Goal: Task Accomplishment & Management: Manage account settings

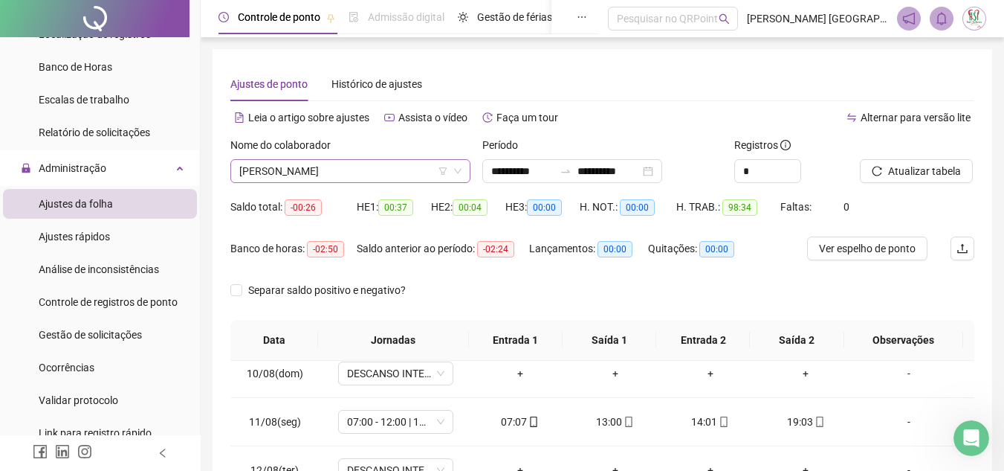
click at [385, 172] on span "[PERSON_NAME]" at bounding box center [350, 171] width 222 height 22
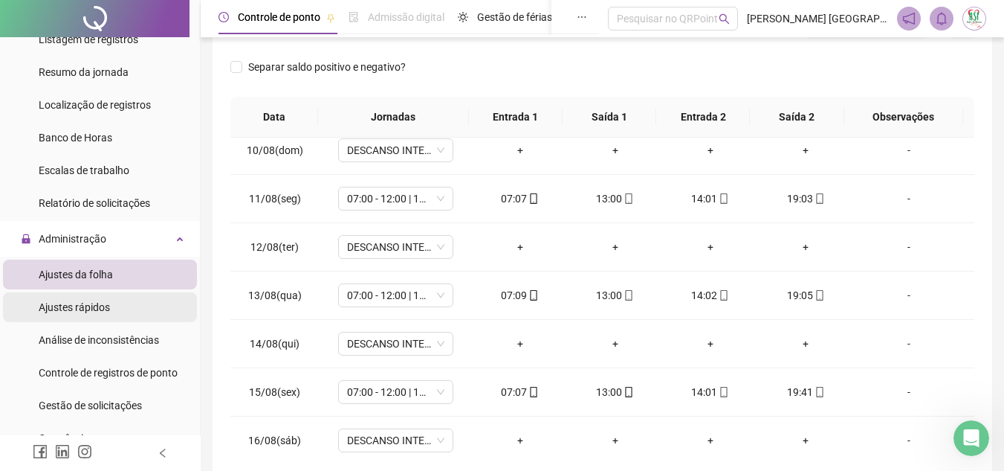
scroll to position [446, 0]
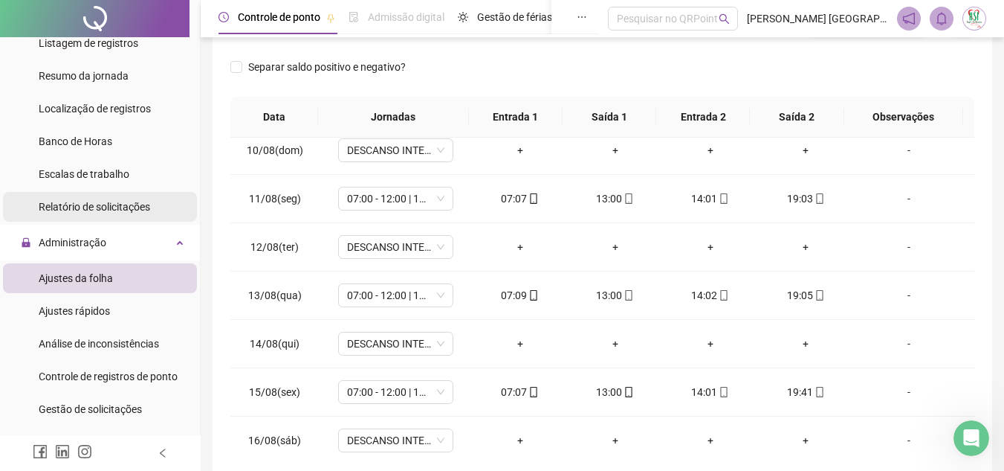
click at [112, 206] on span "Relatório de solicitações" at bounding box center [95, 207] width 112 height 12
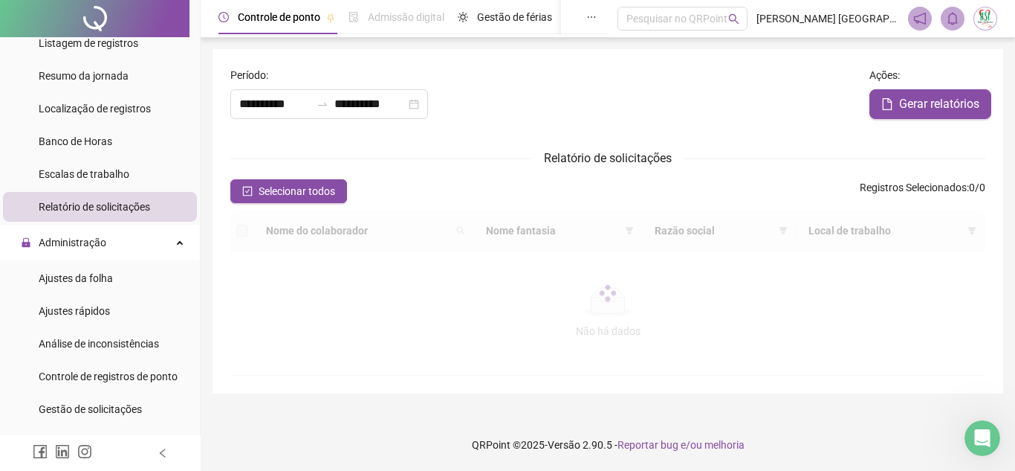
type input "**********"
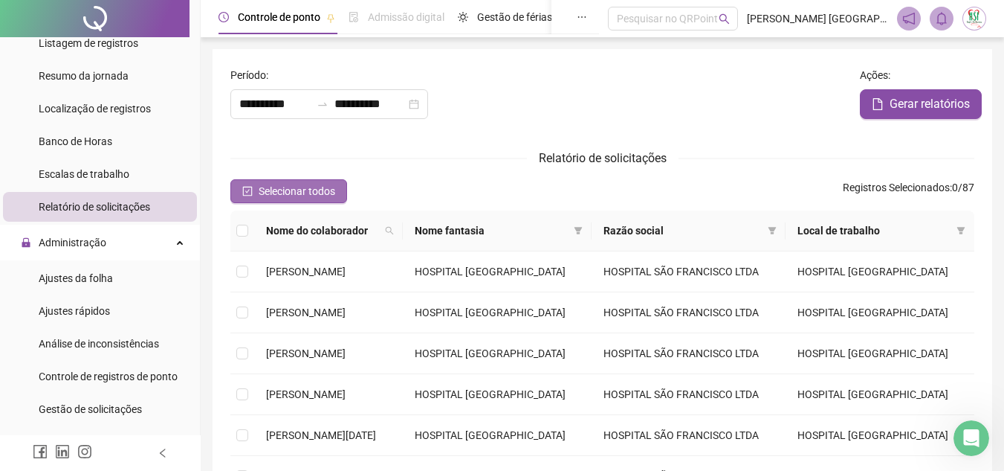
click at [311, 194] on span "Selecionar todos" at bounding box center [297, 191] width 77 height 16
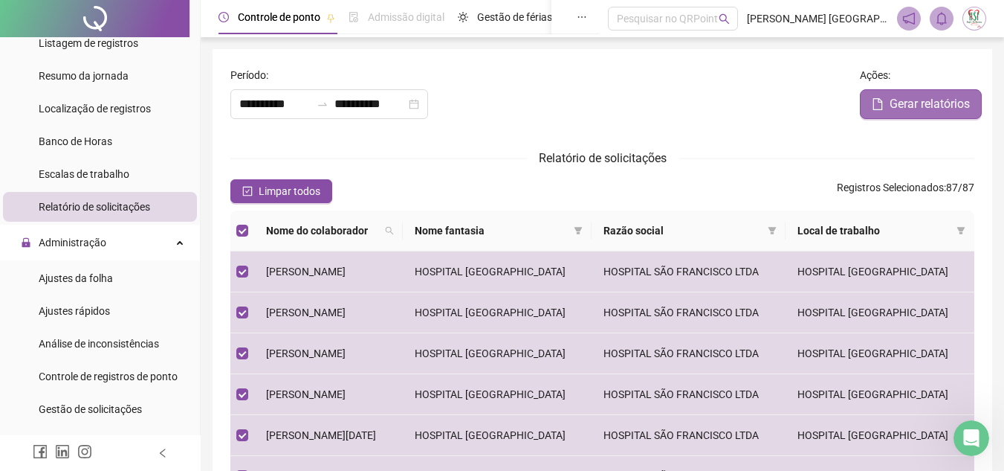
click at [919, 97] on span "Gerar relatórios" at bounding box center [930, 104] width 80 height 18
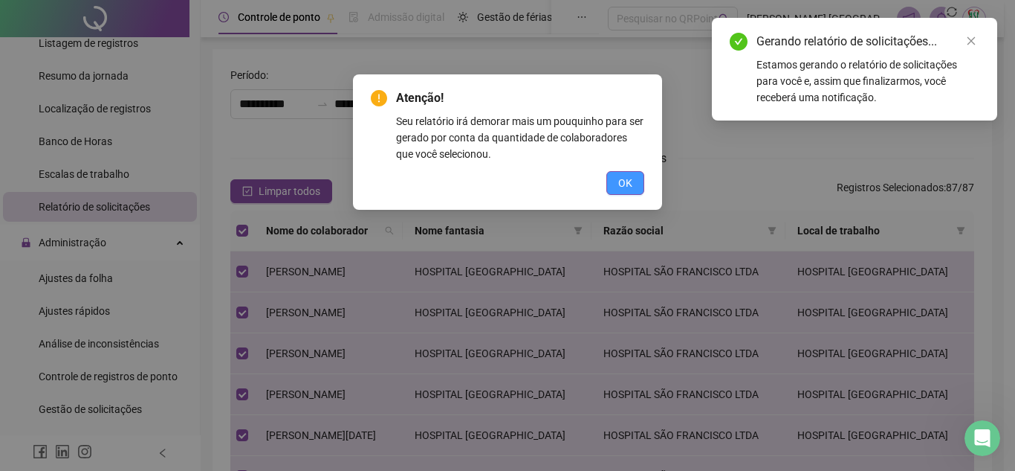
click at [637, 185] on button "OK" at bounding box center [626, 183] width 38 height 24
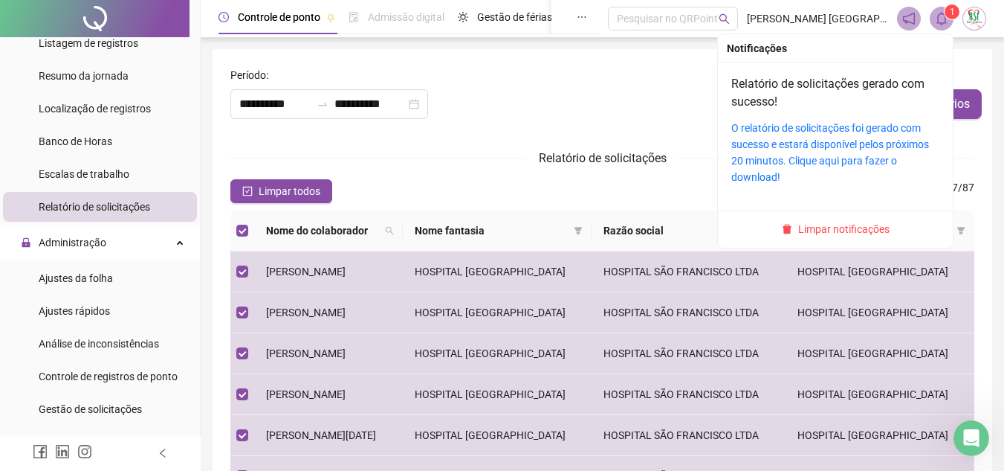
click at [952, 18] on span "1" at bounding box center [952, 11] width 5 height 15
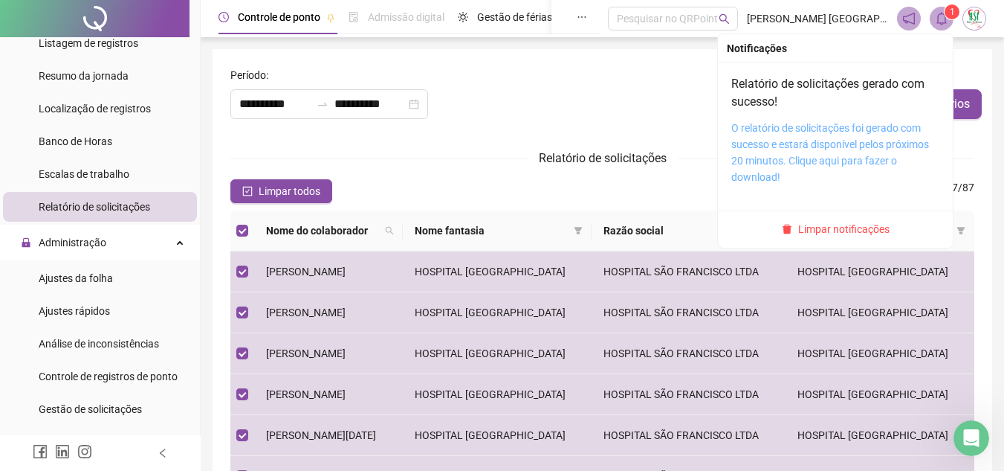
click at [856, 137] on link "O relatório de solicitações foi gerado com sucesso e estará disponível pelos pr…" at bounding box center [831, 152] width 198 height 61
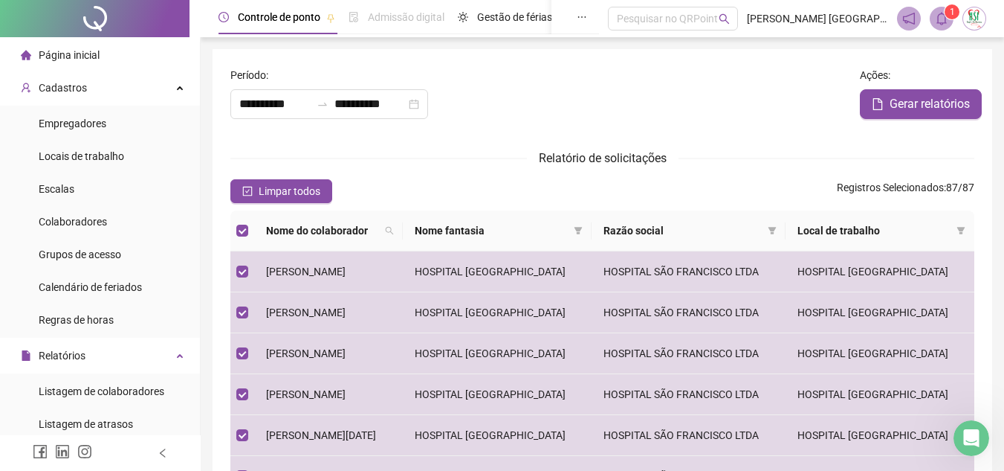
click at [76, 59] on span "Página inicial" at bounding box center [69, 55] width 61 height 12
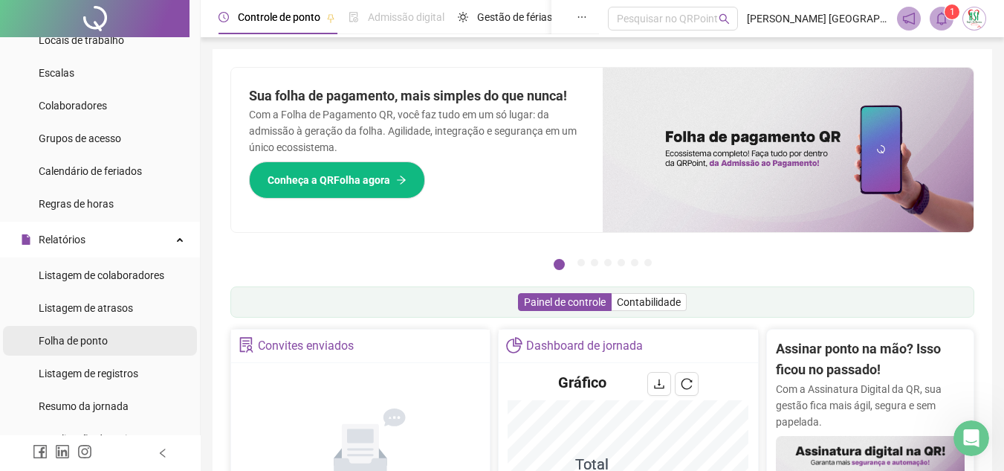
scroll to position [149, 0]
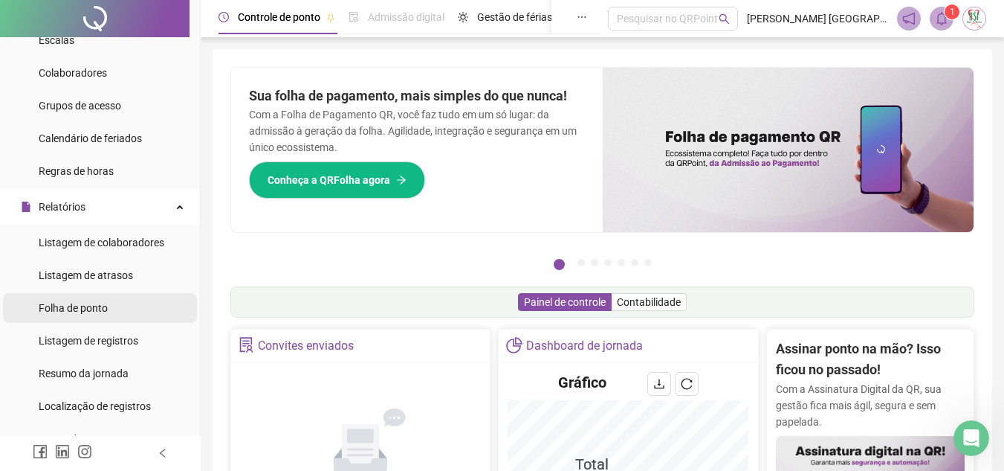
click at [87, 304] on span "Folha de ponto" at bounding box center [73, 308] width 69 height 12
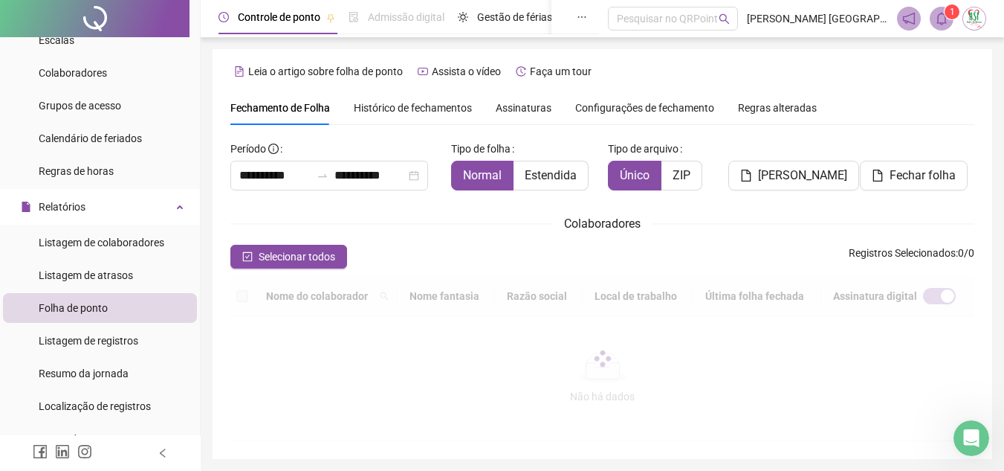
scroll to position [69, 0]
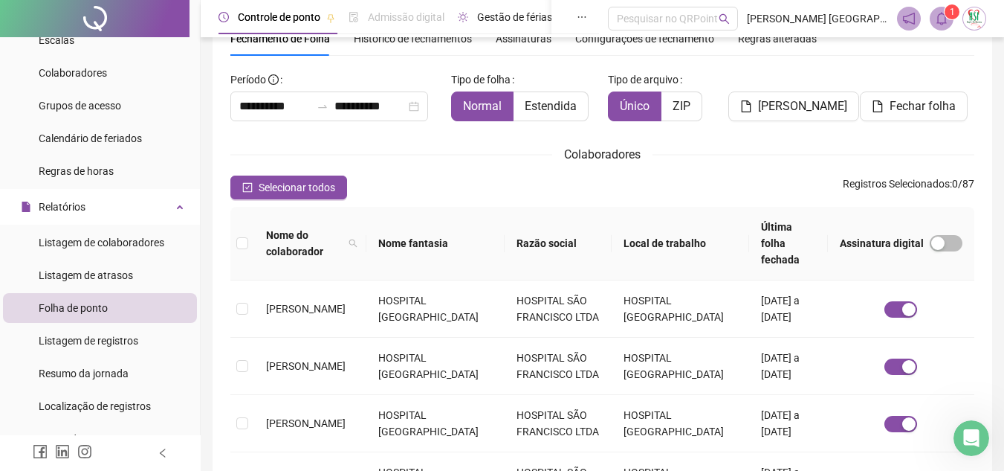
click at [524, 33] on div "Gestão de férias" at bounding box center [505, 17] width 94 height 34
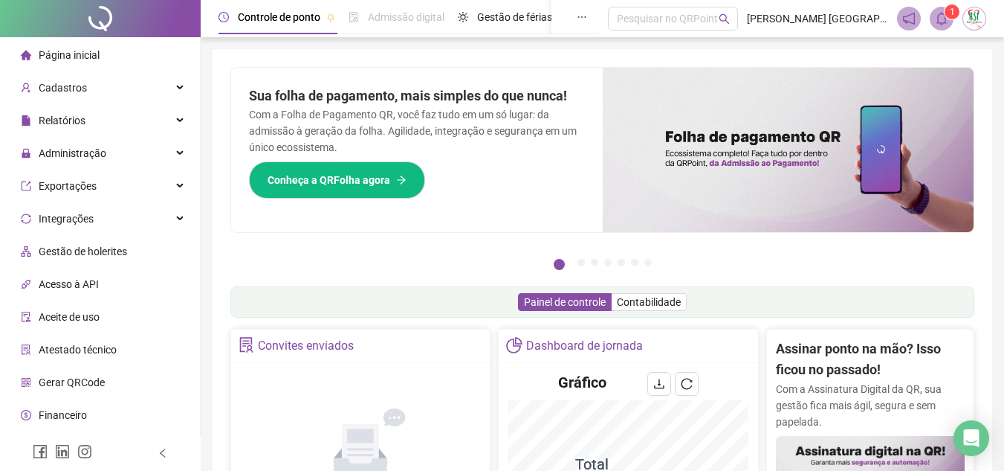
scroll to position [28, 0]
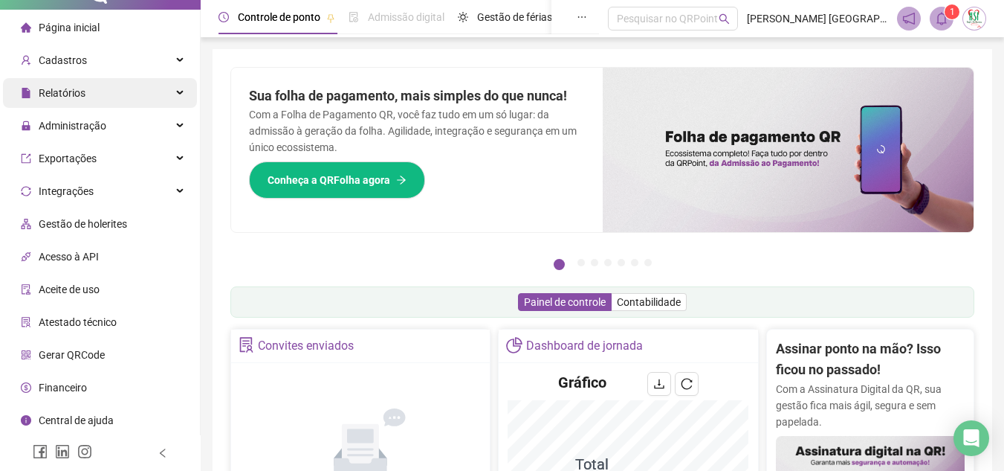
click at [95, 95] on div "Relatórios" at bounding box center [100, 93] width 194 height 30
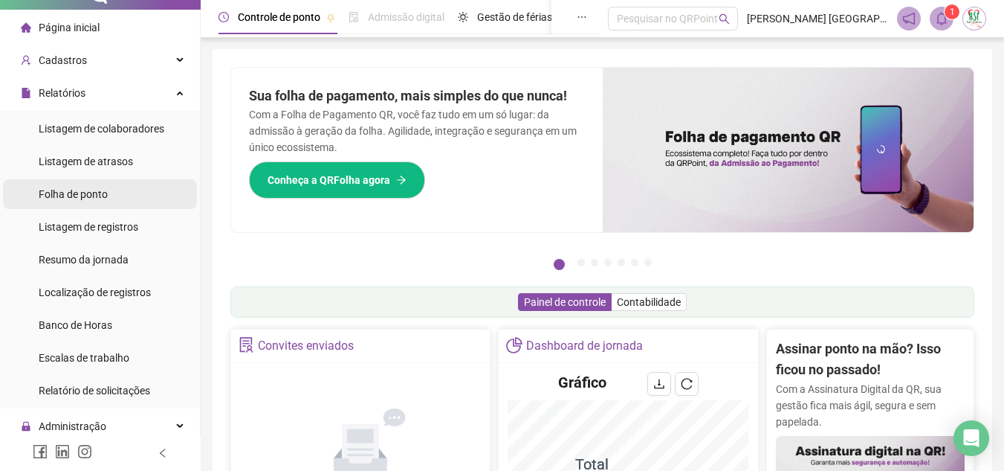
click at [97, 188] on span "Folha de ponto" at bounding box center [73, 194] width 69 height 12
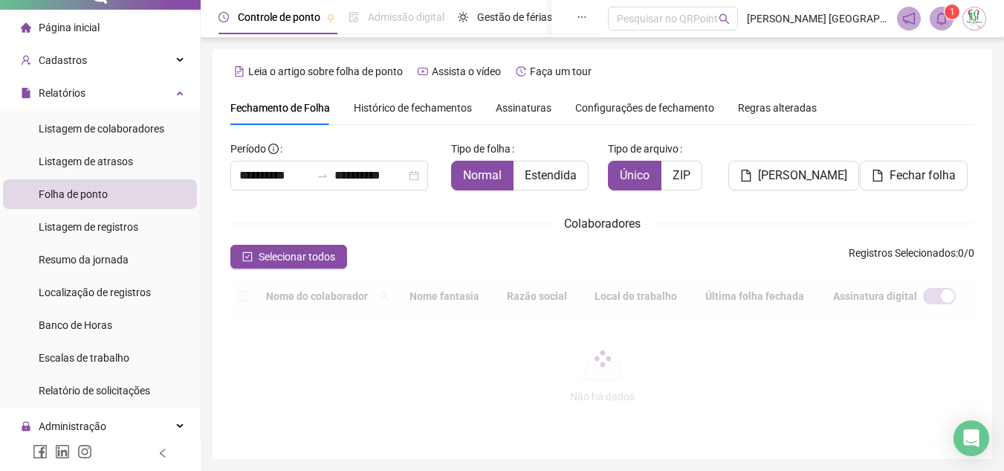
click at [523, 112] on span "Assinaturas" at bounding box center [524, 108] width 56 height 10
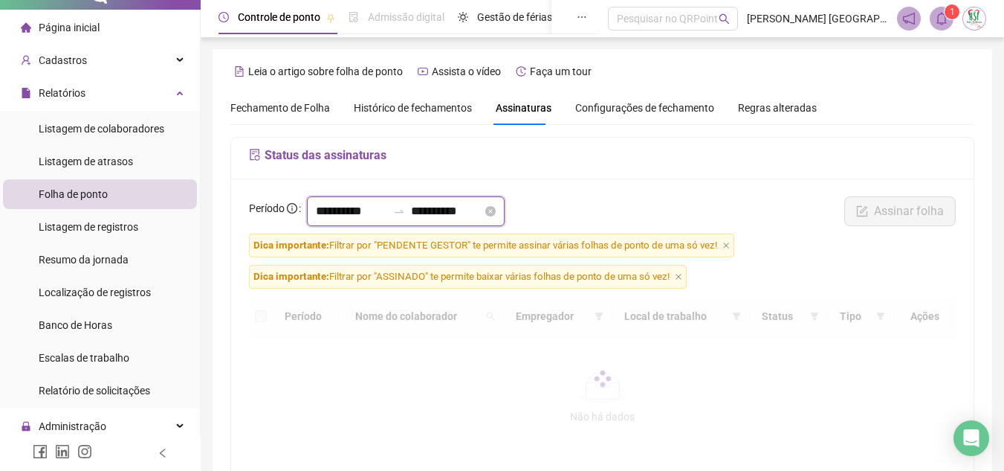
click at [332, 210] on input "**********" at bounding box center [351, 211] width 71 height 18
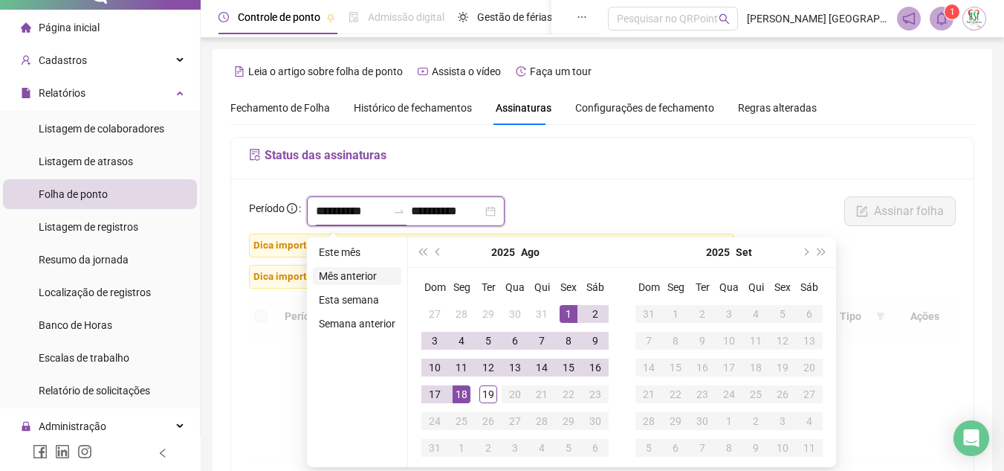
type input "**********"
click at [437, 253] on span "prev-year" at bounding box center [439, 251] width 7 height 7
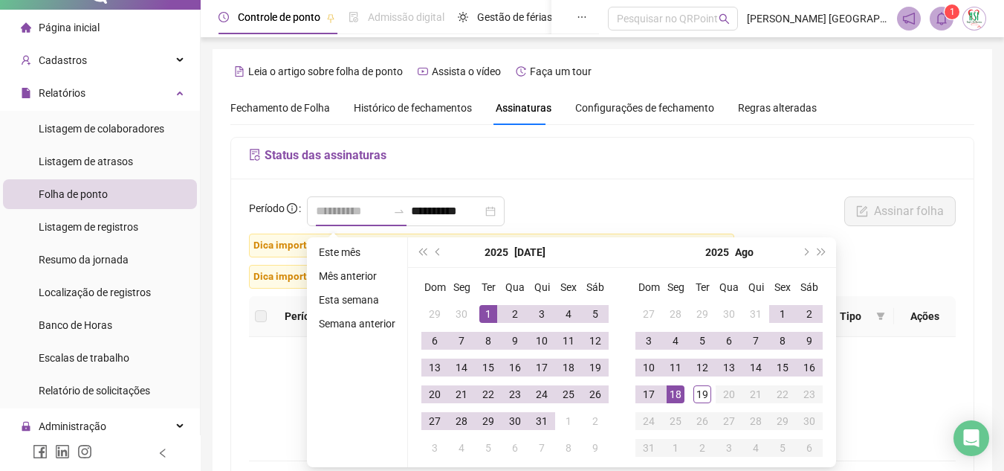
type input "**********"
click at [484, 321] on div "1" at bounding box center [488, 314] width 18 height 18
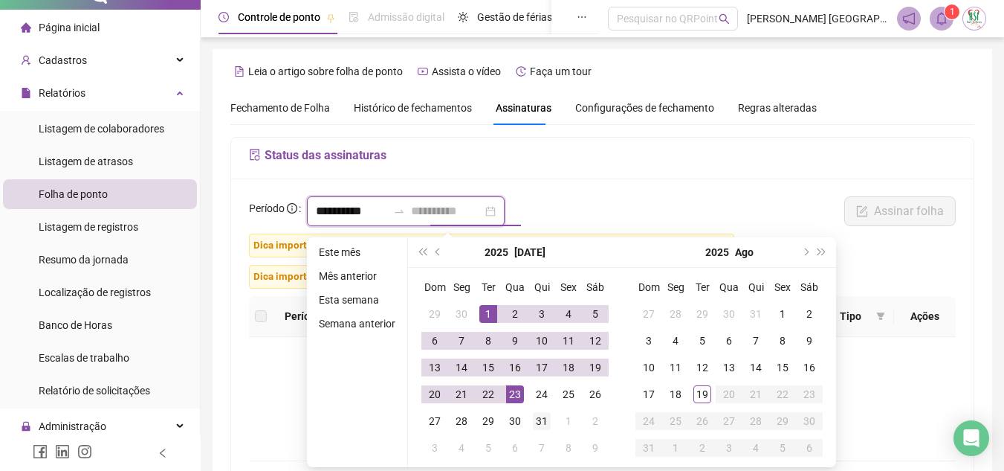
type input "**********"
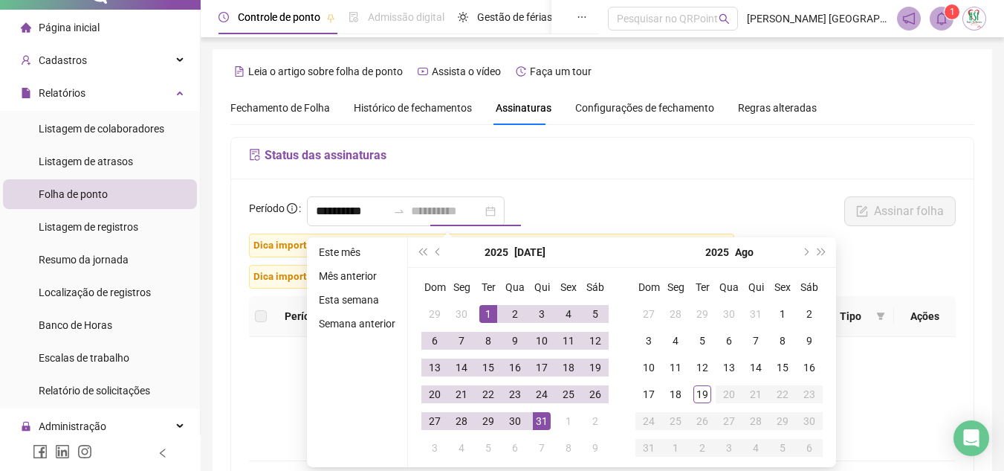
click at [543, 419] on div "31" at bounding box center [542, 421] width 18 height 18
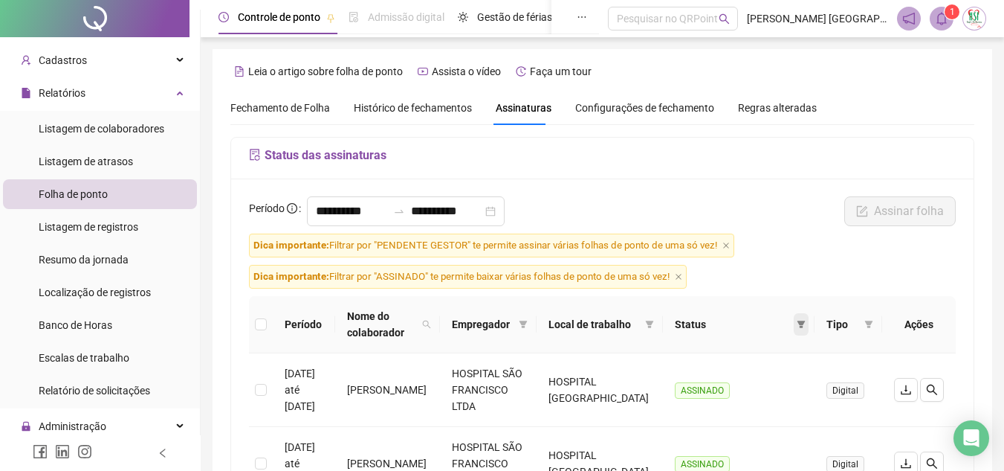
click at [806, 328] on span at bounding box center [801, 324] width 15 height 22
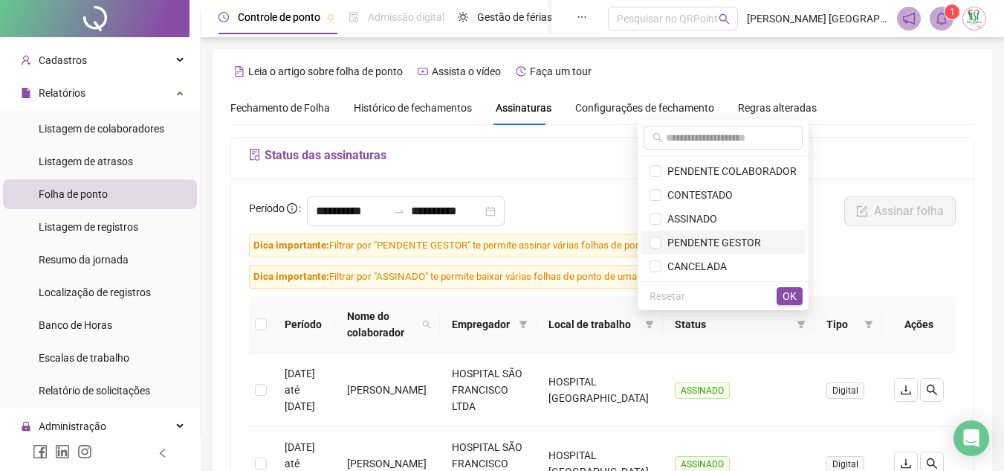
click at [701, 245] on span "PENDENTE GESTOR" at bounding box center [712, 242] width 100 height 12
click at [795, 297] on span "OK" at bounding box center [790, 296] width 14 height 16
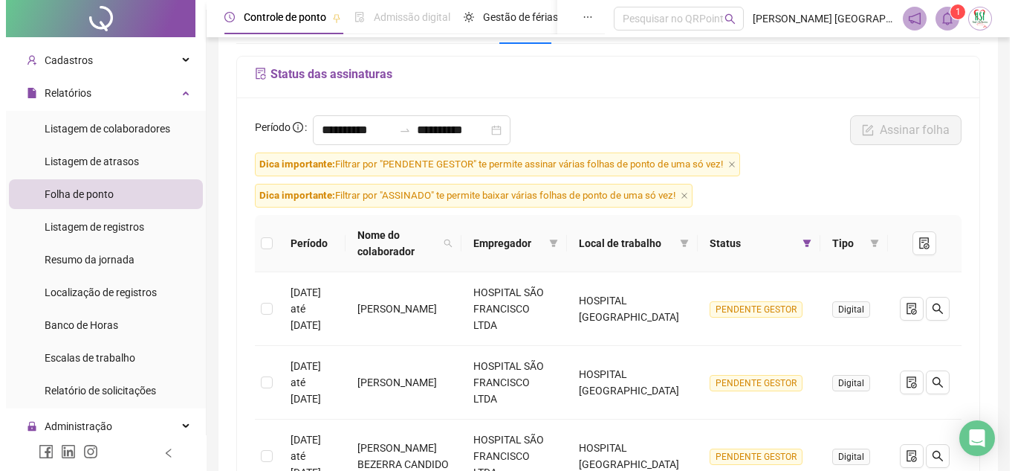
scroll to position [223, 0]
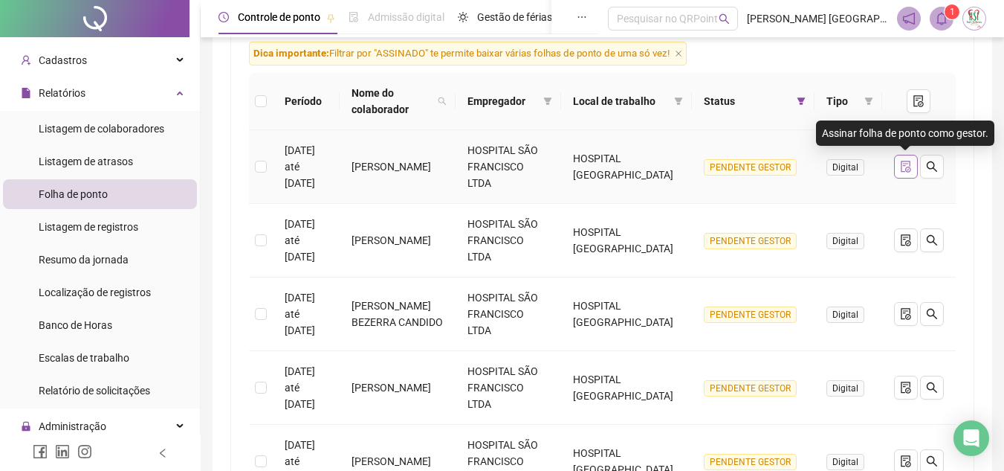
click at [905, 169] on icon "file-done" at bounding box center [906, 167] width 12 height 12
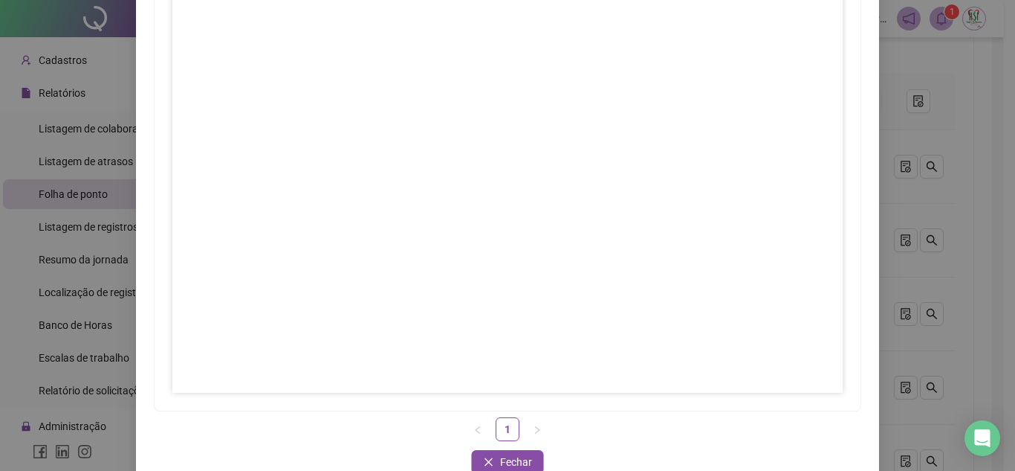
scroll to position [221, 0]
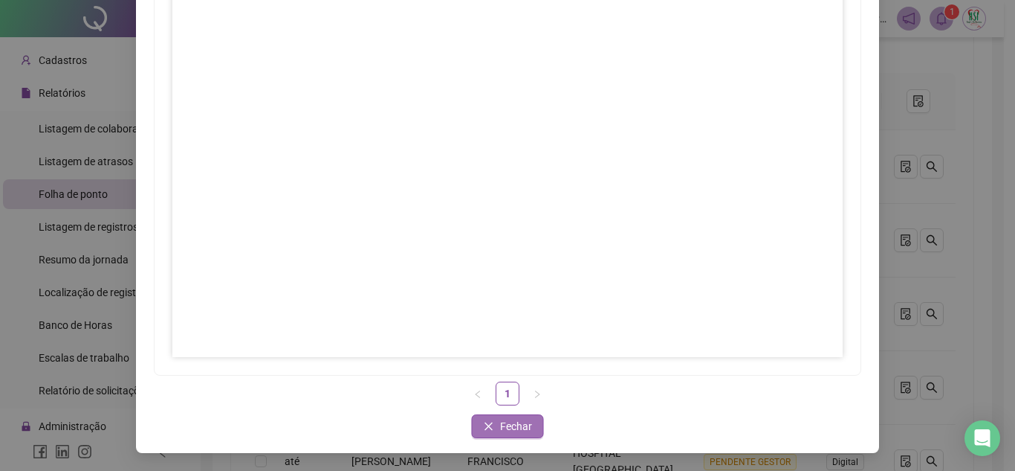
click at [501, 424] on span "Fechar" at bounding box center [516, 426] width 32 height 16
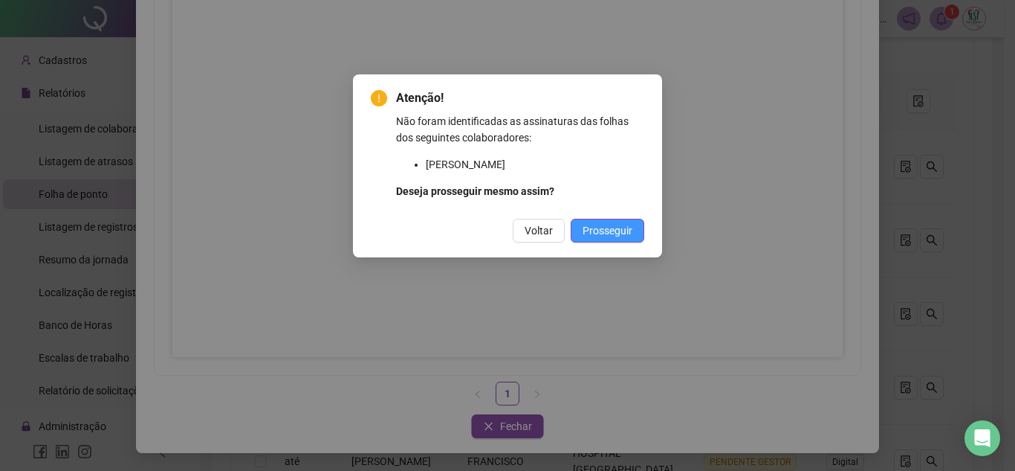
click at [603, 234] on span "Prosseguir" at bounding box center [608, 230] width 50 height 16
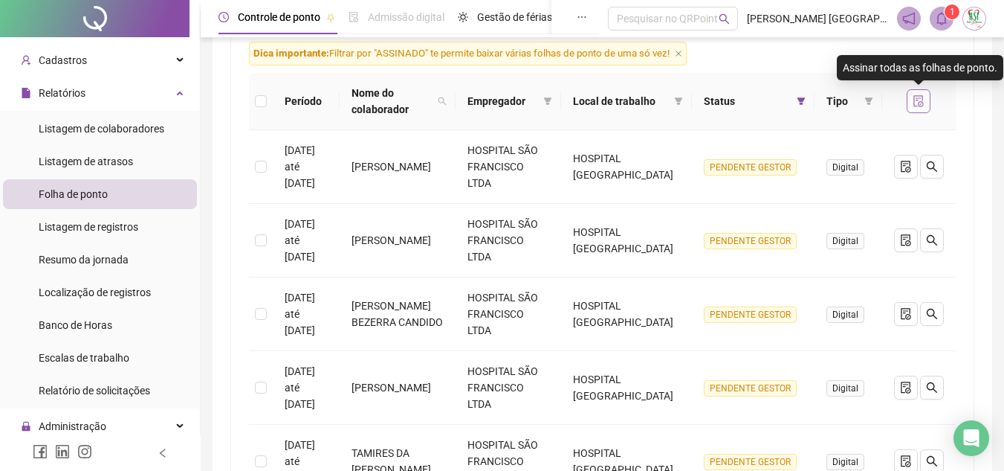
click at [911, 101] on button "button" at bounding box center [919, 101] width 24 height 24
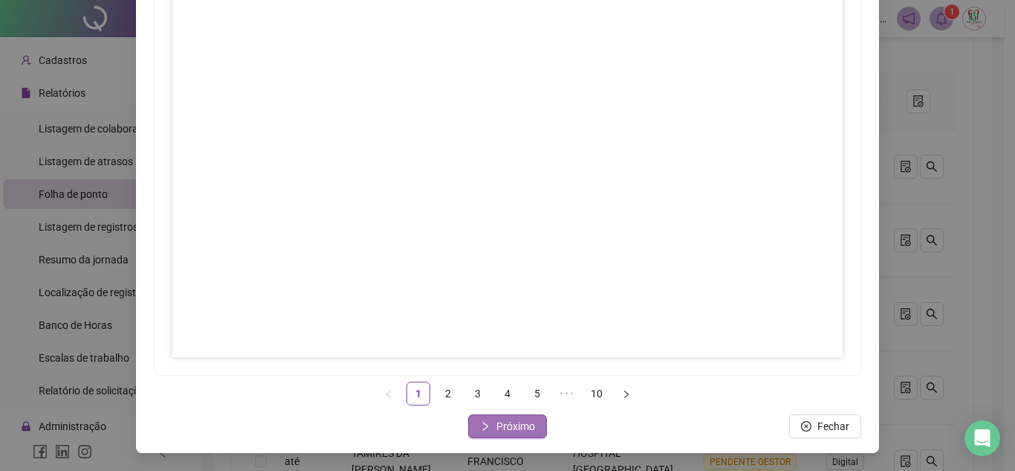
click at [516, 425] on span "Próximo" at bounding box center [516, 426] width 39 height 16
click at [514, 425] on span "Próximo" at bounding box center [516, 426] width 39 height 16
click at [506, 424] on span "Próximo" at bounding box center [516, 426] width 39 height 16
click at [510, 428] on span "Próximo" at bounding box center [516, 426] width 39 height 16
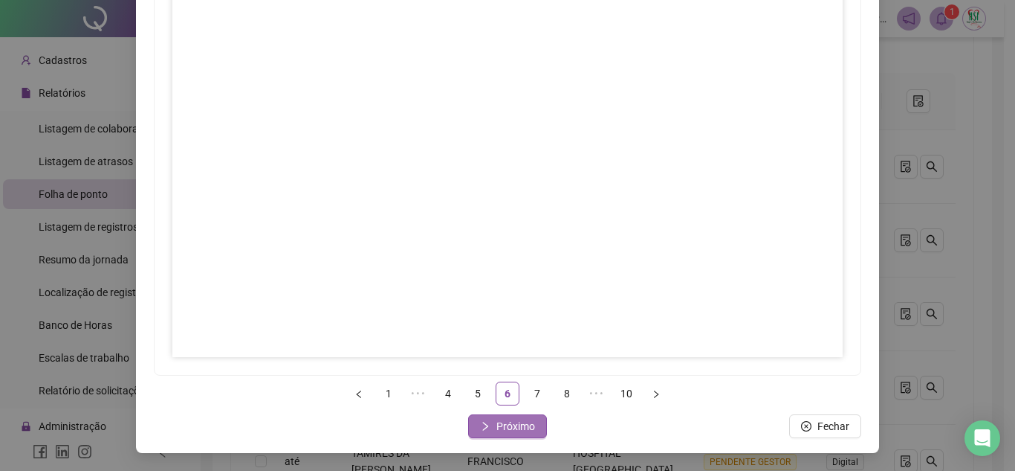
click at [529, 419] on button "Próximo" at bounding box center [507, 426] width 79 height 24
click at [500, 418] on span "Próximo" at bounding box center [516, 426] width 39 height 16
click at [526, 421] on span "Próximo" at bounding box center [516, 426] width 39 height 16
click at [519, 416] on button "Próximo" at bounding box center [507, 426] width 79 height 24
click at [521, 415] on div "Assinar folhas de ponto 1 ••• 6 7 8 9 10 Fechar Fechar" at bounding box center [507, 153] width 743 height 599
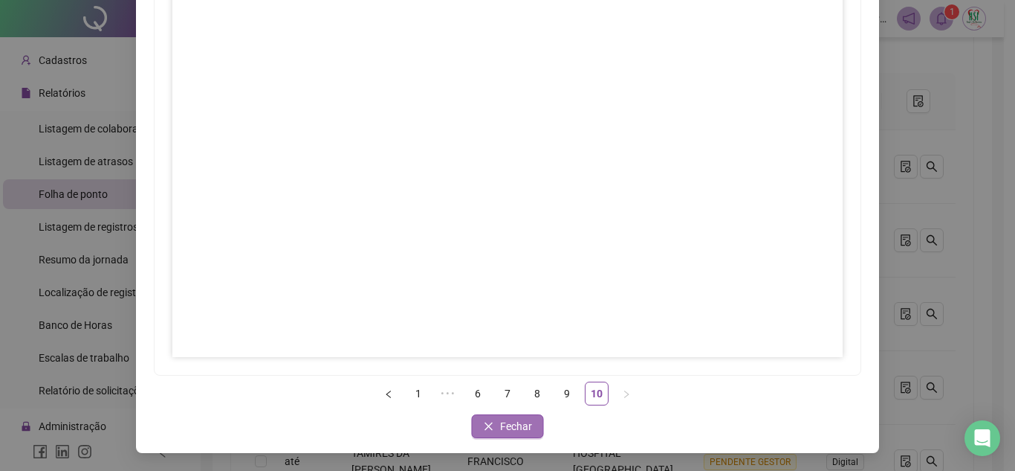
click at [520, 422] on span "Fechar" at bounding box center [516, 426] width 32 height 16
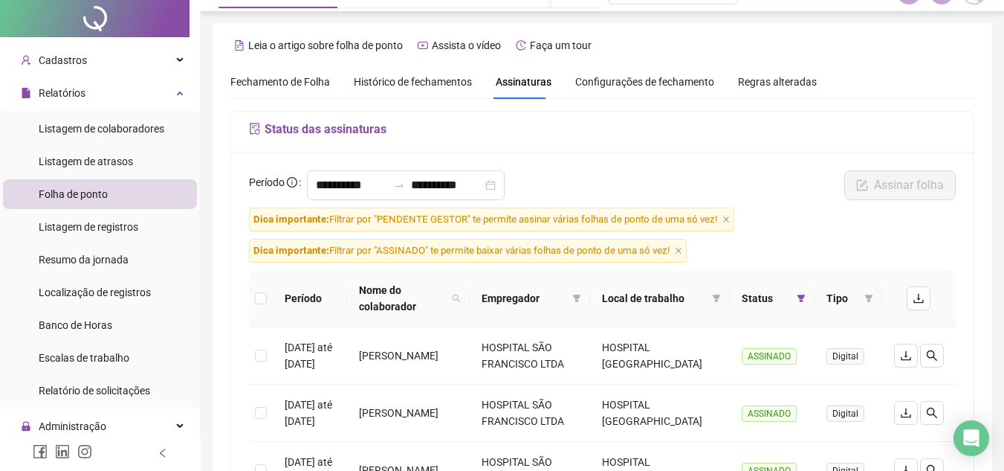
scroll to position [0, 0]
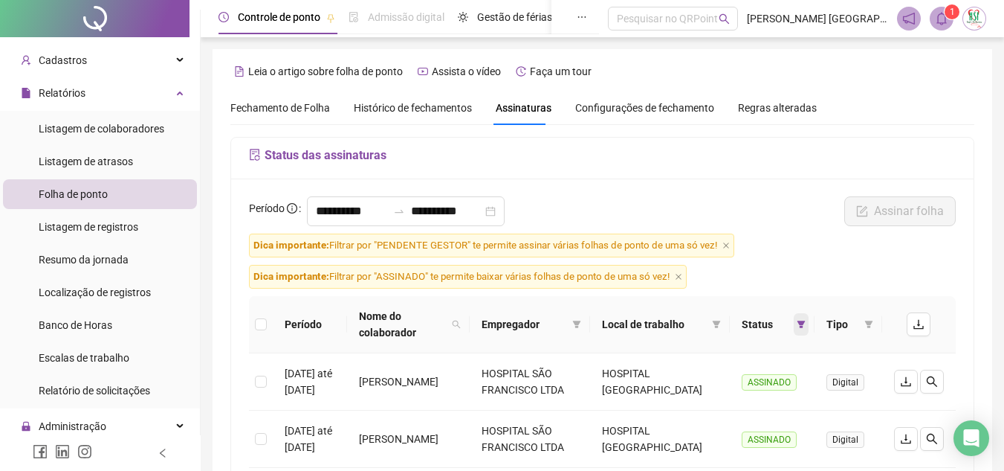
click at [801, 323] on icon "filter" at bounding box center [801, 324] width 9 height 9
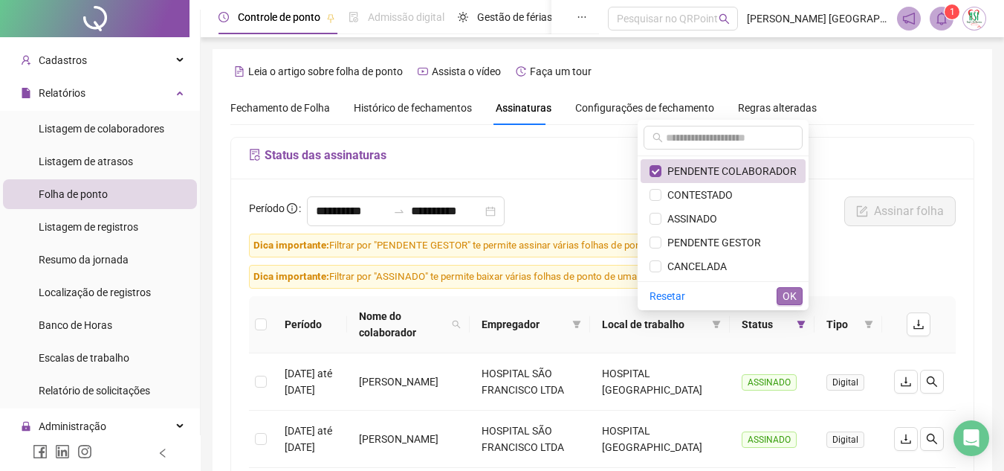
click at [786, 297] on span "OK" at bounding box center [790, 296] width 14 height 16
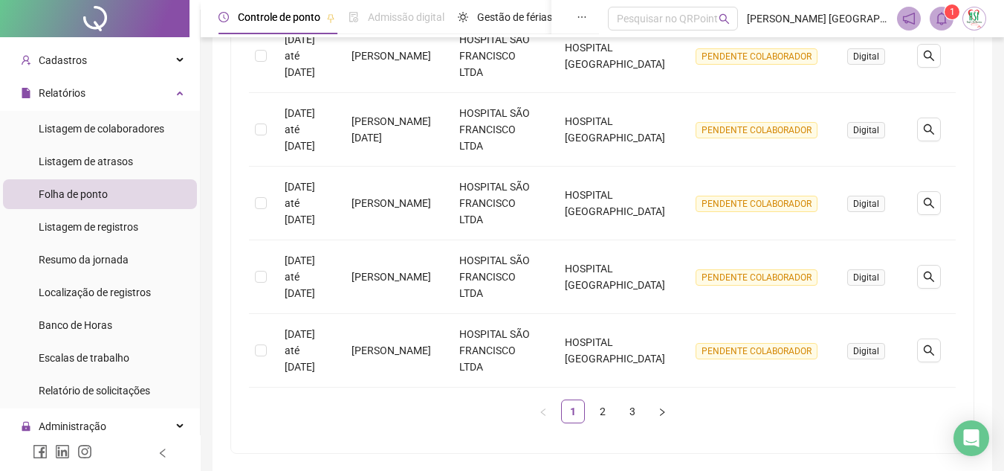
scroll to position [766, 0]
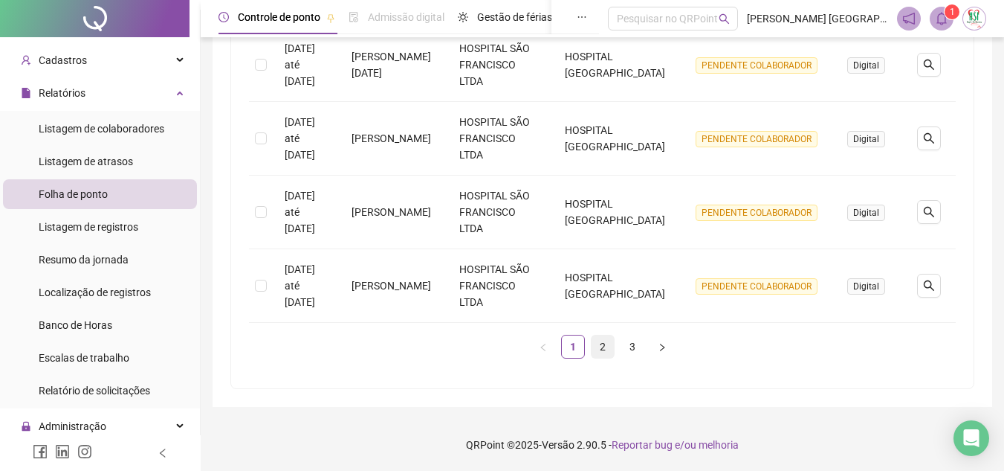
click at [598, 351] on link "2" at bounding box center [603, 346] width 22 height 22
click at [631, 347] on link "3" at bounding box center [632, 346] width 22 height 22
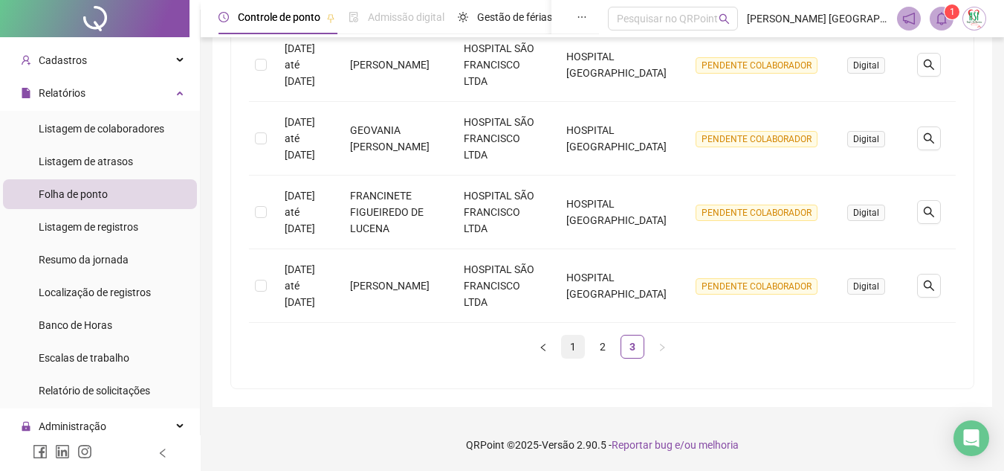
click at [577, 348] on link "1" at bounding box center [573, 346] width 22 height 22
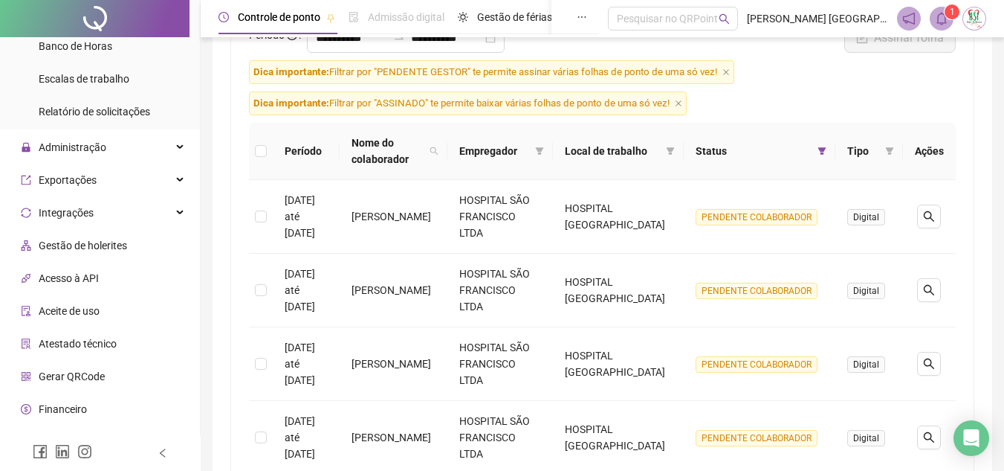
scroll to position [325, 0]
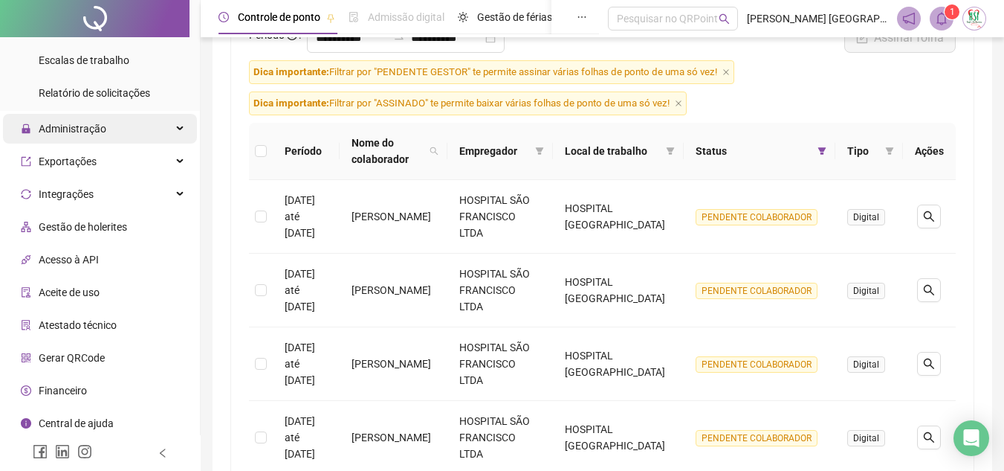
click at [87, 131] on span "Administração" at bounding box center [73, 129] width 68 height 12
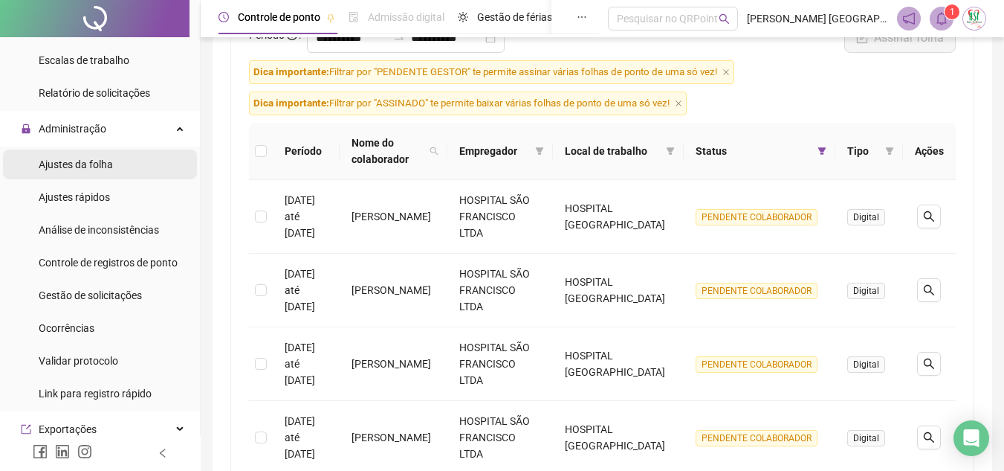
click at [89, 172] on div "Ajustes da folha" at bounding box center [76, 164] width 74 height 30
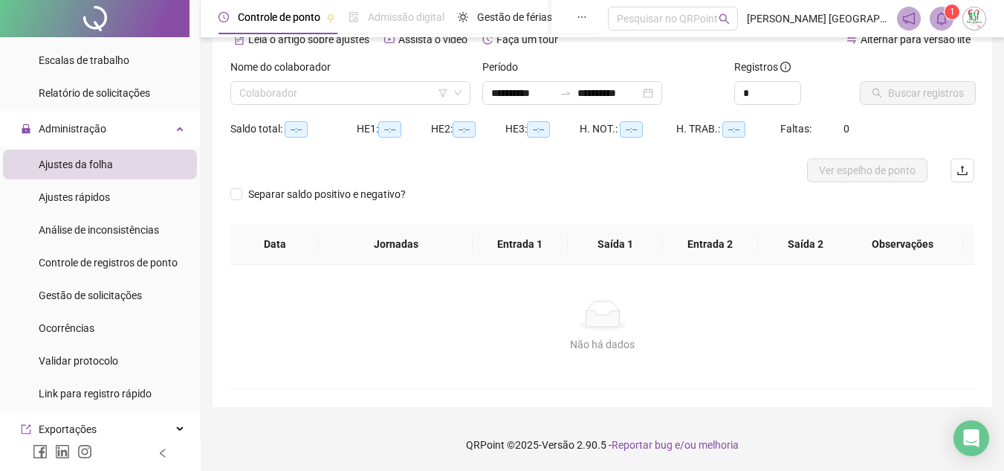
scroll to position [78, 0]
type input "**********"
click at [340, 93] on input "search" at bounding box center [343, 93] width 209 height 22
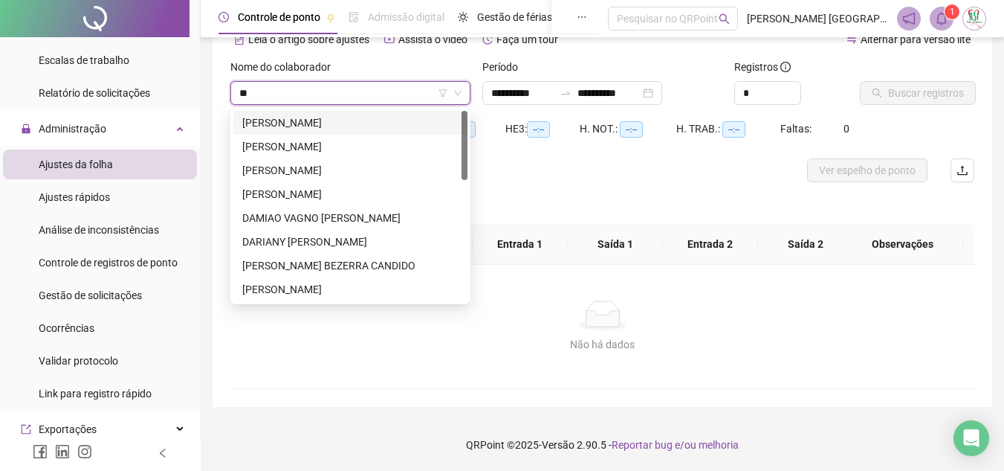
type input "***"
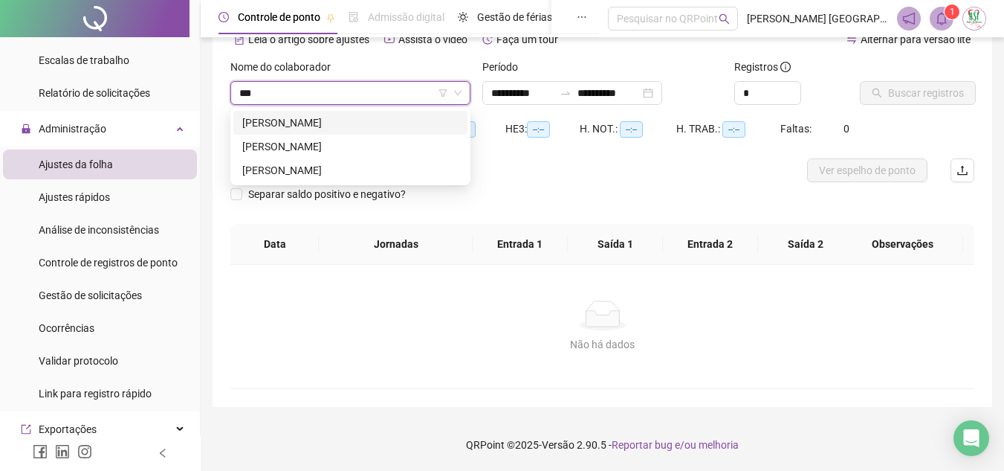
click at [343, 114] on div "[PERSON_NAME]" at bounding box center [350, 122] width 216 height 16
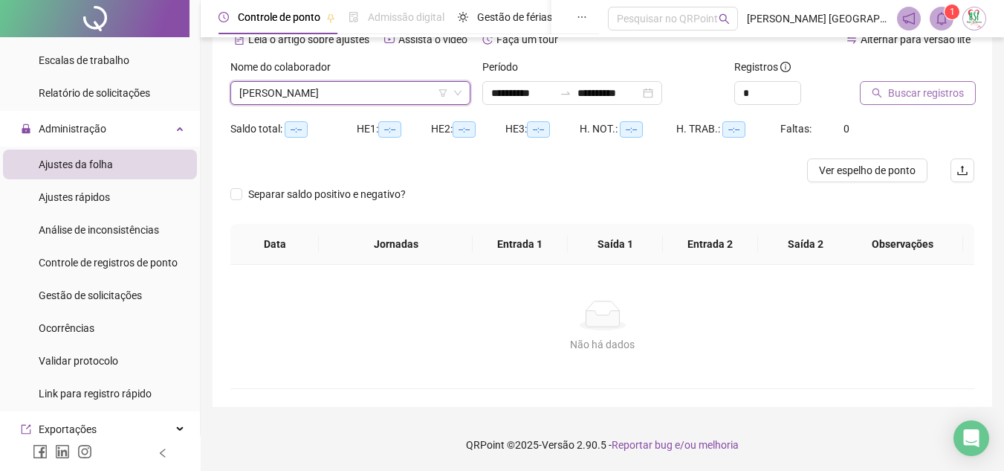
click at [896, 101] on button "Buscar registros" at bounding box center [918, 93] width 116 height 24
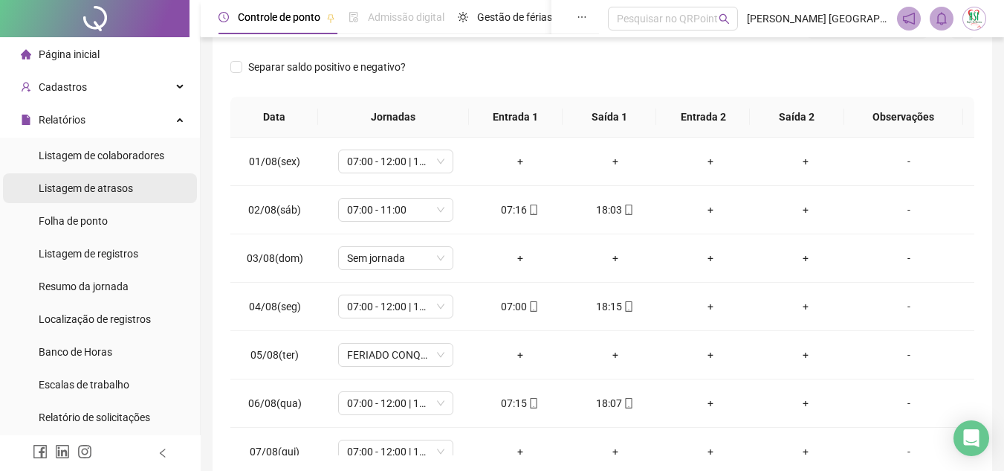
scroll to position [0, 0]
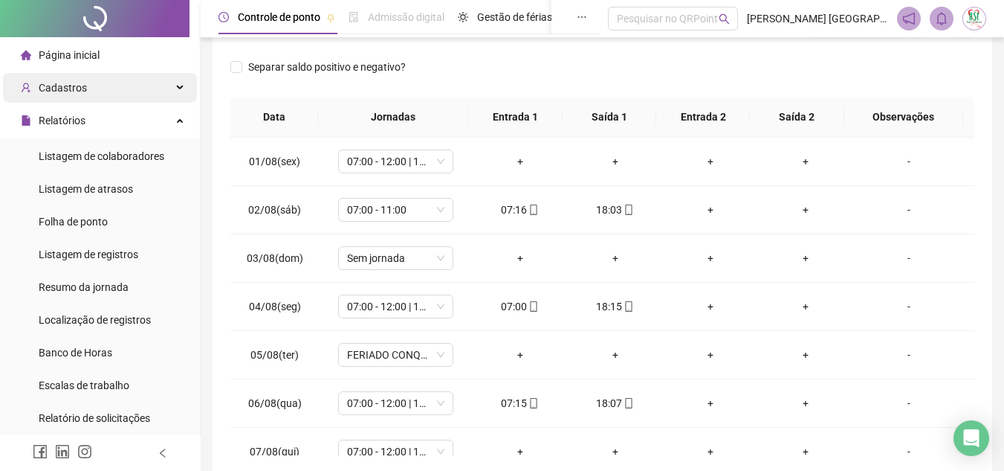
click at [68, 89] on span "Cadastros" at bounding box center [63, 88] width 48 height 12
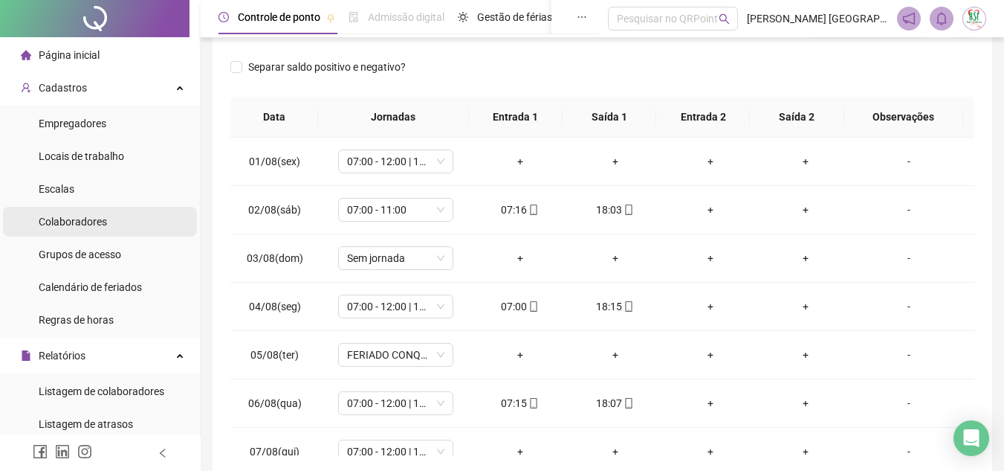
click at [102, 227] on div "Colaboradores" at bounding box center [73, 222] width 68 height 30
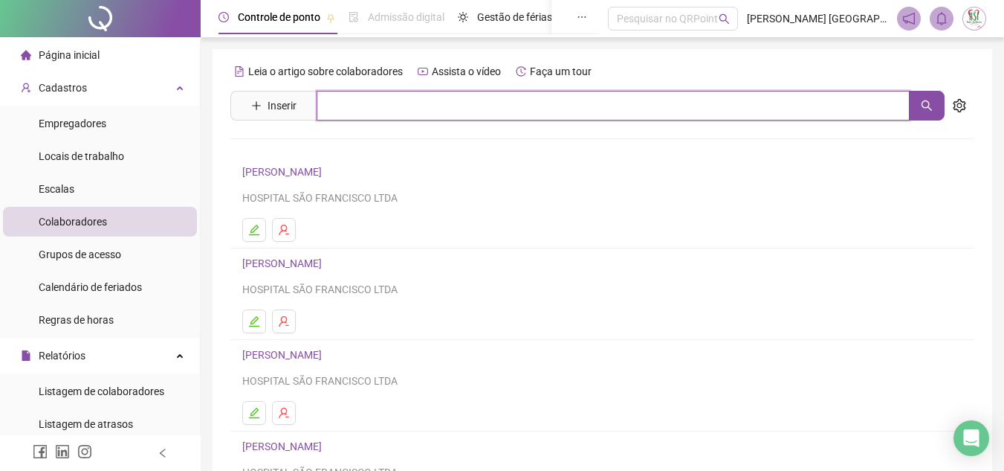
click at [351, 99] on input "text" at bounding box center [613, 106] width 593 height 30
type input "****"
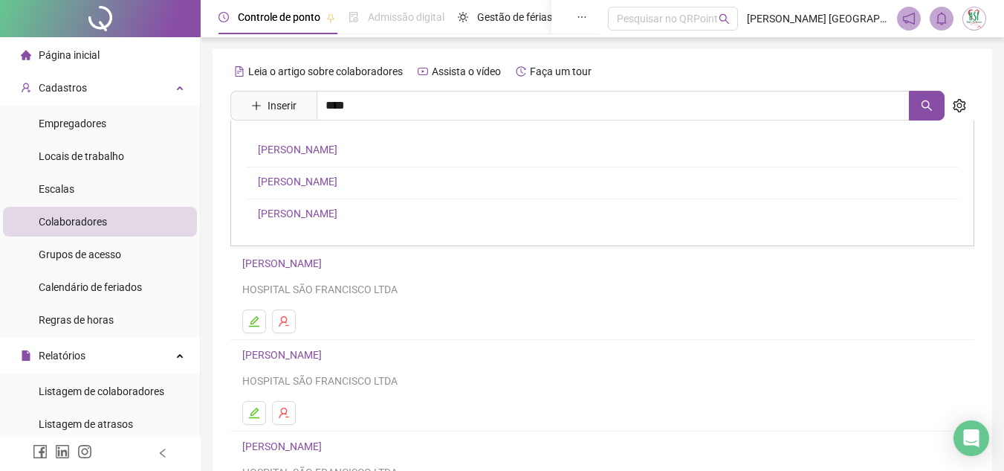
click at [338, 152] on link "[PERSON_NAME]" at bounding box center [298, 149] width 80 height 12
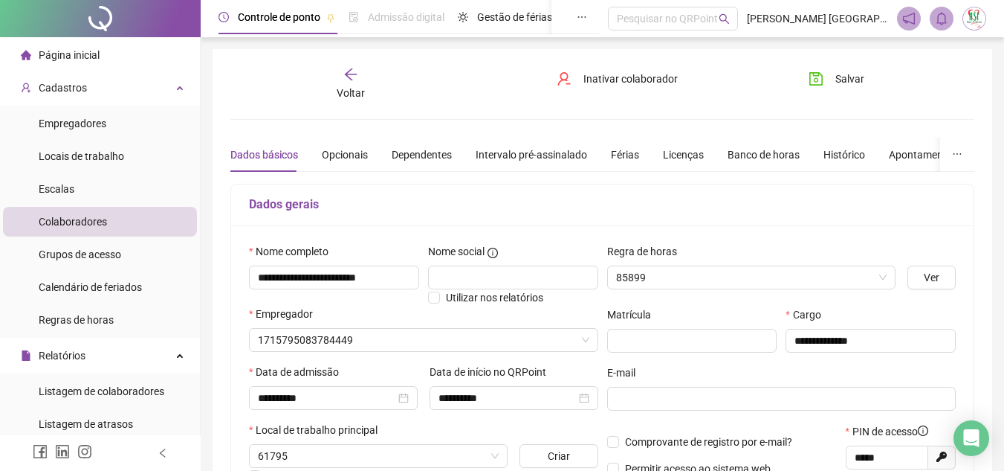
type input "**********"
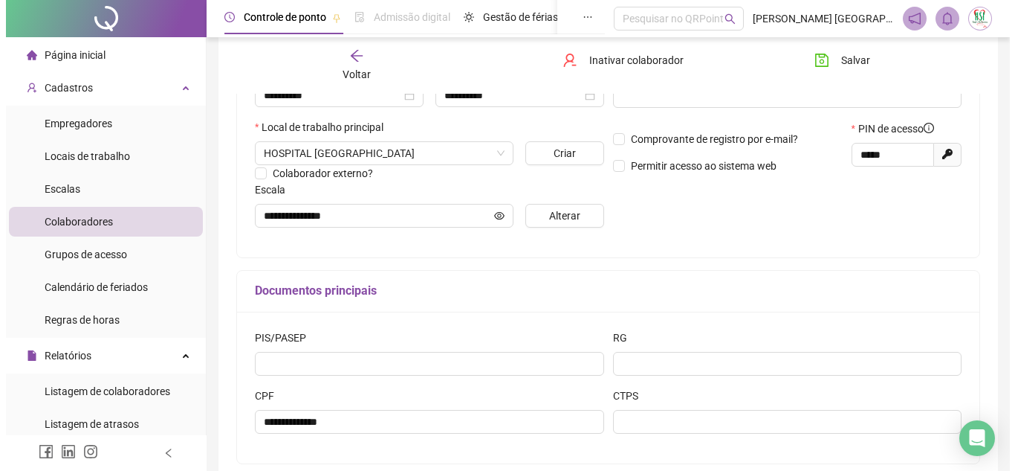
scroll to position [223, 0]
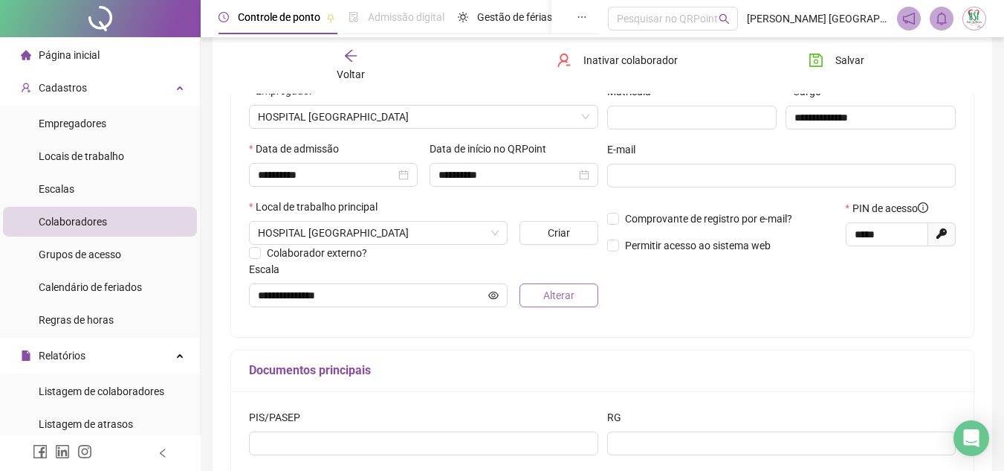
click at [522, 295] on button "Alterar" at bounding box center [559, 295] width 78 height 24
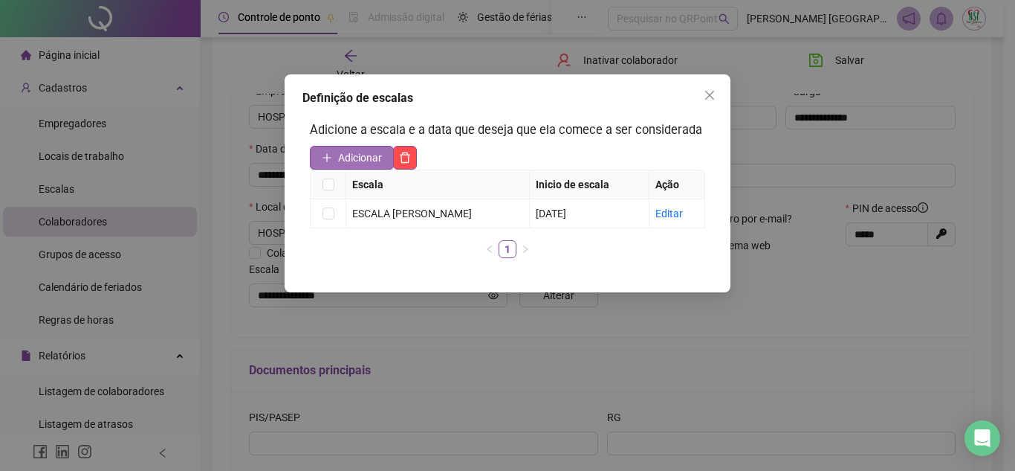
click at [359, 158] on span "Adicionar" at bounding box center [360, 157] width 44 height 16
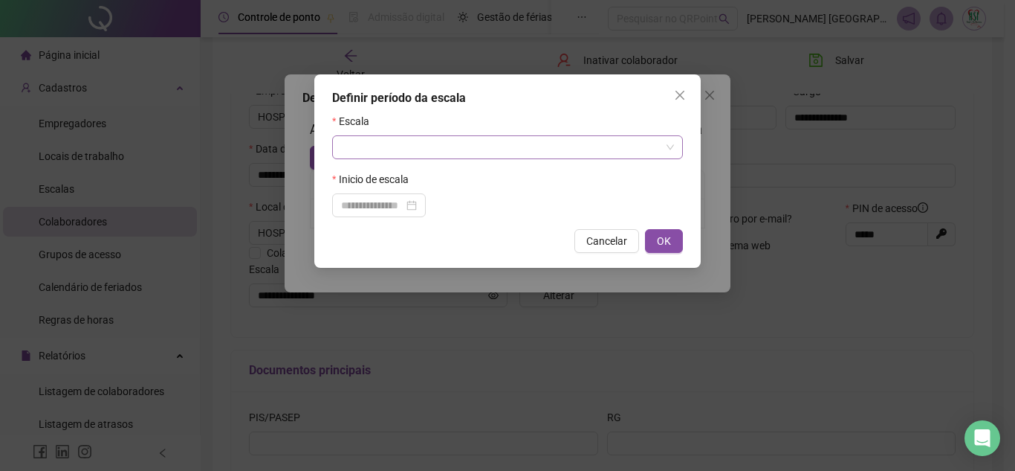
click at [402, 152] on input "search" at bounding box center [501, 147] width 320 height 22
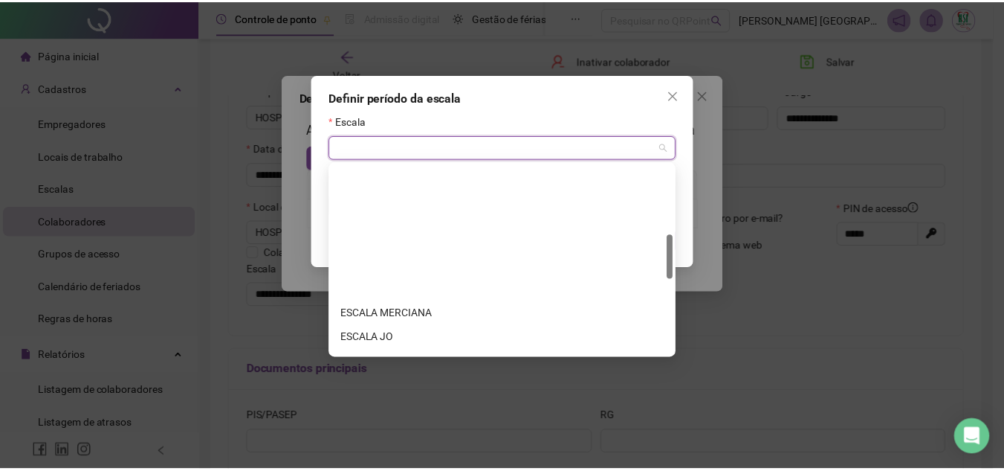
scroll to position [297, 0]
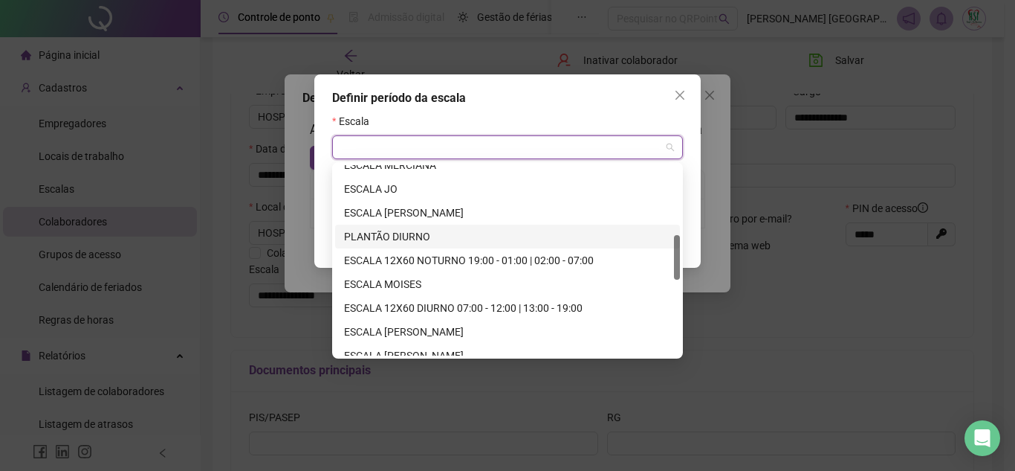
click at [431, 233] on div "PLANTÃO DIURNO" at bounding box center [507, 236] width 327 height 16
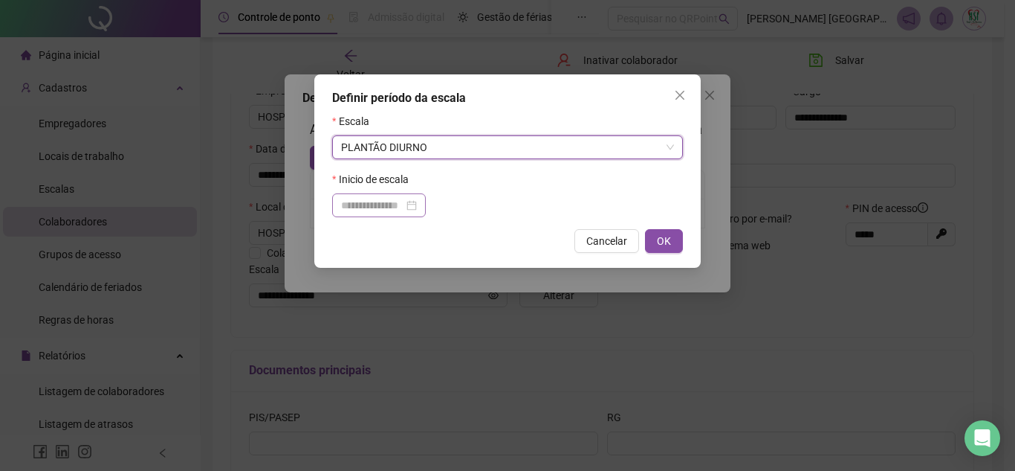
click at [417, 205] on div at bounding box center [379, 205] width 76 height 16
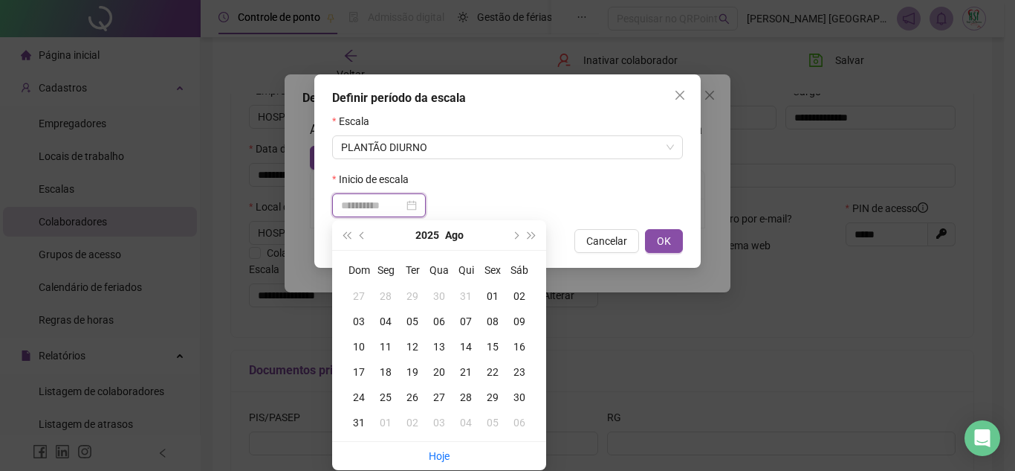
type input "**********"
click at [522, 294] on div "02" at bounding box center [519, 296] width 27 height 16
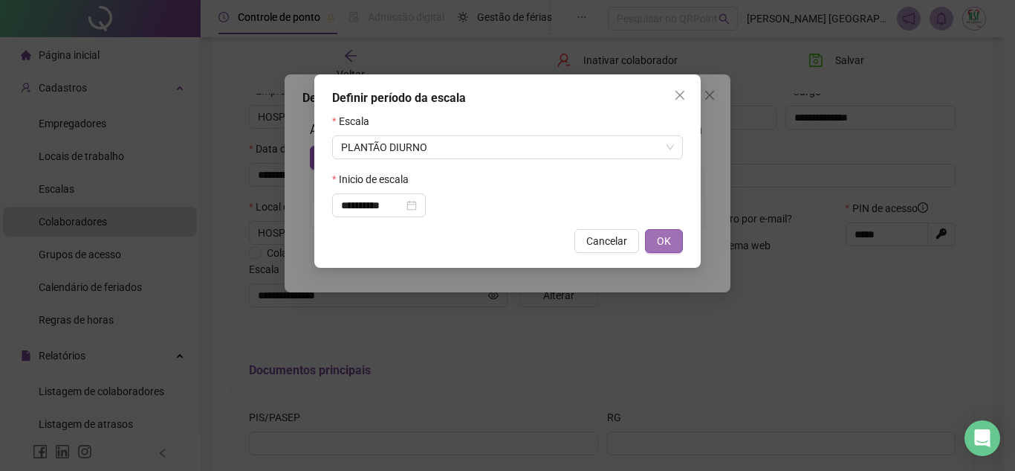
click at [671, 245] on button "OK" at bounding box center [664, 241] width 38 height 24
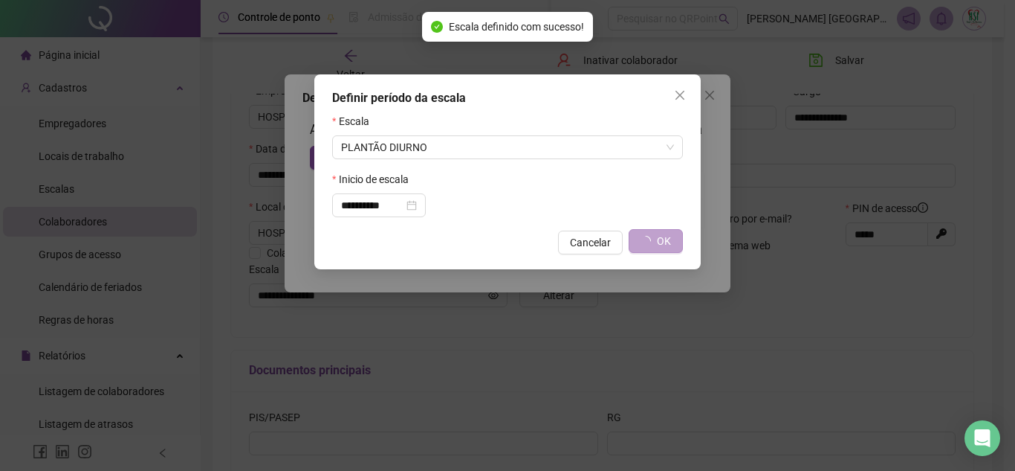
type input "**********"
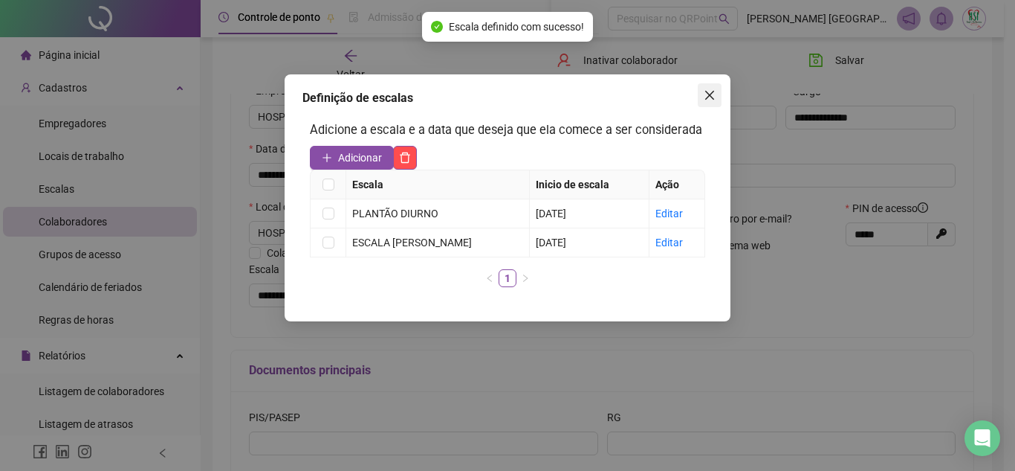
click at [704, 92] on icon "close" at bounding box center [710, 95] width 12 height 12
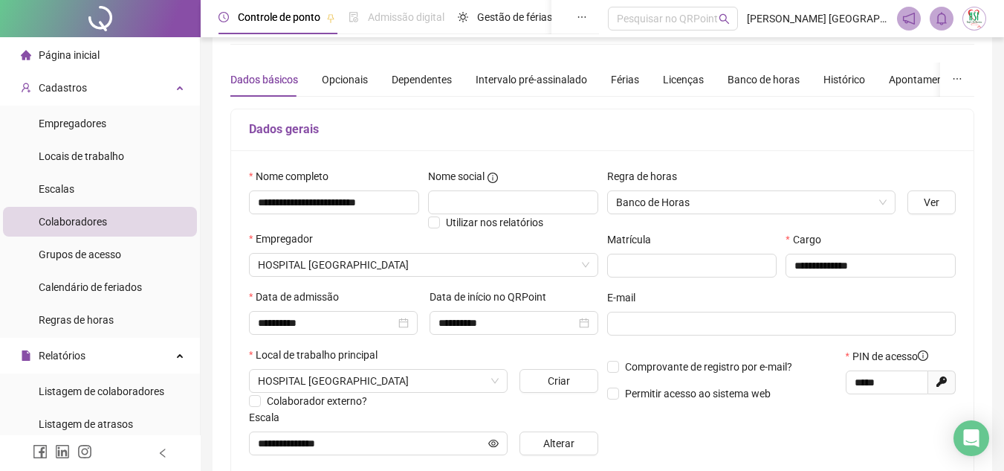
scroll to position [0, 0]
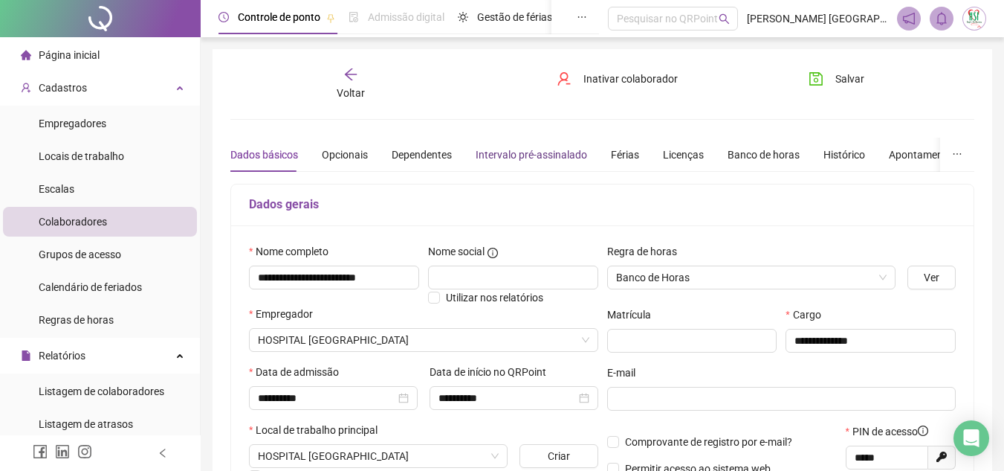
click at [529, 155] on div "Intervalo pré-assinalado" at bounding box center [532, 154] width 112 height 16
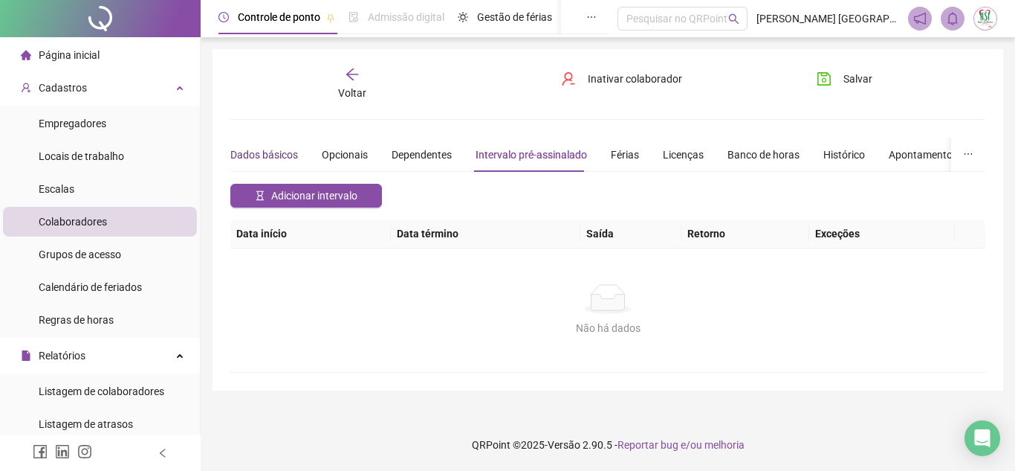
click at [282, 155] on div "Dados básicos" at bounding box center [264, 154] width 68 height 16
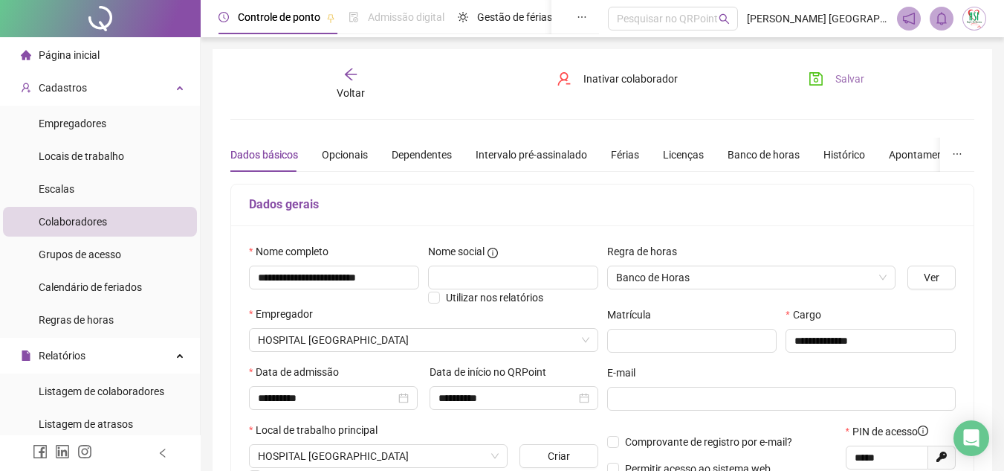
click at [827, 83] on button "Salvar" at bounding box center [837, 79] width 78 height 24
click at [338, 163] on div "Opcionais" at bounding box center [345, 155] width 46 height 34
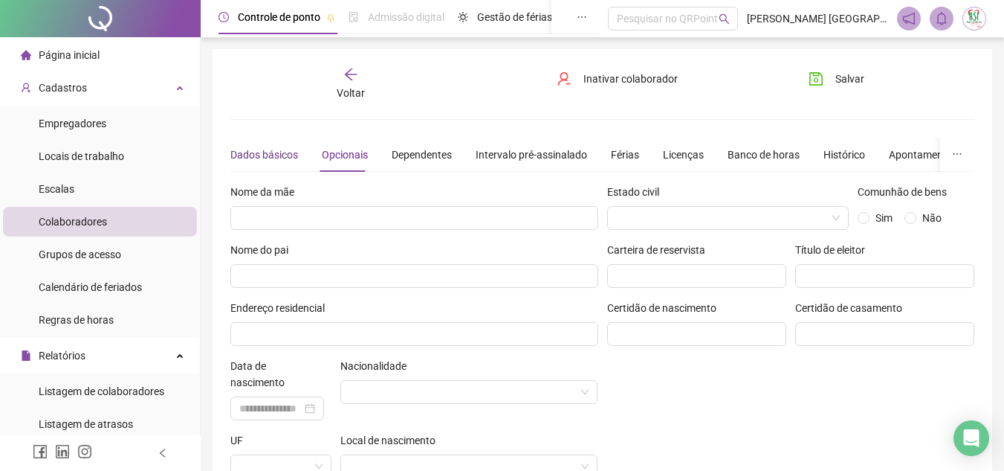
click at [285, 161] on div "Dados básicos" at bounding box center [264, 154] width 68 height 16
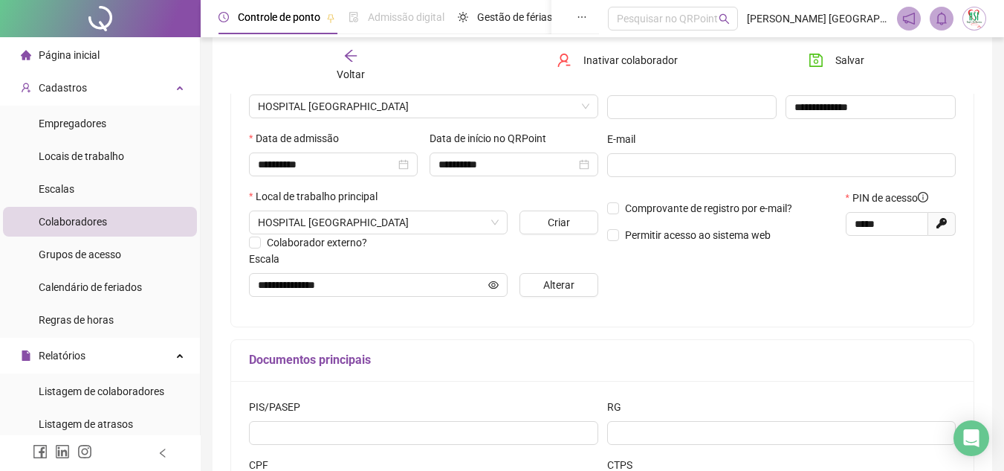
scroll to position [229, 0]
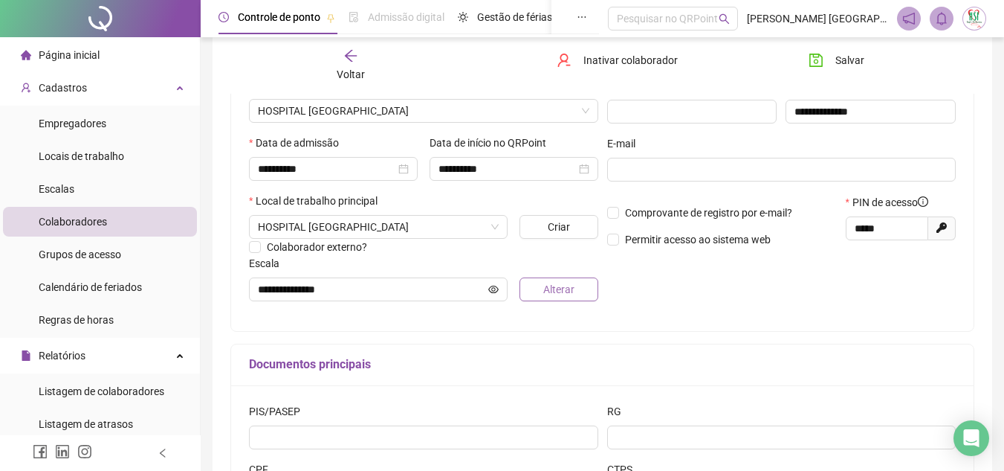
click at [558, 291] on span "Alterar" at bounding box center [558, 289] width 31 height 16
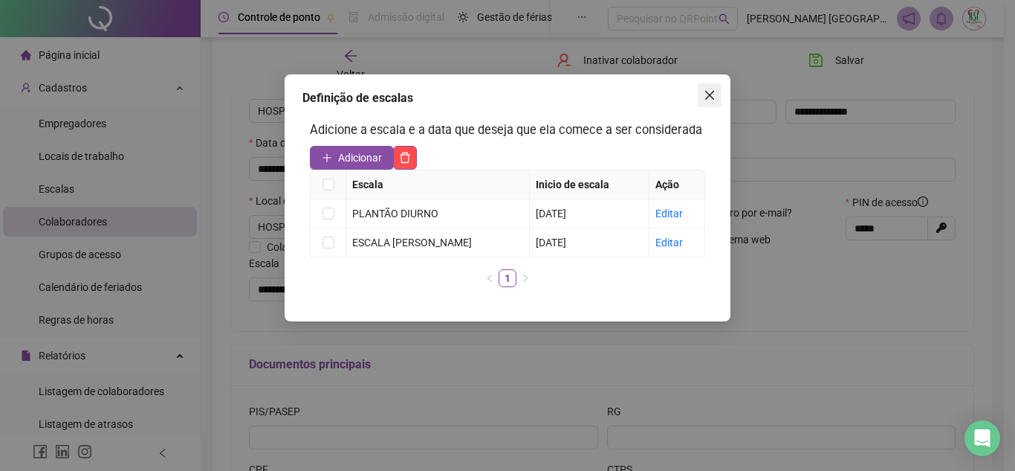
click at [705, 97] on icon "close" at bounding box center [710, 95] width 12 height 12
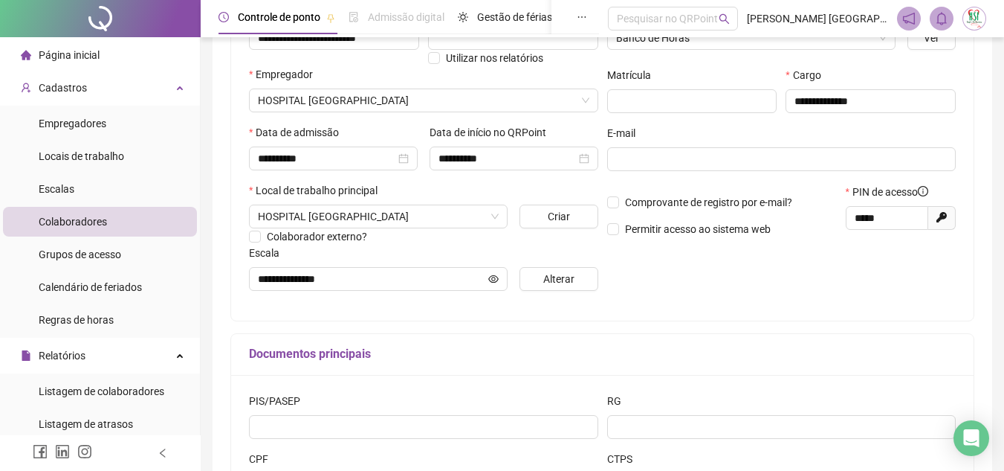
scroll to position [0, 0]
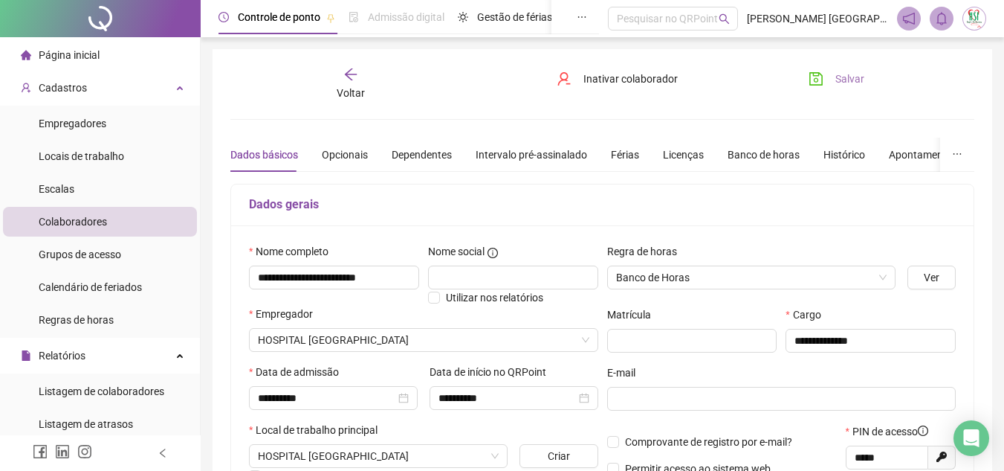
click at [844, 78] on span "Salvar" at bounding box center [850, 79] width 29 height 16
click at [346, 77] on icon "arrow-left" at bounding box center [350, 74] width 15 height 15
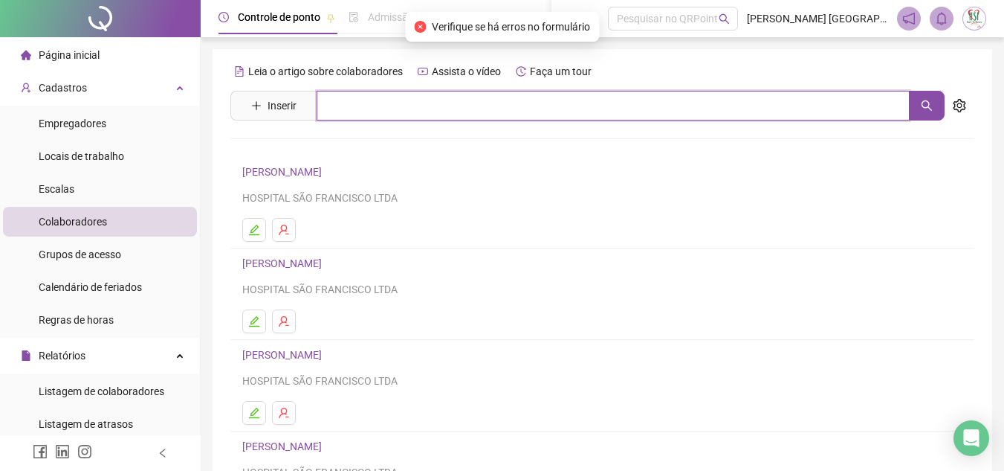
click at [413, 111] on input "text" at bounding box center [613, 106] width 593 height 30
type input "****"
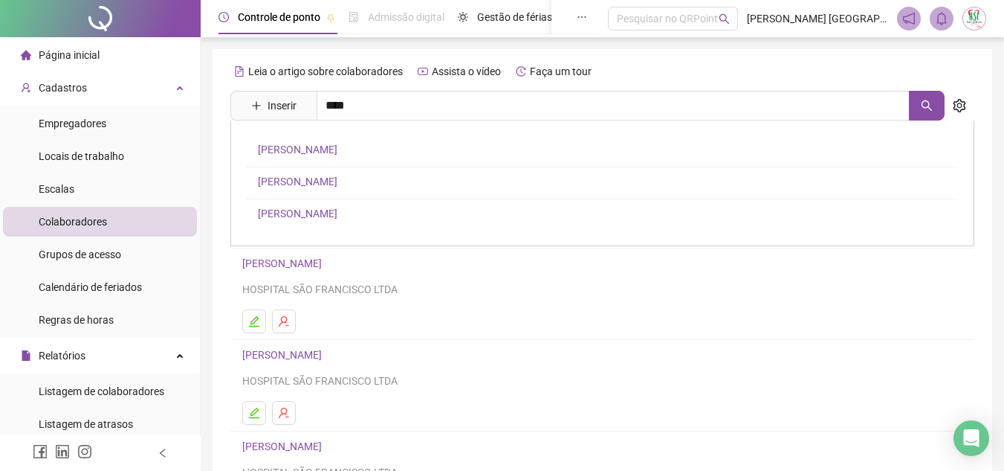
click at [338, 144] on link "[PERSON_NAME]" at bounding box center [298, 149] width 80 height 12
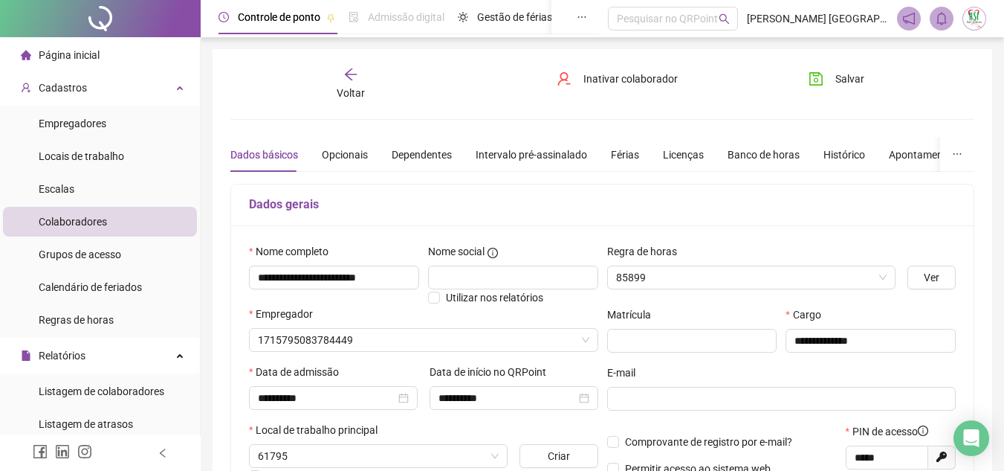
type input "**********"
click at [854, 77] on span "Salvar" at bounding box center [850, 79] width 29 height 16
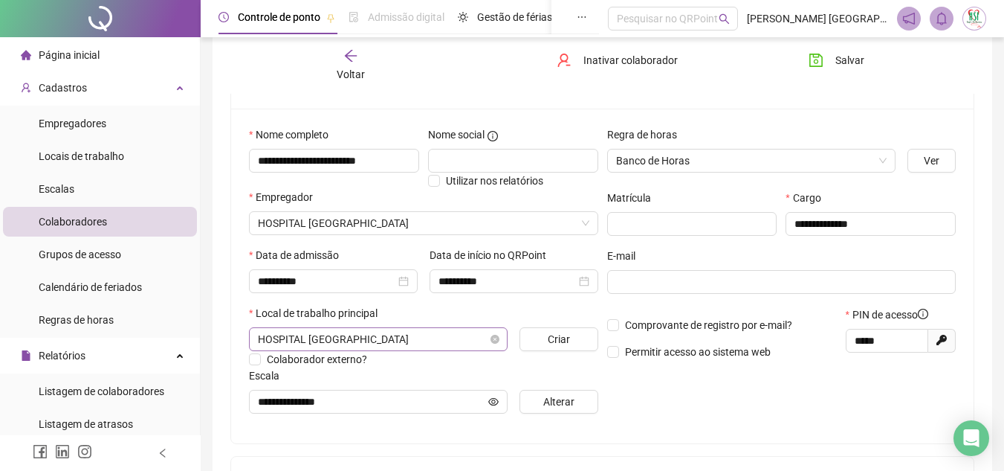
scroll to position [80, 0]
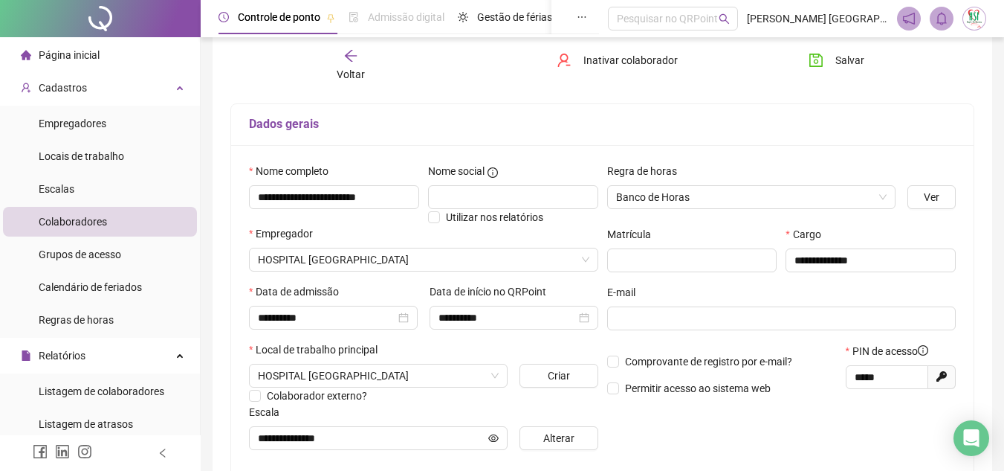
click at [344, 58] on icon "arrow-left" at bounding box center [350, 55] width 15 height 15
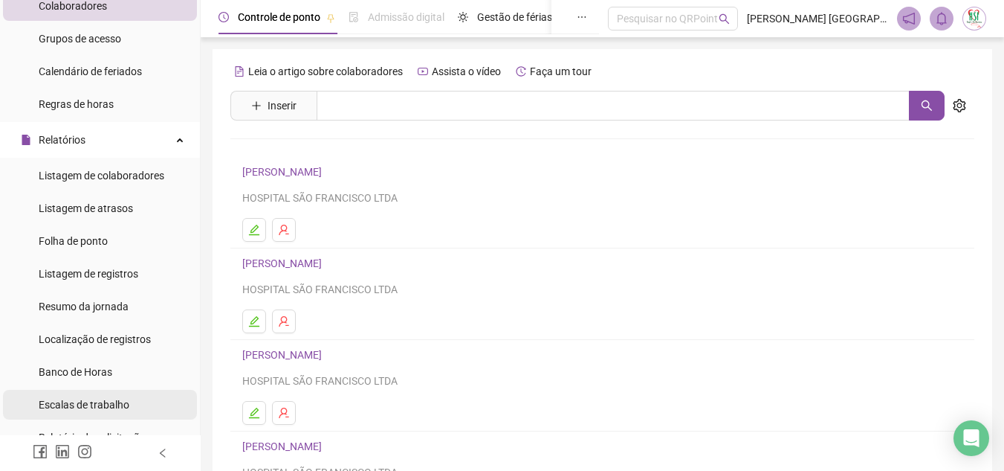
scroll to position [372, 0]
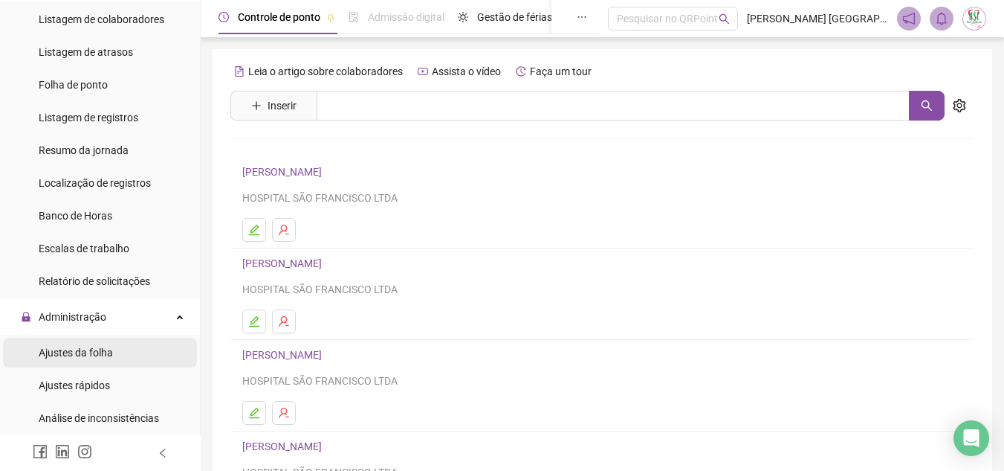
click at [109, 342] on div "Ajustes da folha" at bounding box center [76, 353] width 74 height 30
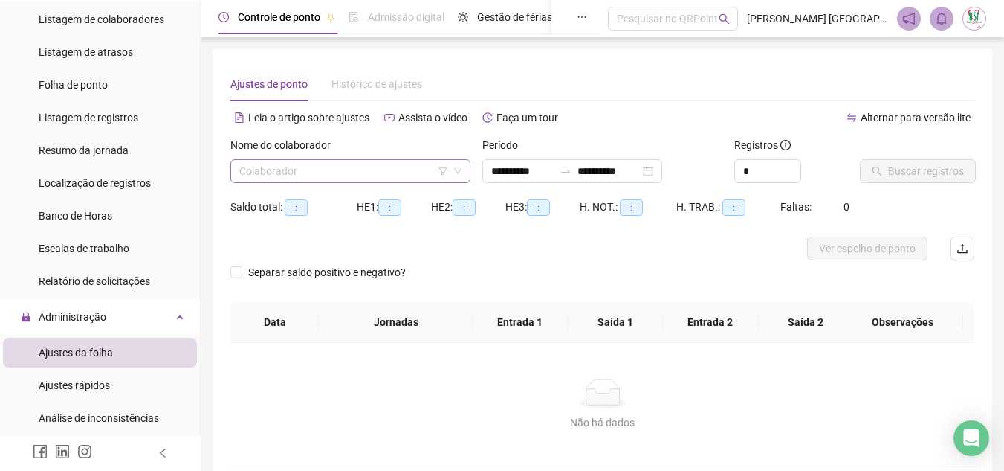
type input "**********"
click at [387, 171] on input "search" at bounding box center [343, 171] width 209 height 22
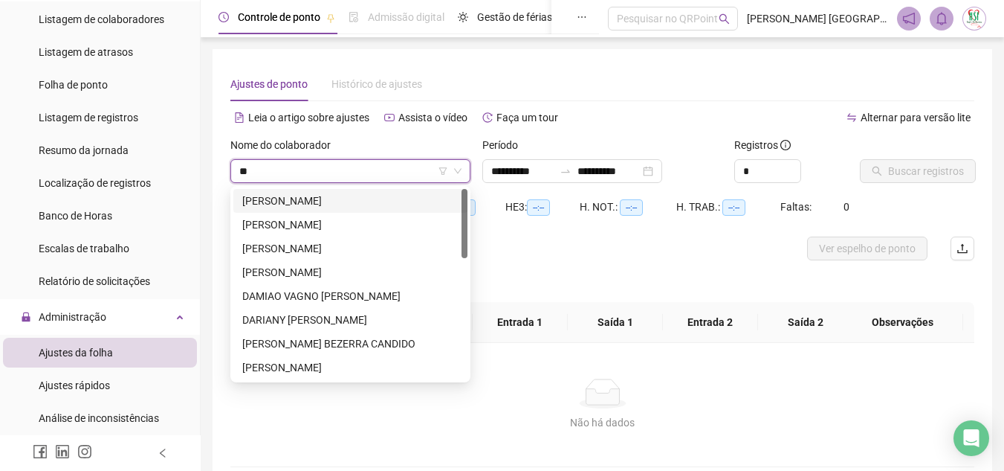
type input "***"
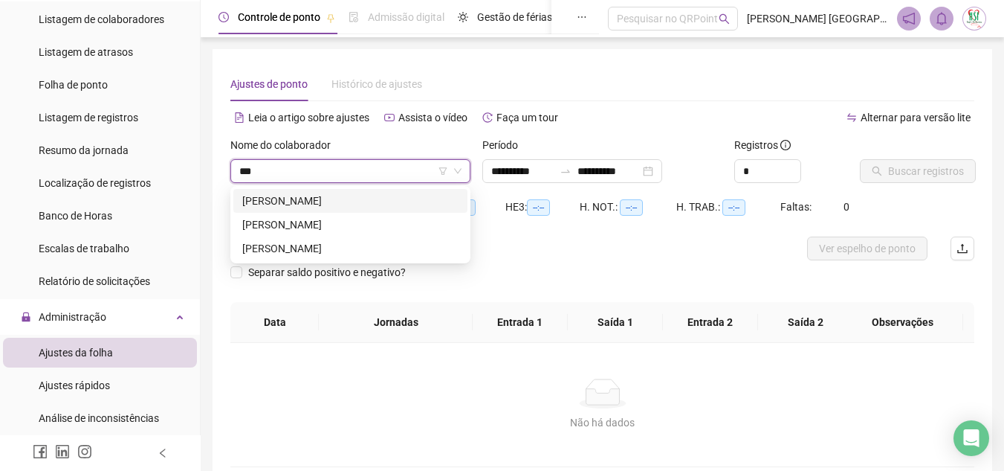
click at [384, 204] on div "[PERSON_NAME]" at bounding box center [350, 201] width 216 height 16
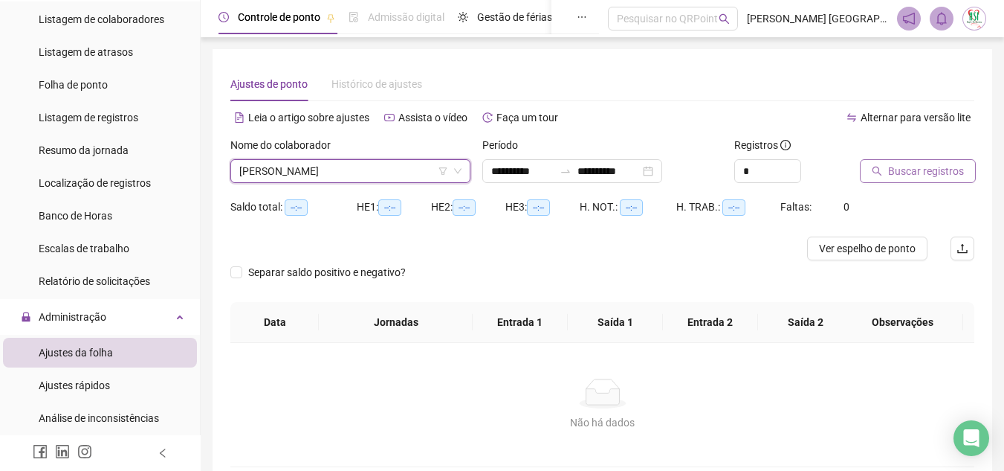
click at [891, 178] on span "Buscar registros" at bounding box center [926, 171] width 76 height 16
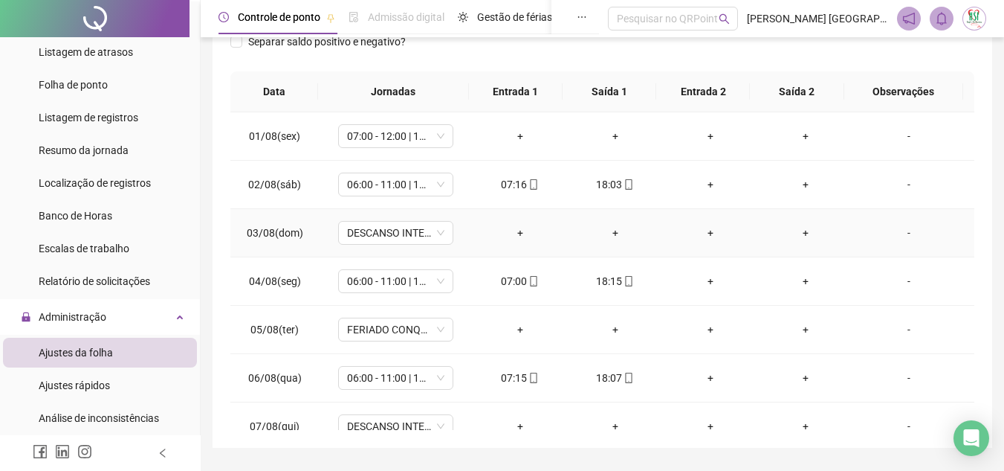
scroll to position [215, 0]
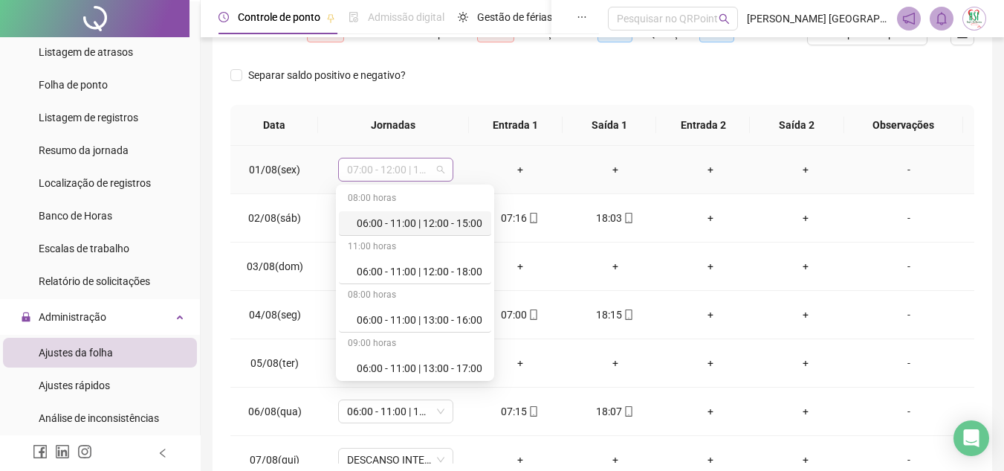
click at [427, 170] on span "07:00 - 12:00 | 14:00 - 18:00" at bounding box center [395, 169] width 97 height 22
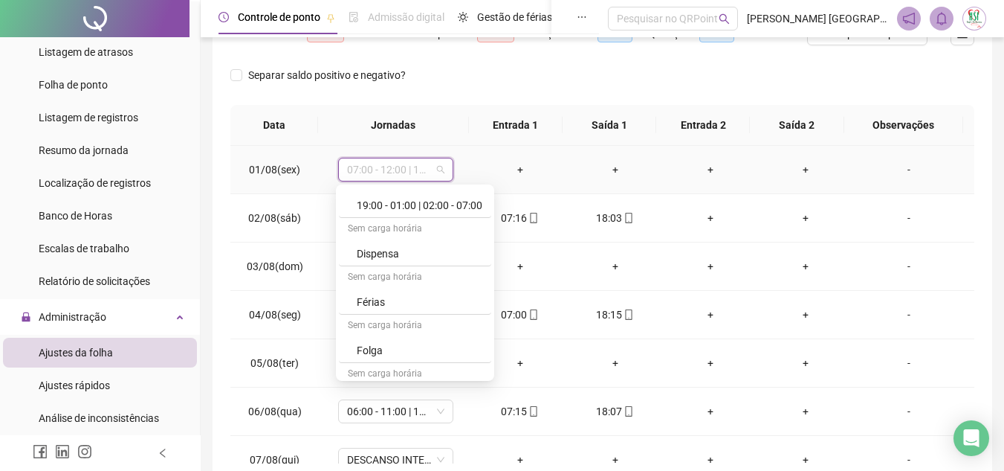
scroll to position [892, 0]
click at [375, 355] on div "Folga" at bounding box center [415, 346] width 152 height 25
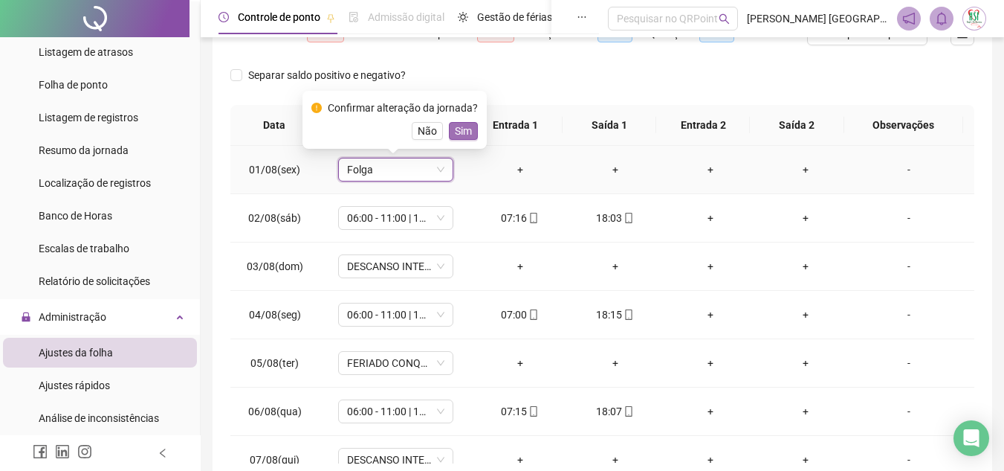
click at [459, 134] on span "Sim" at bounding box center [463, 131] width 17 height 16
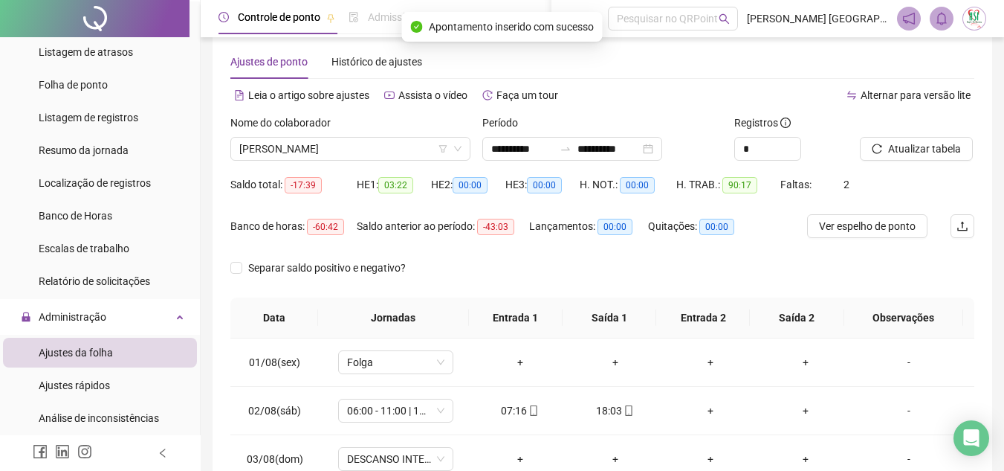
scroll to position [20, 0]
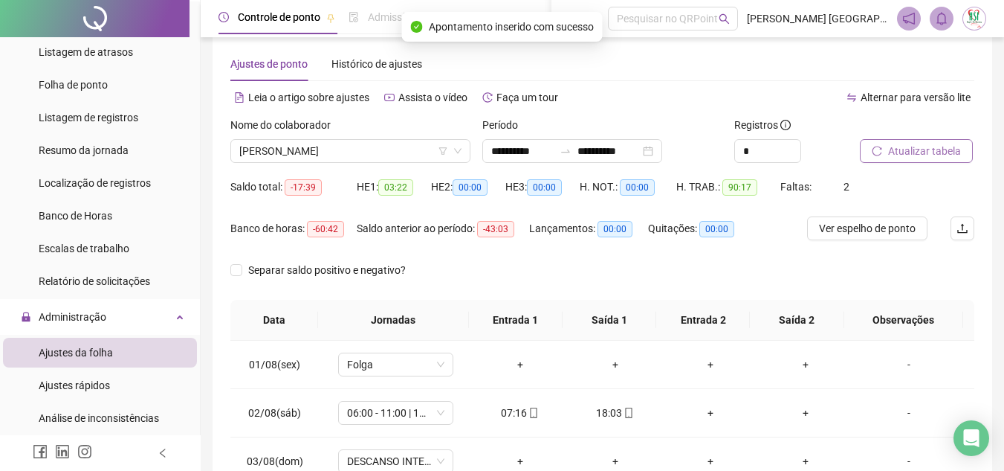
click at [926, 152] on span "Atualizar tabela" at bounding box center [924, 151] width 73 height 16
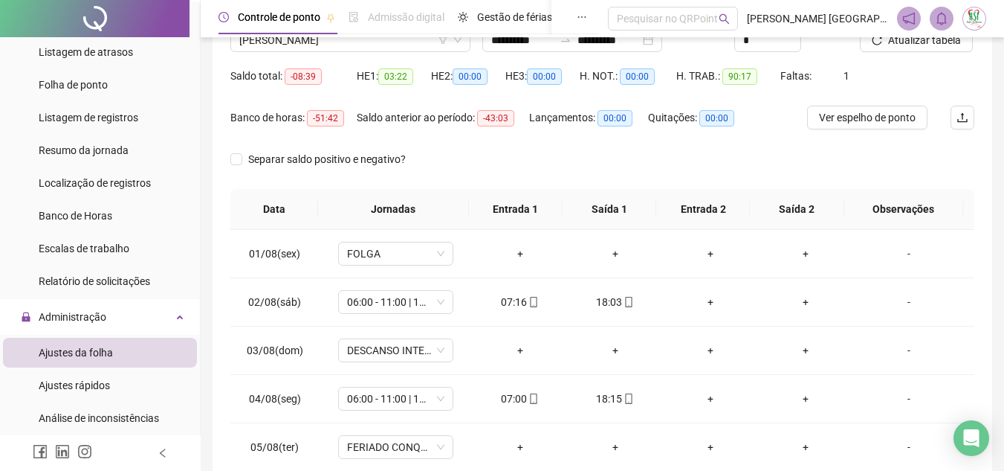
scroll to position [289, 0]
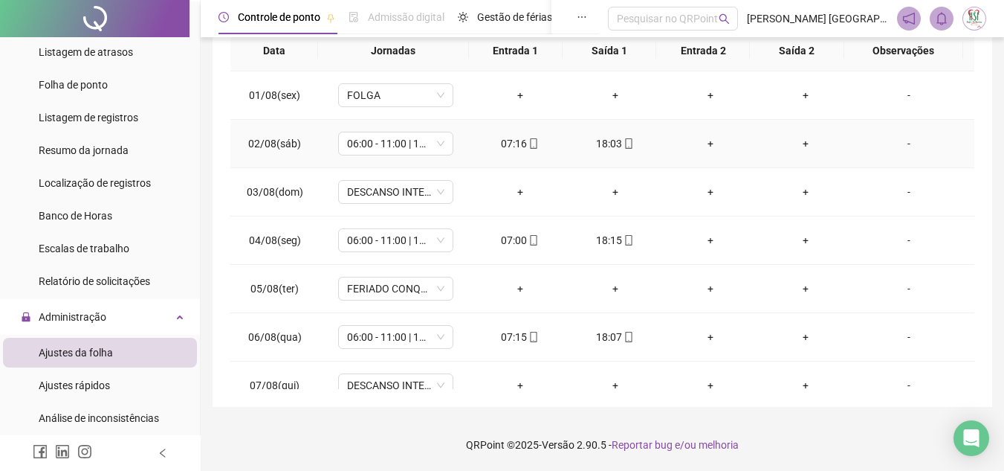
click at [703, 143] on div "+" at bounding box center [710, 143] width 71 height 16
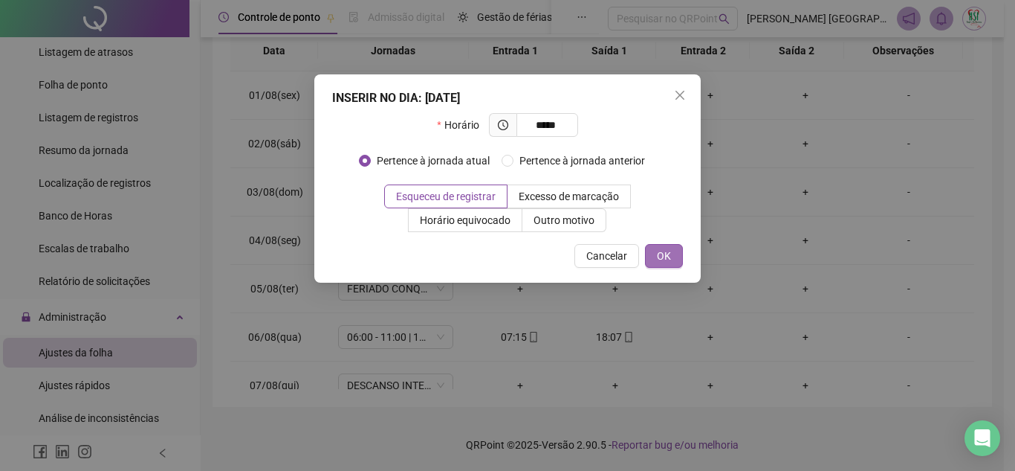
type input "*****"
click at [666, 258] on span "OK" at bounding box center [664, 256] width 14 height 16
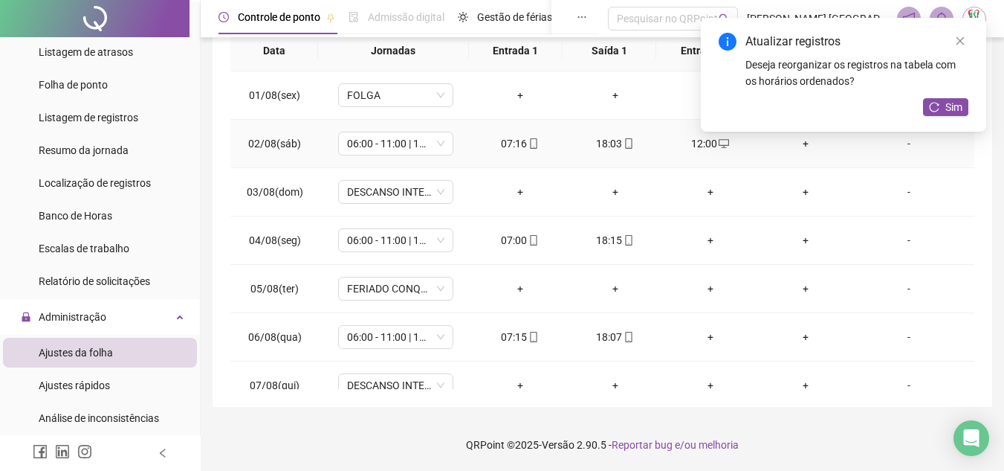
click at [796, 143] on div "+" at bounding box center [805, 143] width 71 height 16
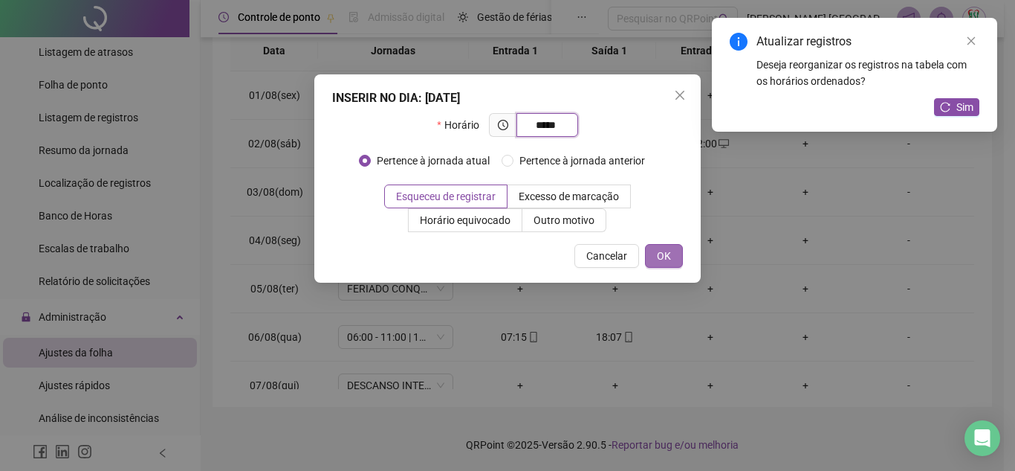
type input "*****"
click at [654, 250] on button "OK" at bounding box center [664, 256] width 38 height 24
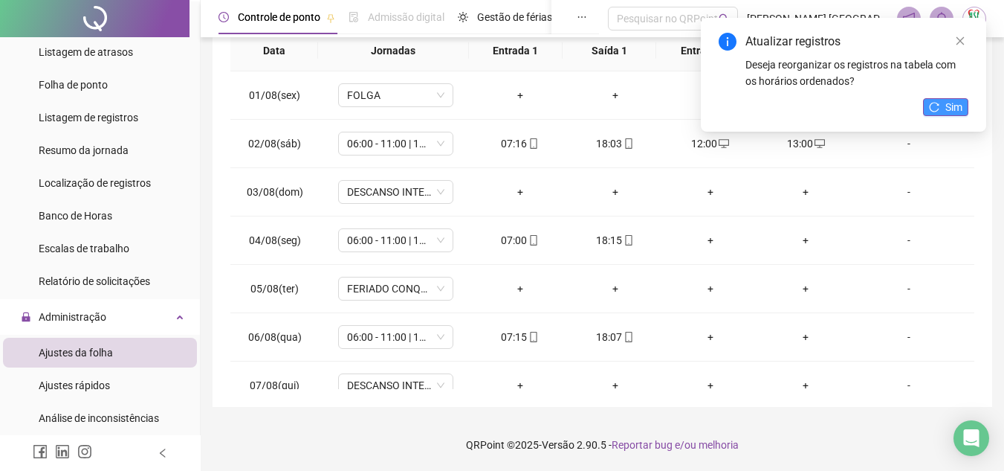
click at [936, 106] on icon "reload" at bounding box center [934, 107] width 10 height 10
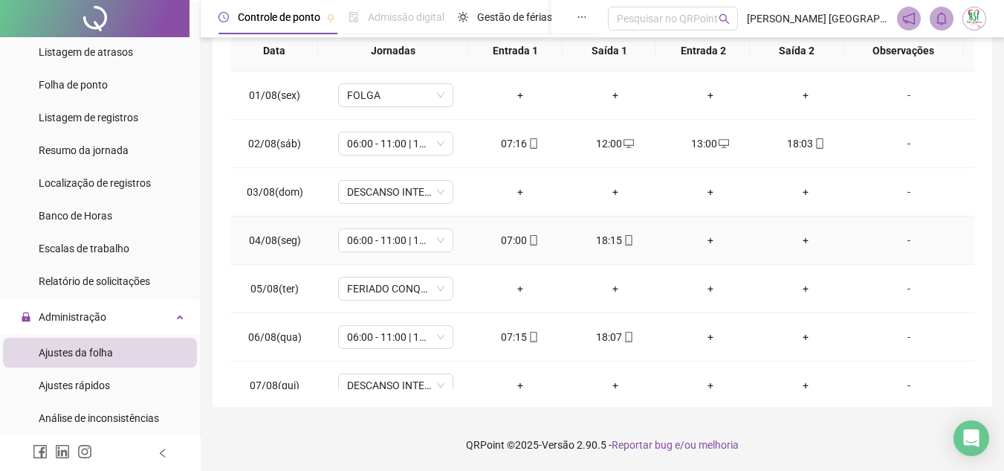
click at [705, 241] on div "+" at bounding box center [710, 240] width 71 height 16
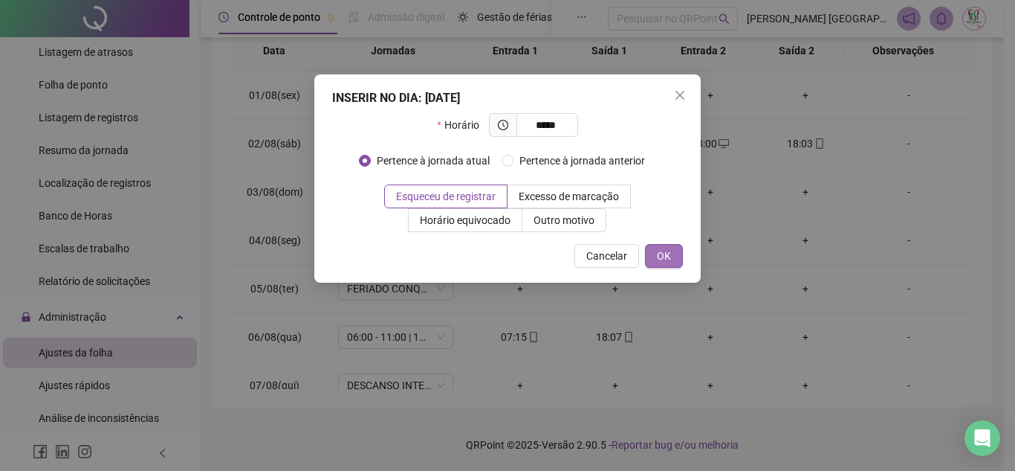
type input "*****"
click at [678, 262] on button "OK" at bounding box center [664, 256] width 38 height 24
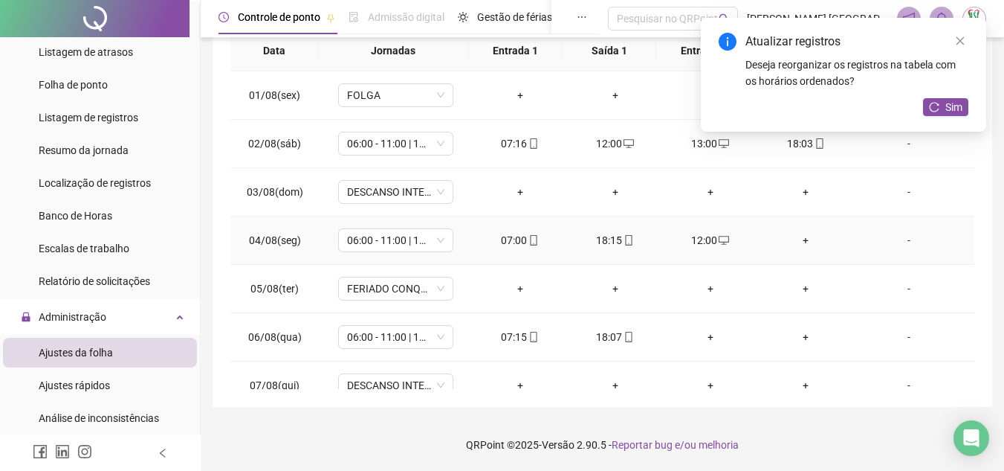
click at [799, 240] on div "+" at bounding box center [805, 240] width 71 height 16
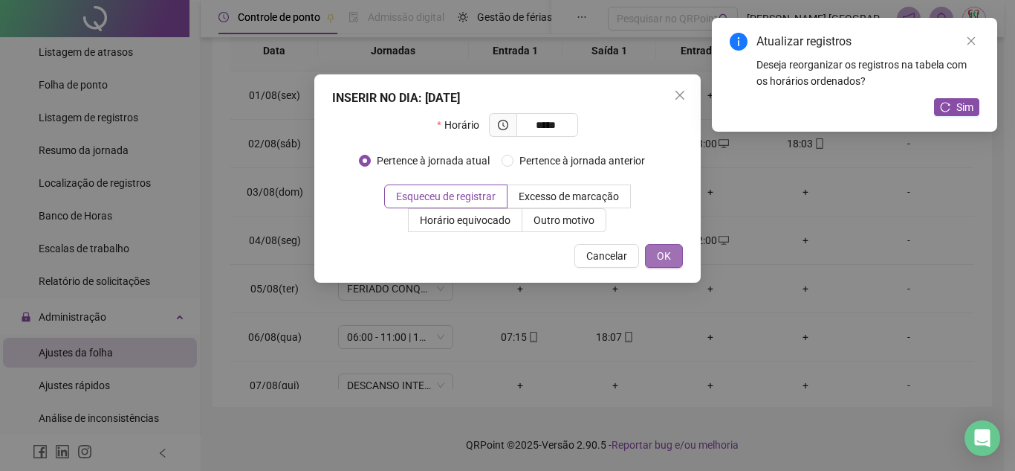
type input "*****"
click at [666, 258] on span "OK" at bounding box center [664, 256] width 14 height 16
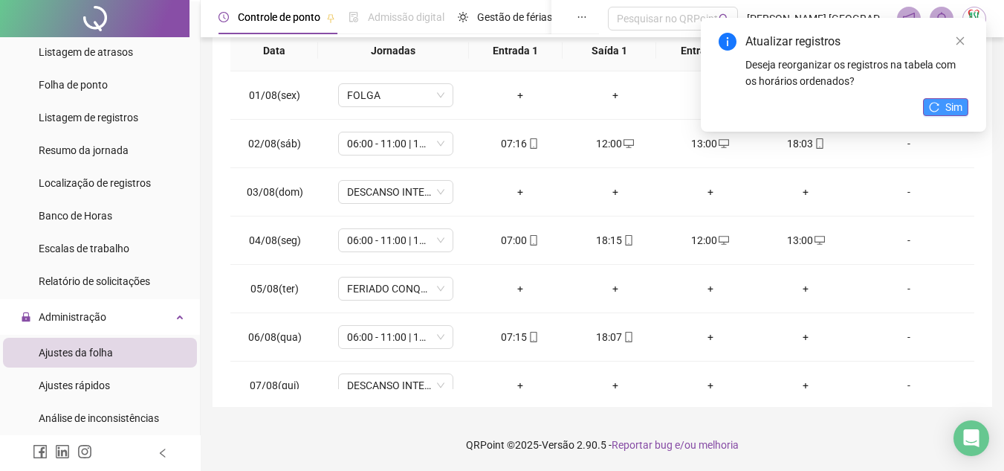
click at [928, 108] on button "Sim" at bounding box center [945, 107] width 45 height 18
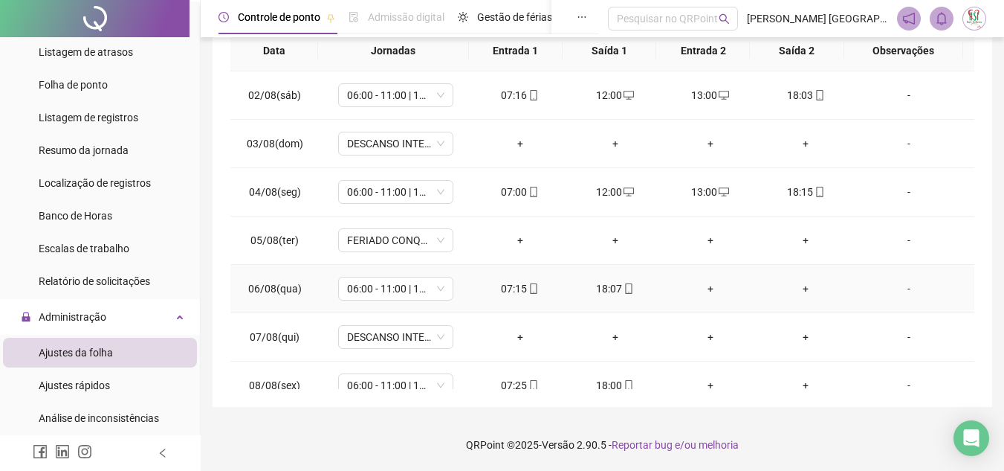
scroll to position [74, 0]
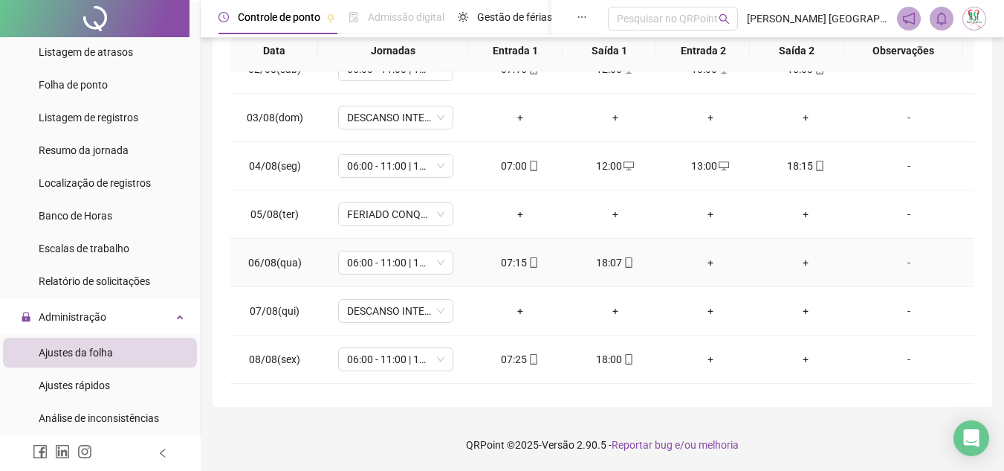
click at [707, 262] on div "+" at bounding box center [710, 262] width 71 height 16
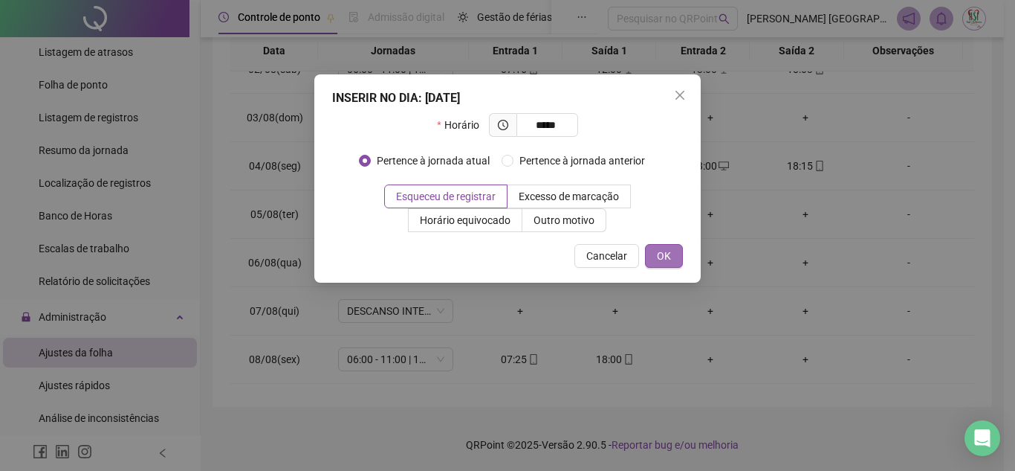
type input "*****"
click at [668, 262] on span "OK" at bounding box center [664, 256] width 14 height 16
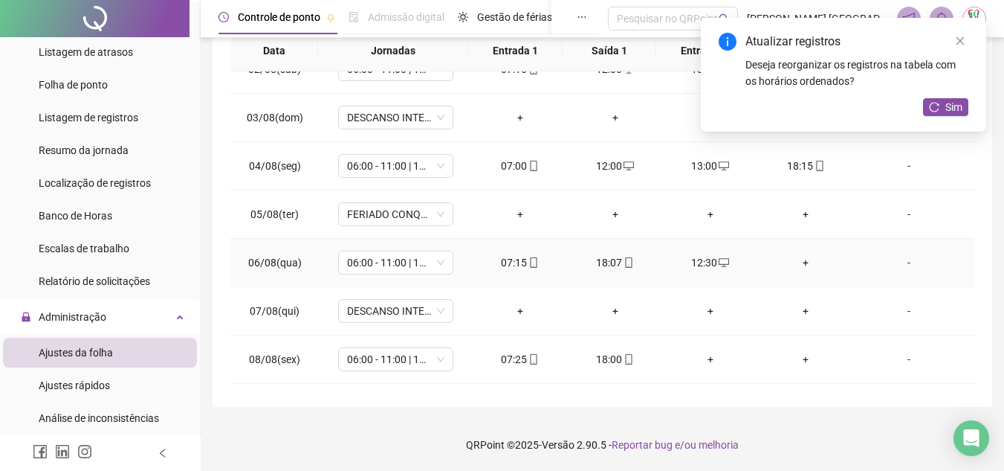
click at [798, 262] on div "+" at bounding box center [805, 262] width 71 height 16
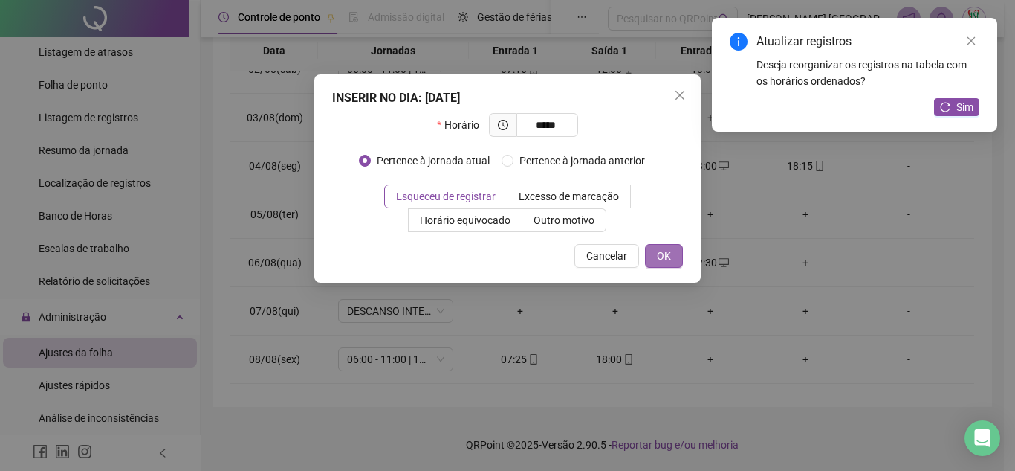
type input "*****"
click at [676, 255] on button "OK" at bounding box center [664, 256] width 38 height 24
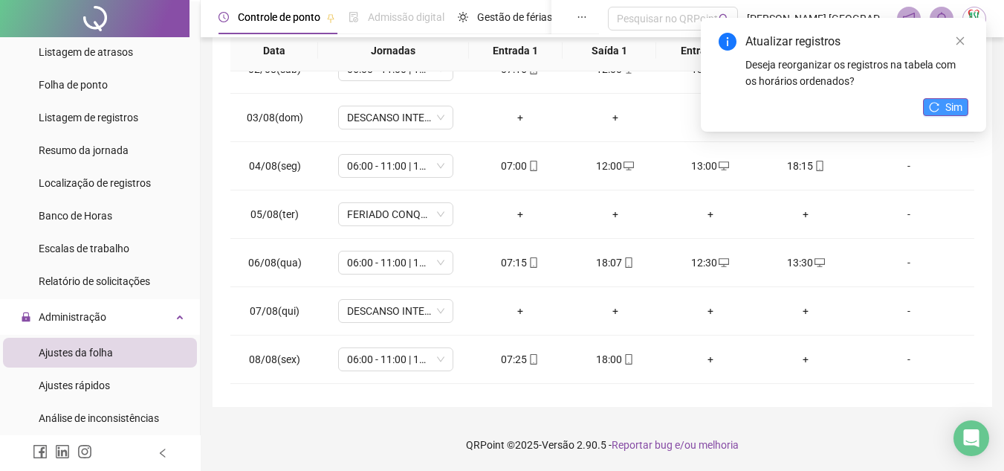
click at [958, 110] on span "Sim" at bounding box center [954, 107] width 17 height 16
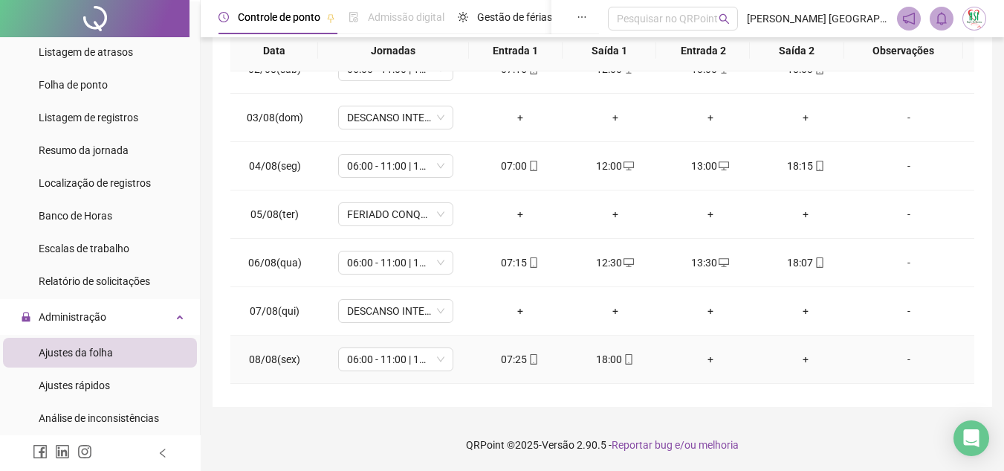
click at [702, 354] on div "+" at bounding box center [710, 359] width 71 height 16
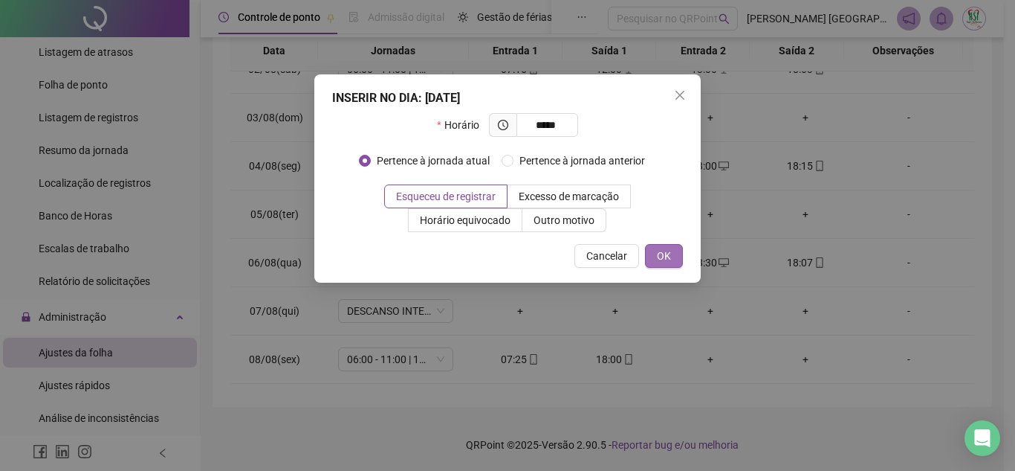
type input "*****"
click at [666, 256] on span "OK" at bounding box center [664, 256] width 14 height 16
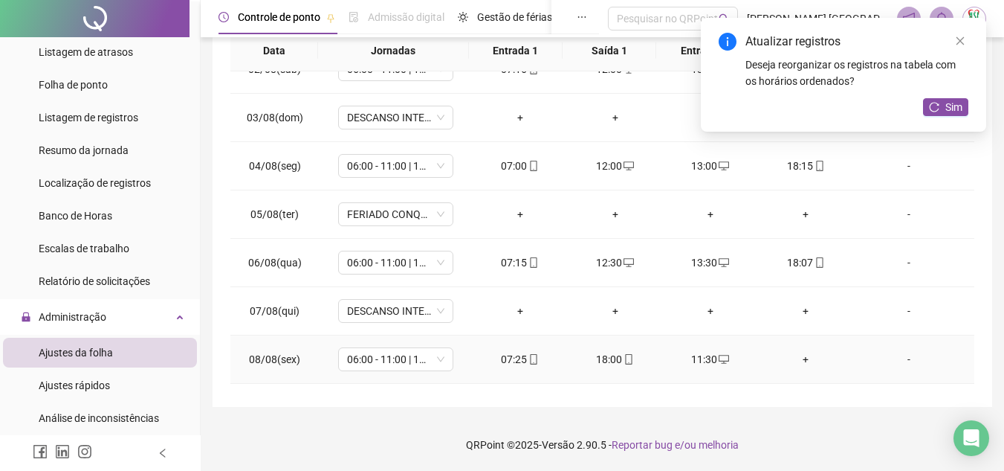
click at [795, 358] on div "+" at bounding box center [805, 359] width 71 height 16
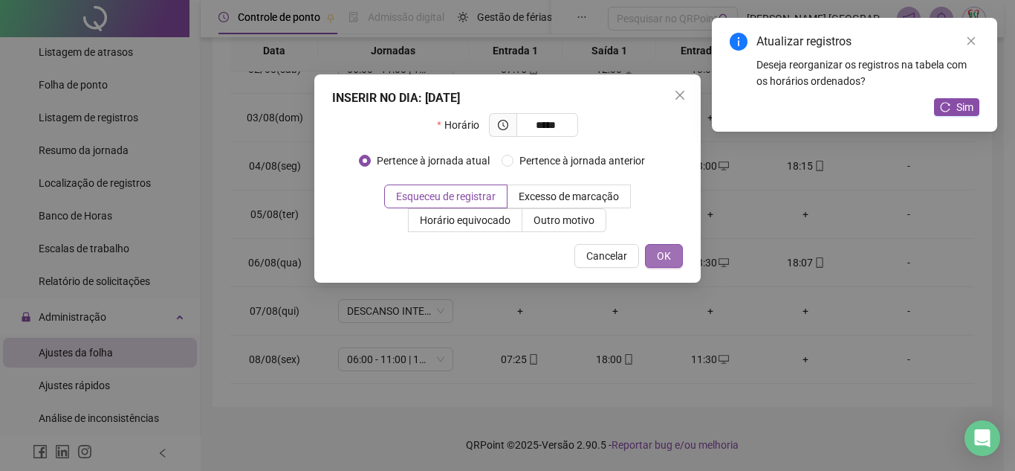
type input "*****"
click at [655, 258] on button "OK" at bounding box center [664, 256] width 38 height 24
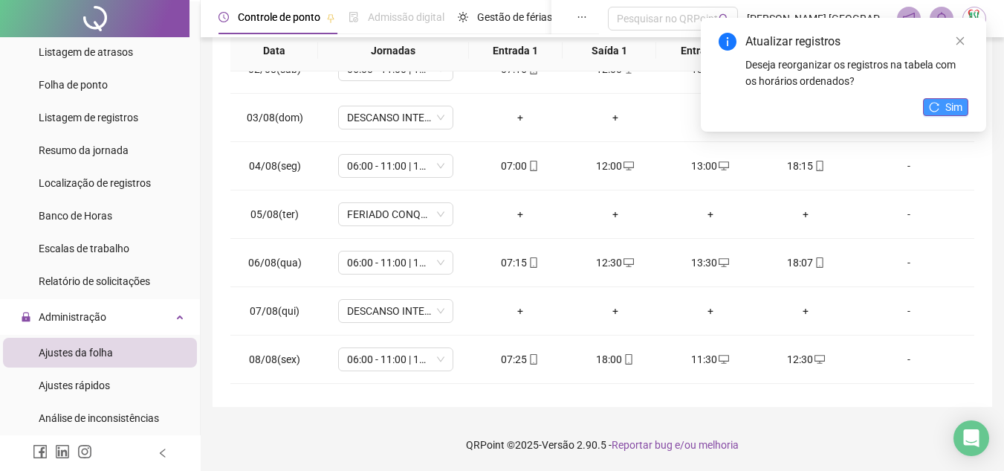
click at [947, 99] on span "Sim" at bounding box center [954, 107] width 17 height 16
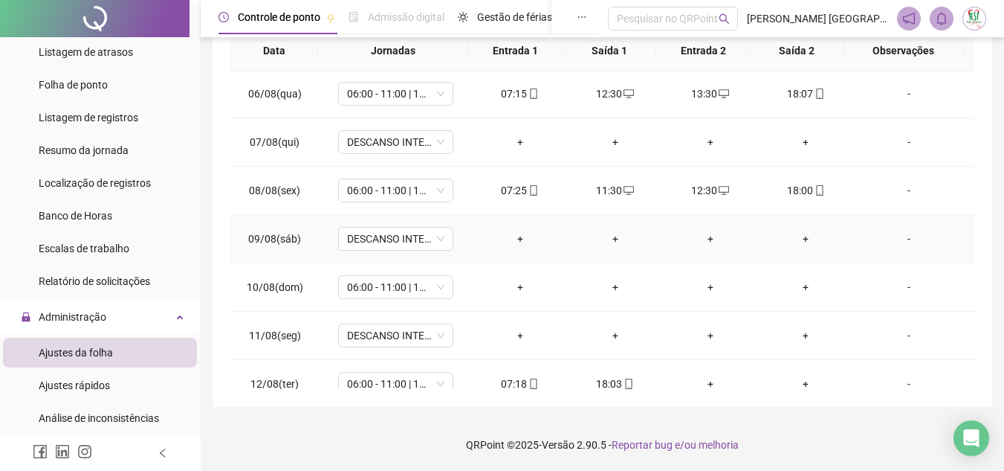
scroll to position [297, 0]
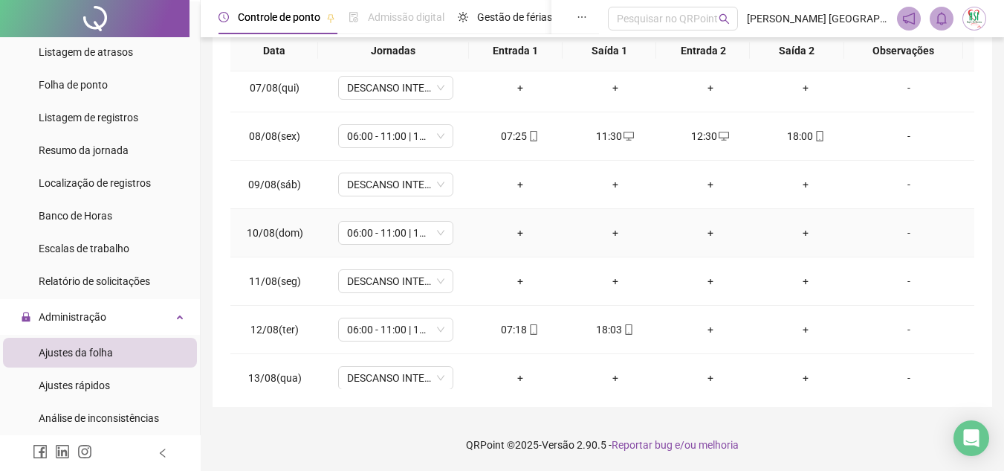
drag, startPoint x: 417, startPoint y: 230, endPoint x: 405, endPoint y: 245, distance: 19.0
click at [409, 235] on span "06:00 - 11:00 | 12:00 - 18:00" at bounding box center [395, 233] width 97 height 22
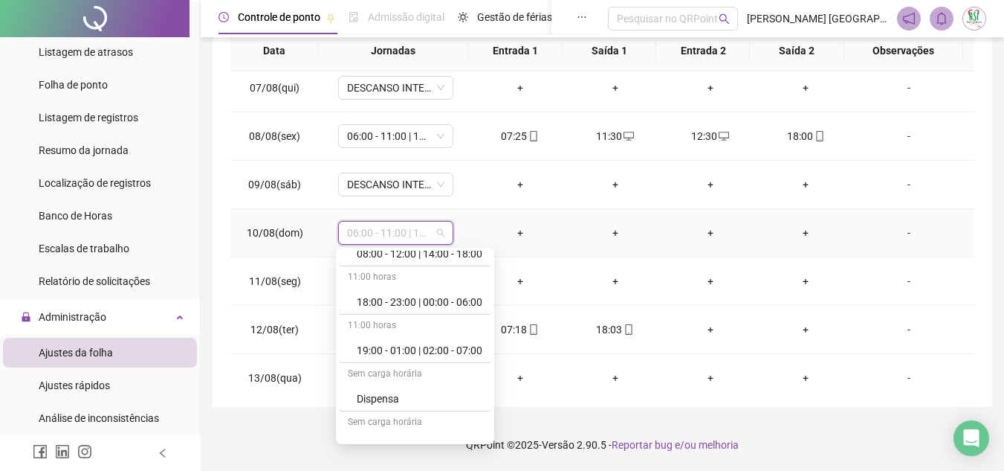
scroll to position [892, 0]
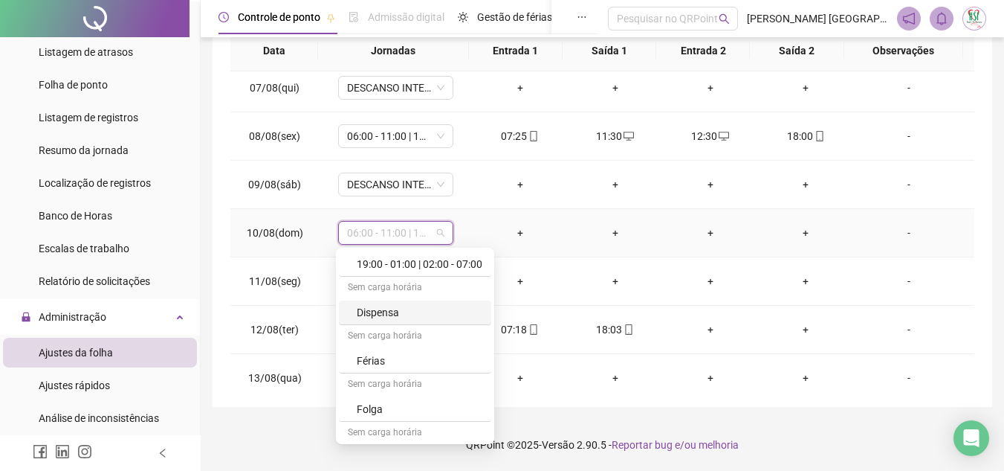
click at [396, 314] on div "Dispensa" at bounding box center [420, 312] width 126 height 16
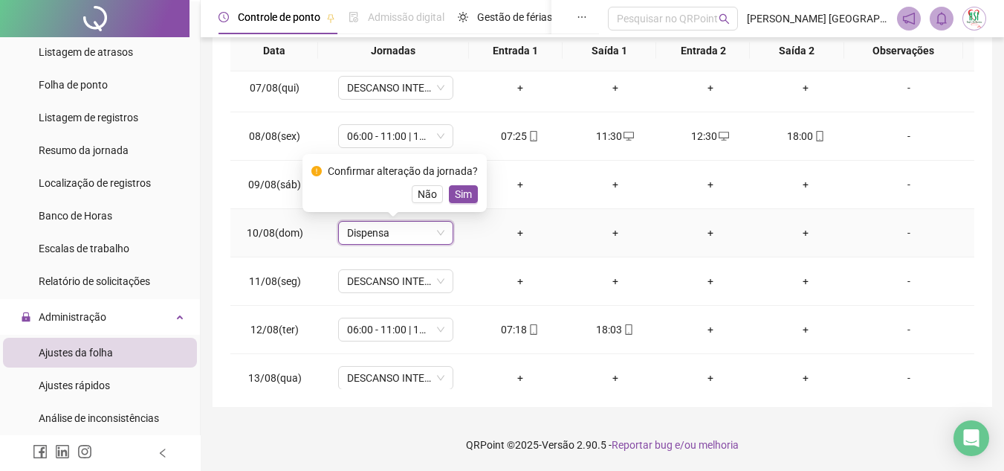
click at [462, 196] on span "Sim" at bounding box center [463, 194] width 17 height 16
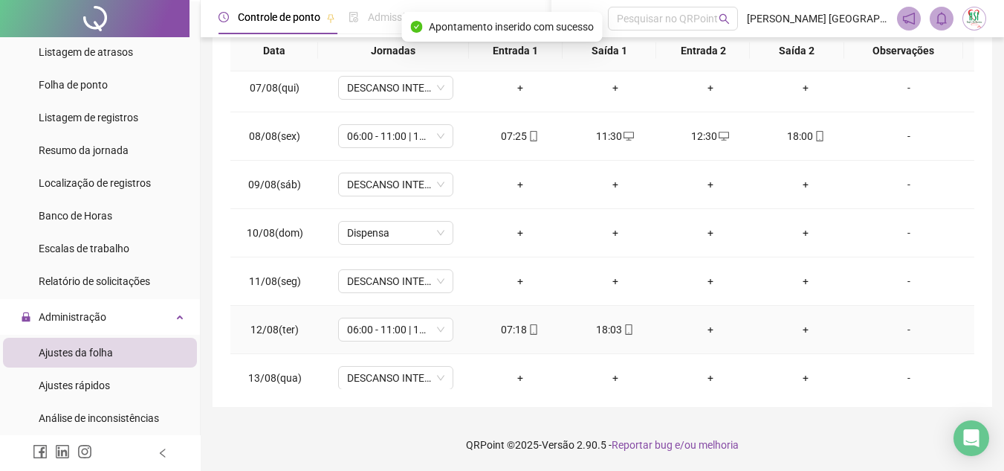
click at [701, 331] on div "+" at bounding box center [710, 329] width 71 height 16
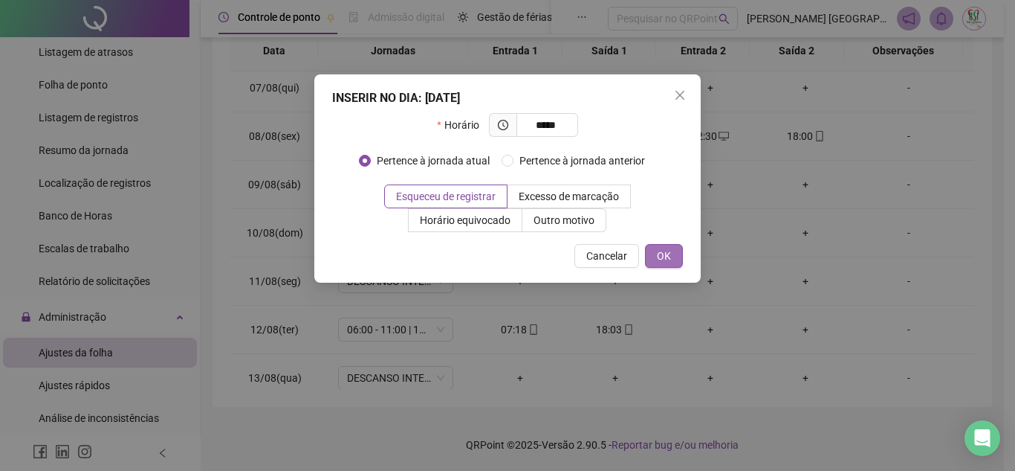
type input "*****"
click at [662, 255] on span "OK" at bounding box center [664, 256] width 14 height 16
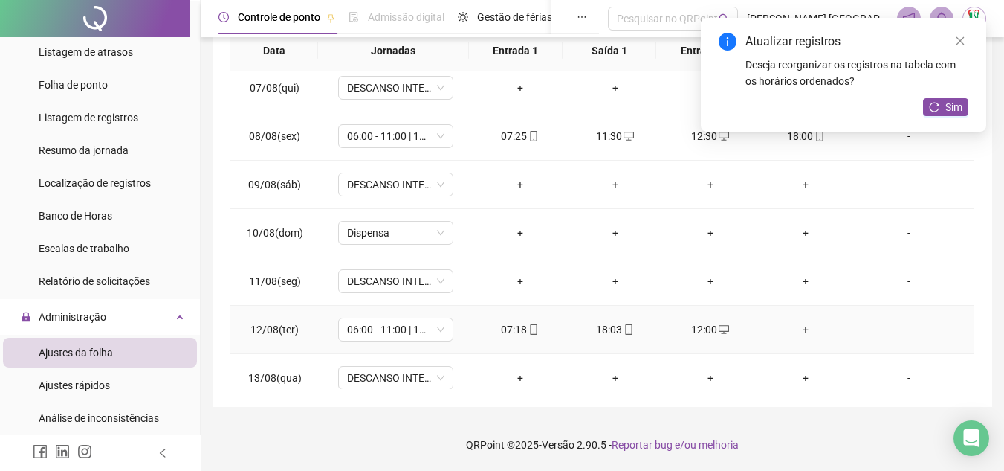
click at [800, 331] on div "+" at bounding box center [805, 329] width 71 height 16
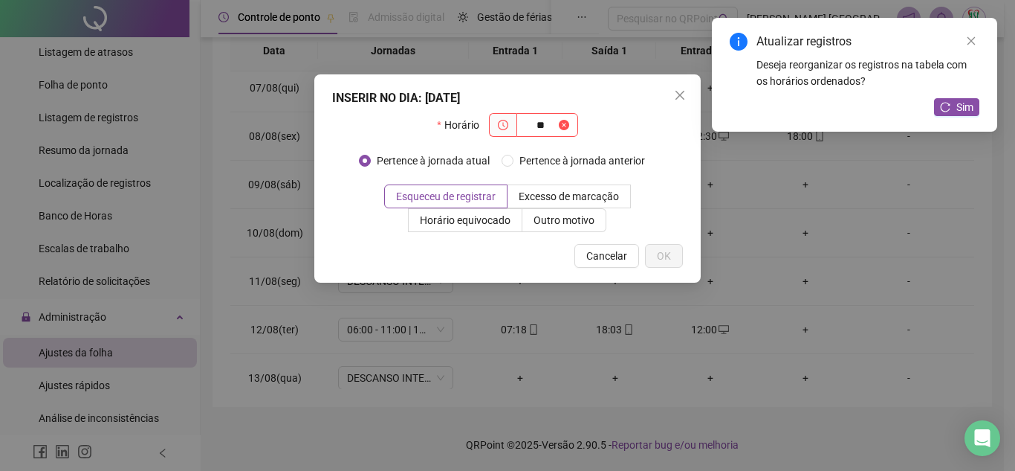
type input "*"
type input "*****"
click at [675, 259] on button "OK" at bounding box center [664, 256] width 38 height 24
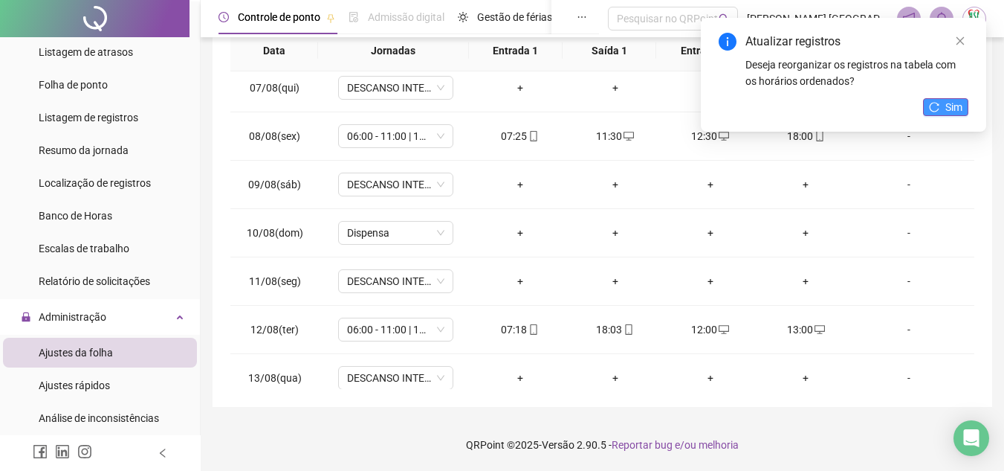
click at [958, 105] on span "Sim" at bounding box center [954, 107] width 17 height 16
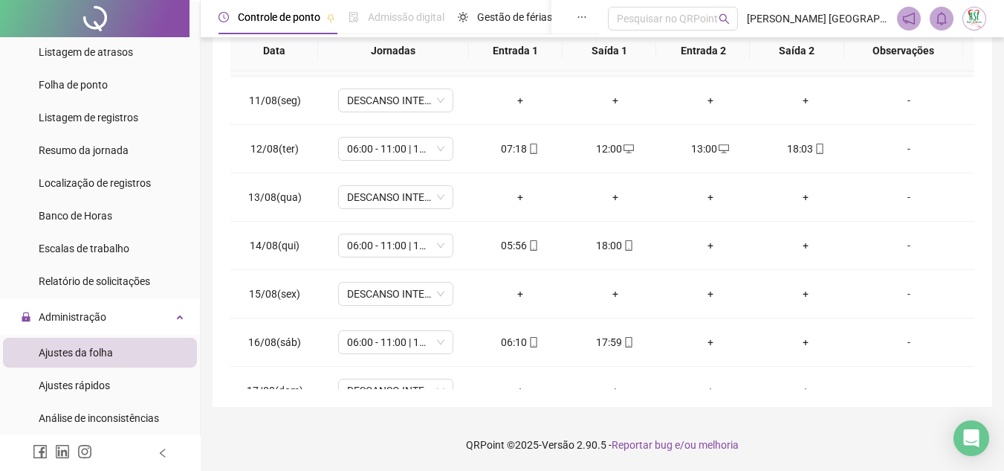
scroll to position [520, 0]
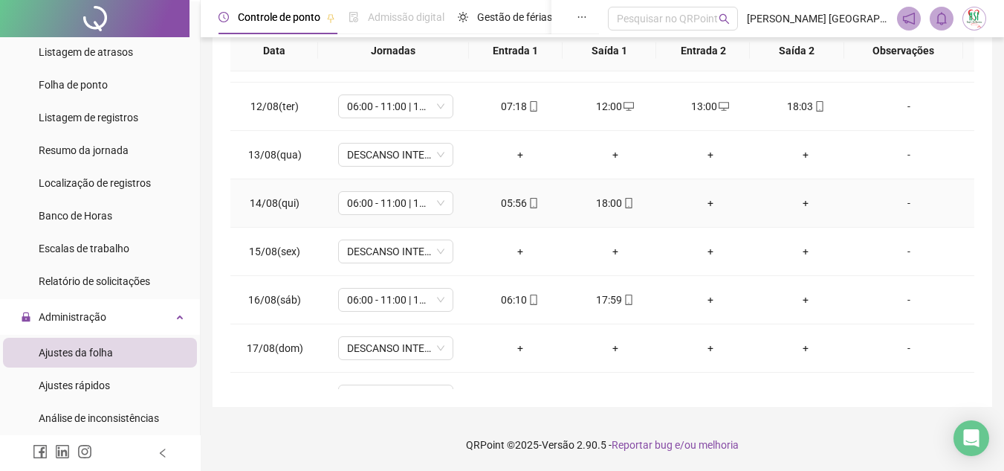
click at [703, 204] on div "+" at bounding box center [710, 203] width 71 height 16
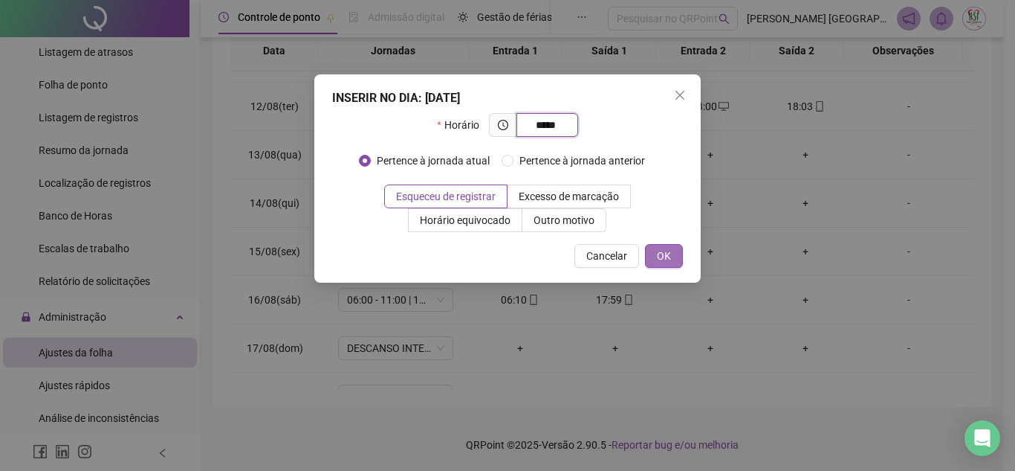
type input "*****"
click at [655, 262] on button "OK" at bounding box center [664, 256] width 38 height 24
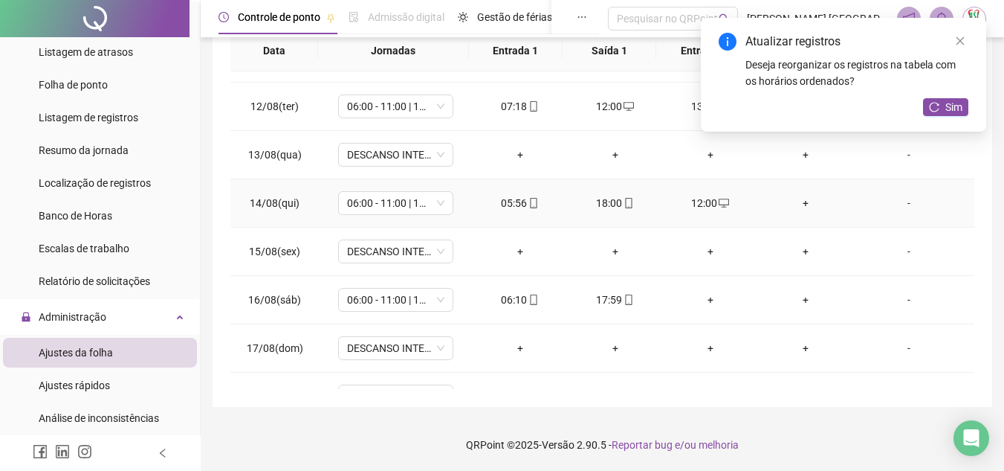
click at [796, 205] on div "+" at bounding box center [805, 203] width 71 height 16
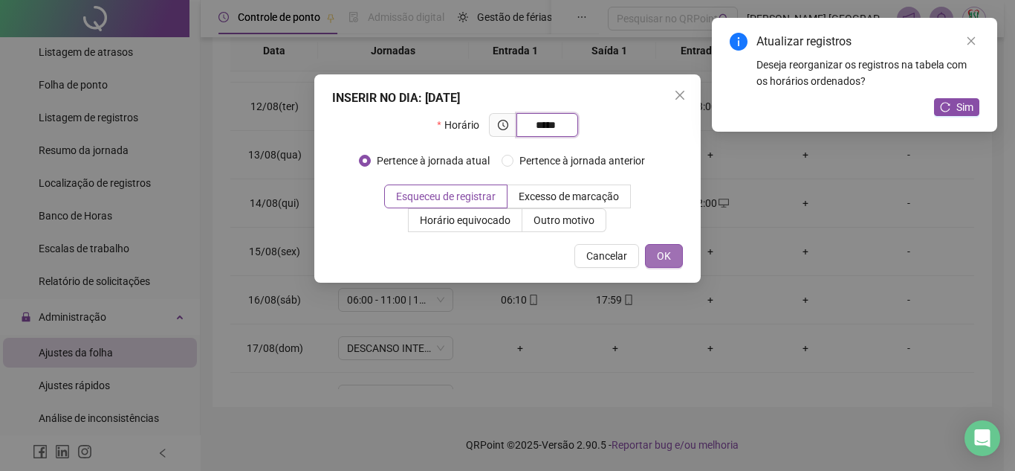
type input "*****"
click at [669, 259] on button "OK" at bounding box center [664, 256] width 38 height 24
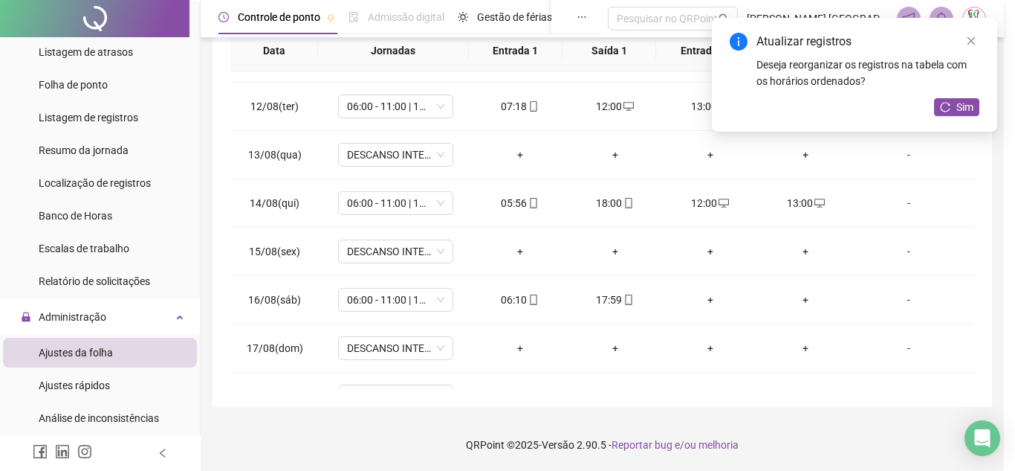
click at [946, 158] on div "Atualizar registros Deseja reorganizar os registros na tabela com os horários o…" at bounding box center [855, 186] width 250 height 56
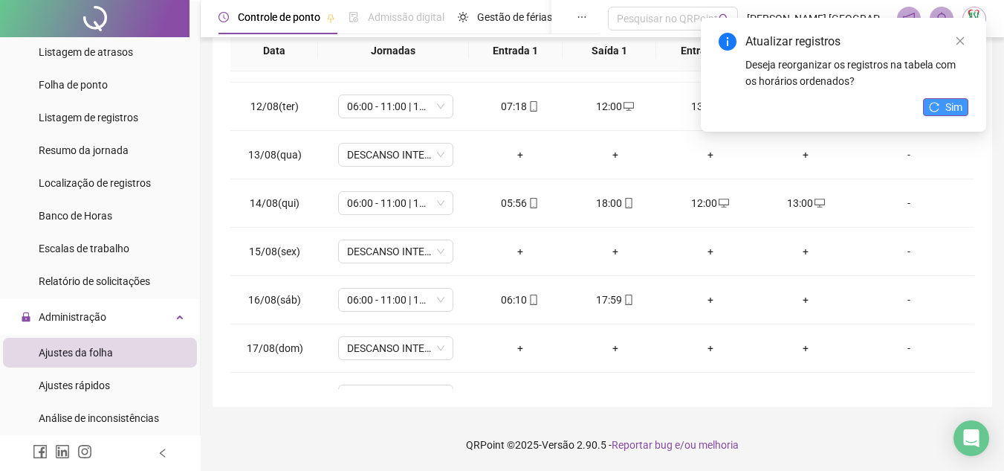
click at [938, 106] on icon "reload" at bounding box center [934, 107] width 10 height 10
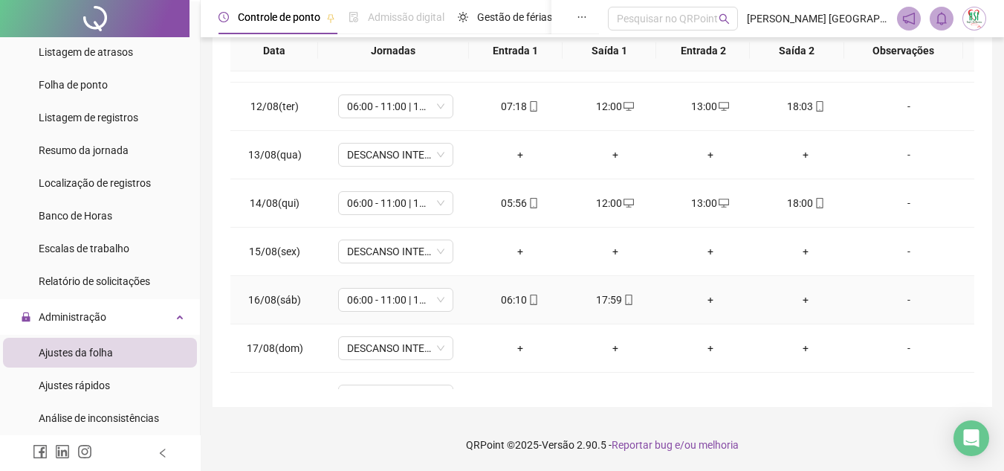
scroll to position [552, 0]
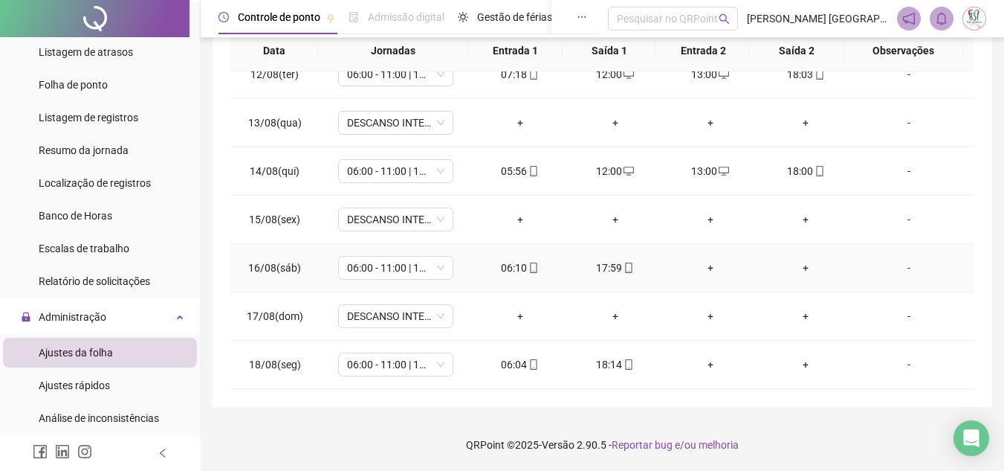
click at [708, 267] on div "+" at bounding box center [710, 267] width 71 height 16
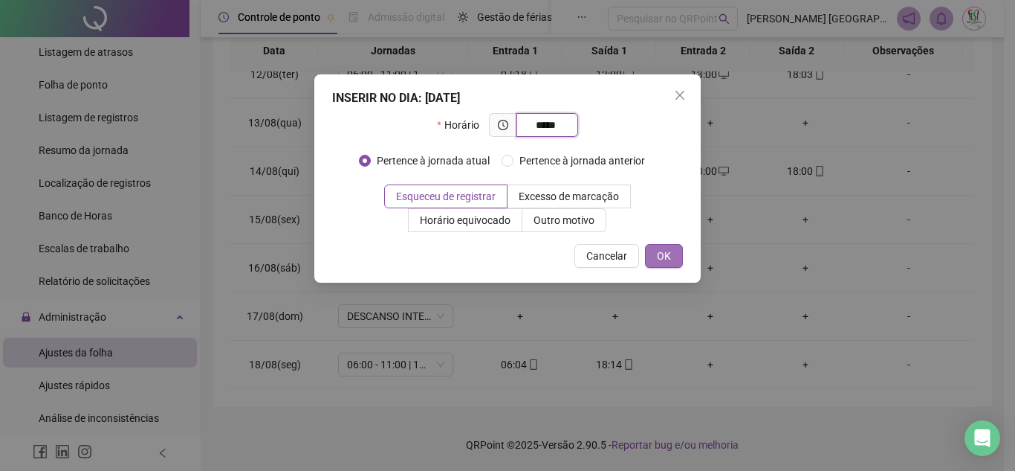
type input "*****"
click at [667, 265] on button "OK" at bounding box center [664, 256] width 38 height 24
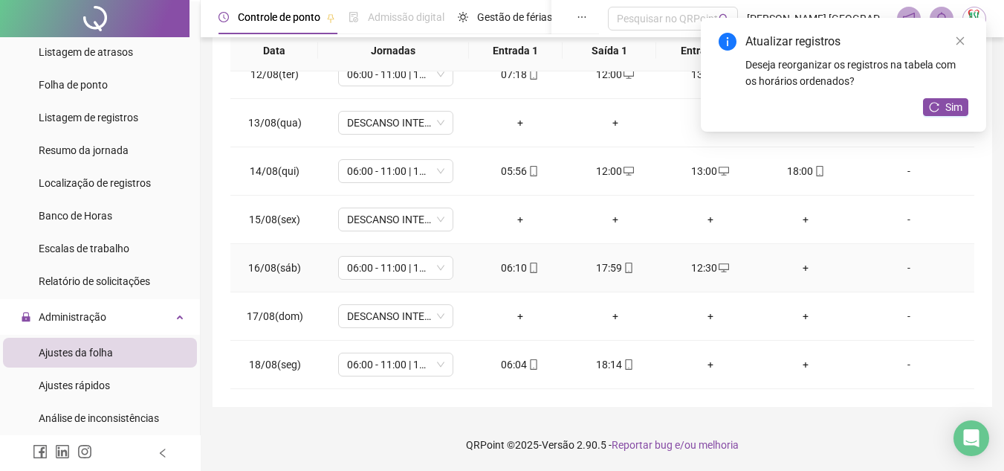
click at [797, 269] on div "+" at bounding box center [805, 267] width 71 height 16
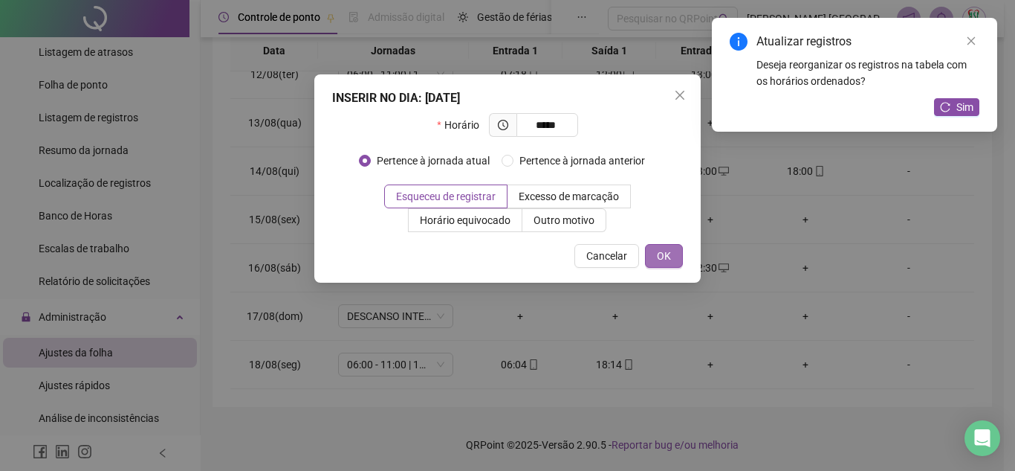
type input "*****"
click at [663, 250] on span "OK" at bounding box center [664, 256] width 14 height 16
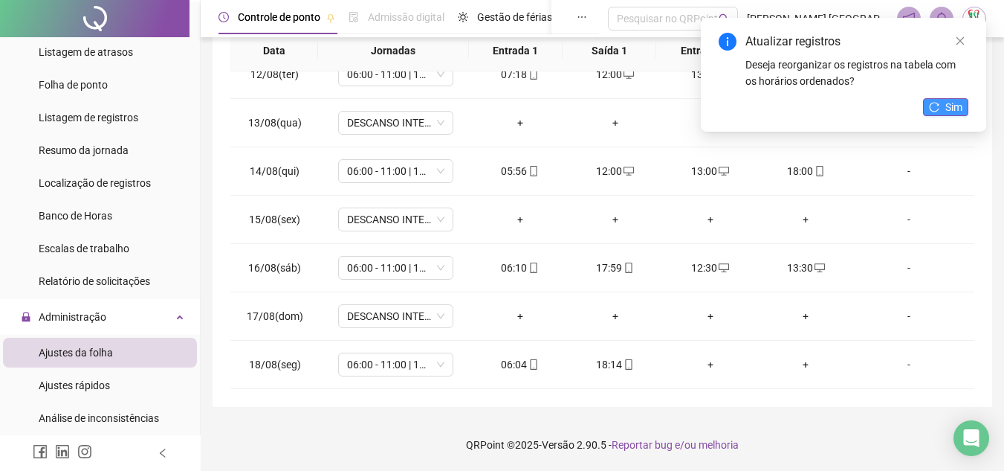
click at [946, 108] on span "Sim" at bounding box center [954, 107] width 17 height 16
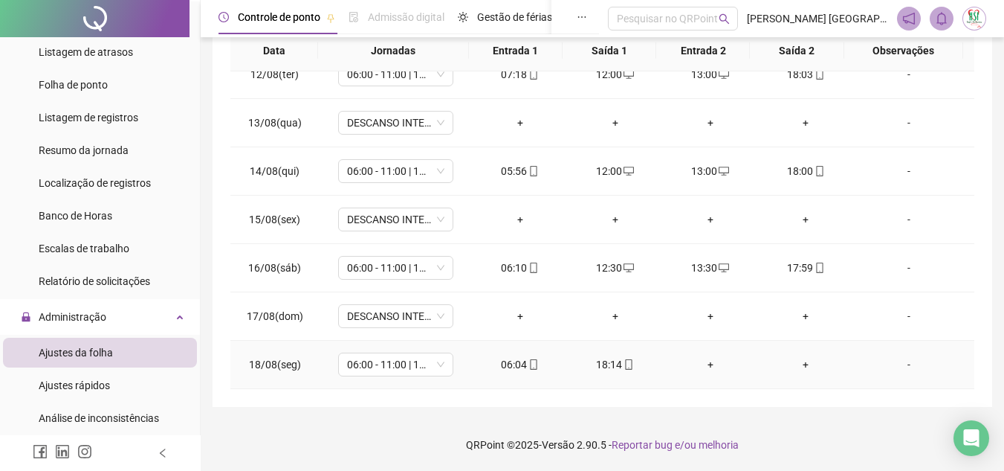
click at [697, 361] on div "+" at bounding box center [710, 364] width 71 height 16
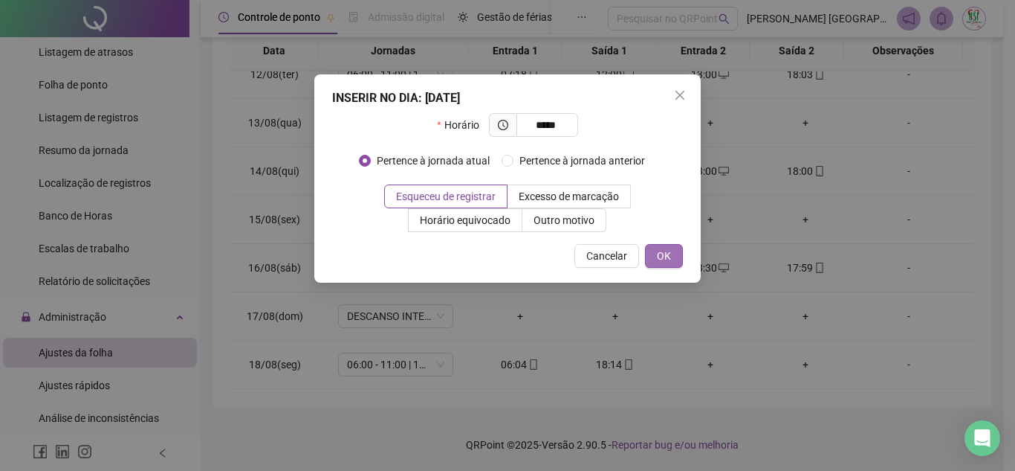
type input "*****"
click at [657, 254] on span "OK" at bounding box center [664, 256] width 14 height 16
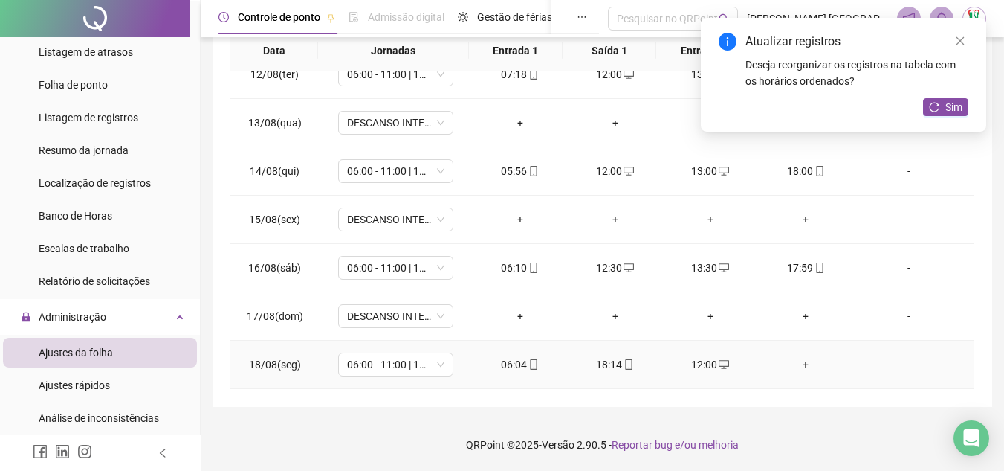
click at [800, 361] on div "+" at bounding box center [805, 364] width 71 height 16
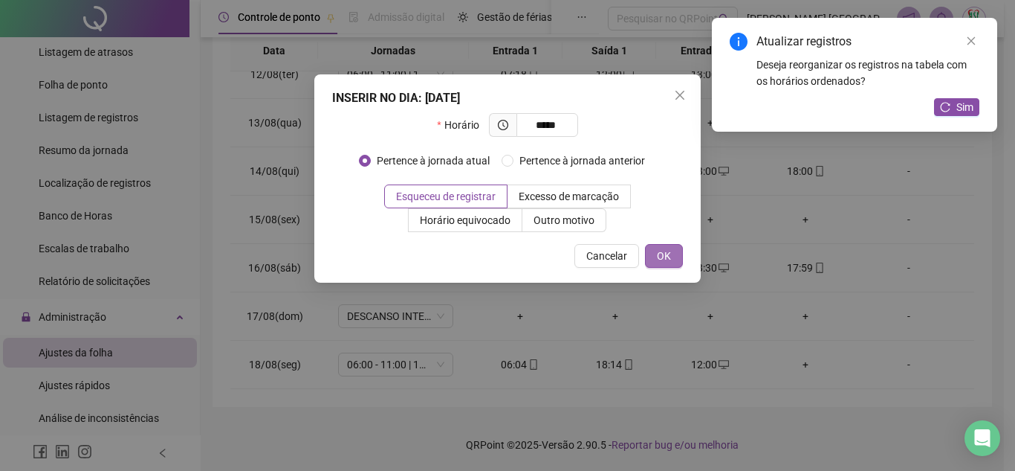
type input "*****"
drag, startPoint x: 652, startPoint y: 250, endPoint x: 642, endPoint y: 264, distance: 17.1
click at [652, 249] on button "OK" at bounding box center [664, 256] width 38 height 24
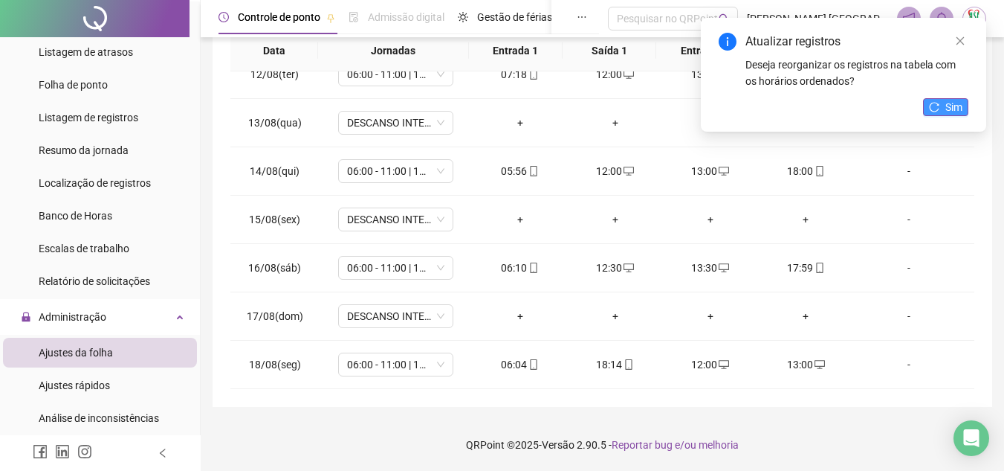
click at [943, 114] on button "Sim" at bounding box center [945, 107] width 45 height 18
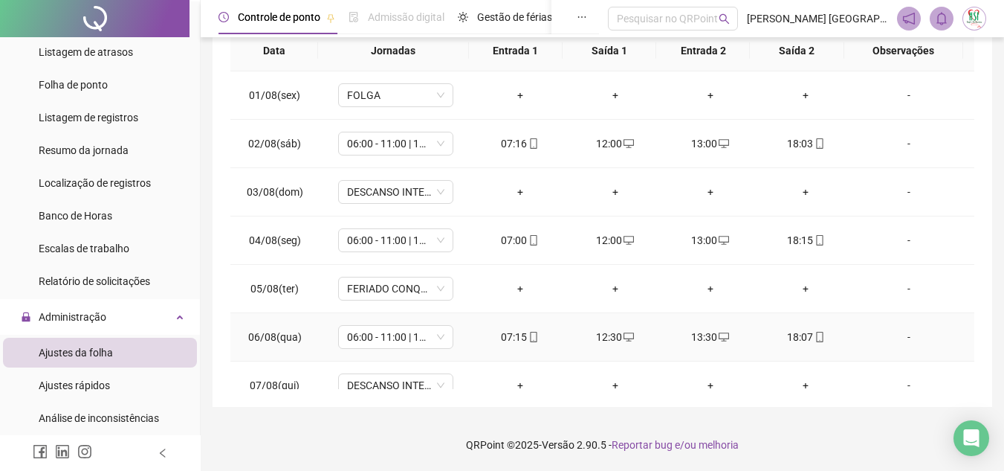
scroll to position [0, 0]
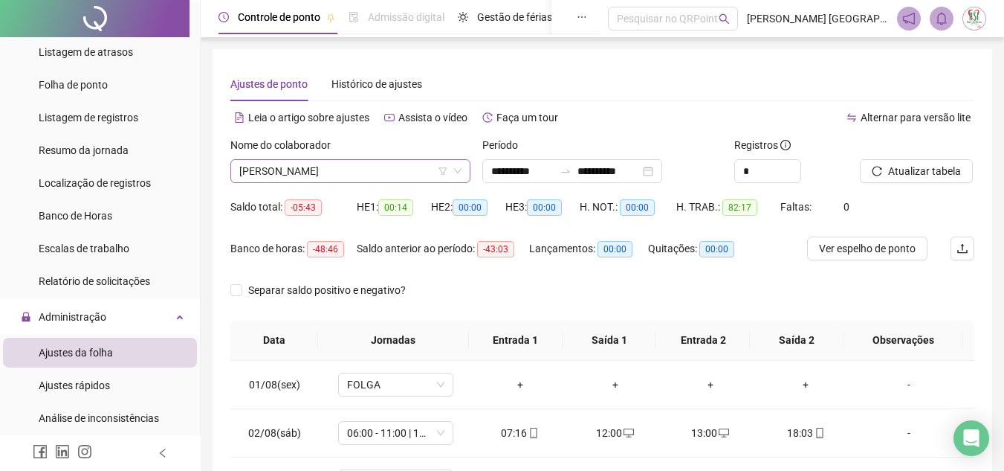
click at [394, 170] on span "[PERSON_NAME]" at bounding box center [350, 171] width 222 height 22
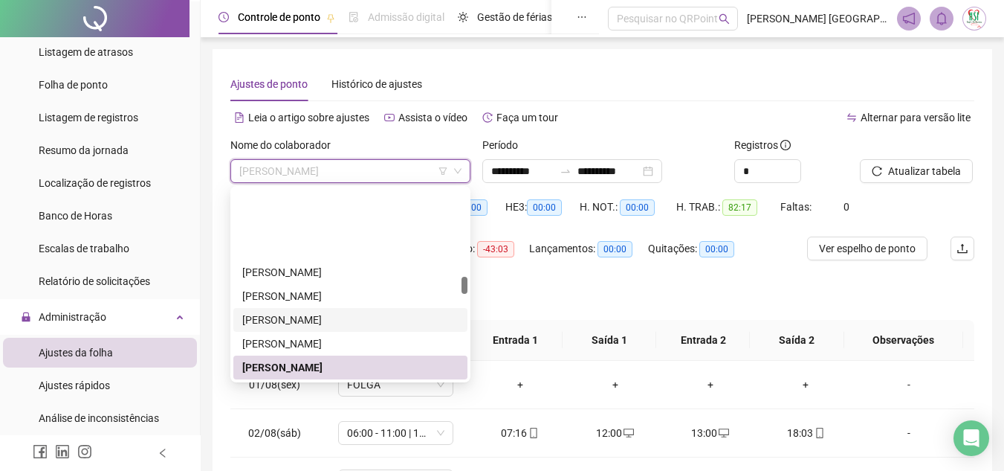
scroll to position [1029, 0]
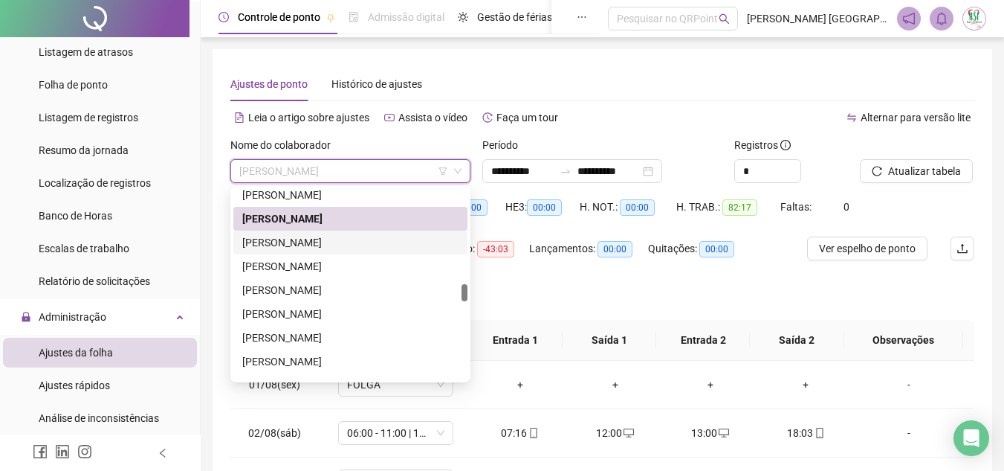
click at [373, 239] on div "[PERSON_NAME]" at bounding box center [350, 242] width 216 height 16
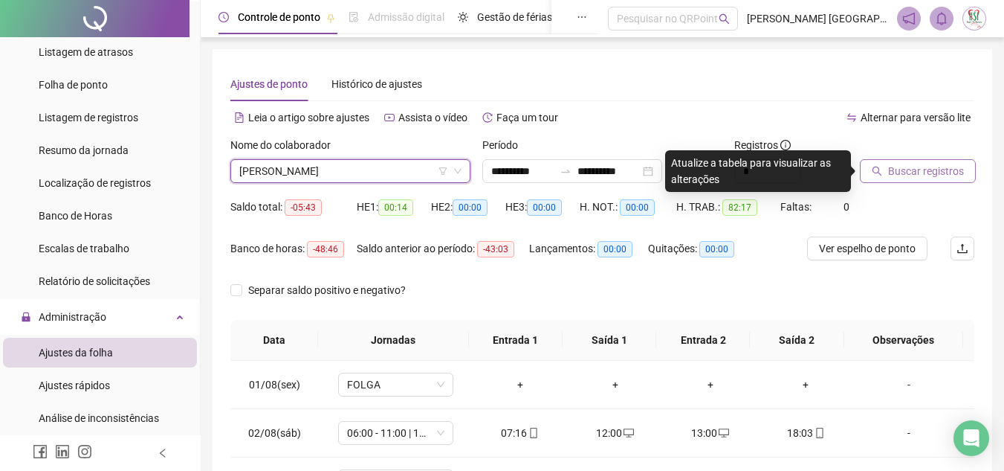
click at [940, 173] on span "Buscar registros" at bounding box center [926, 171] width 76 height 16
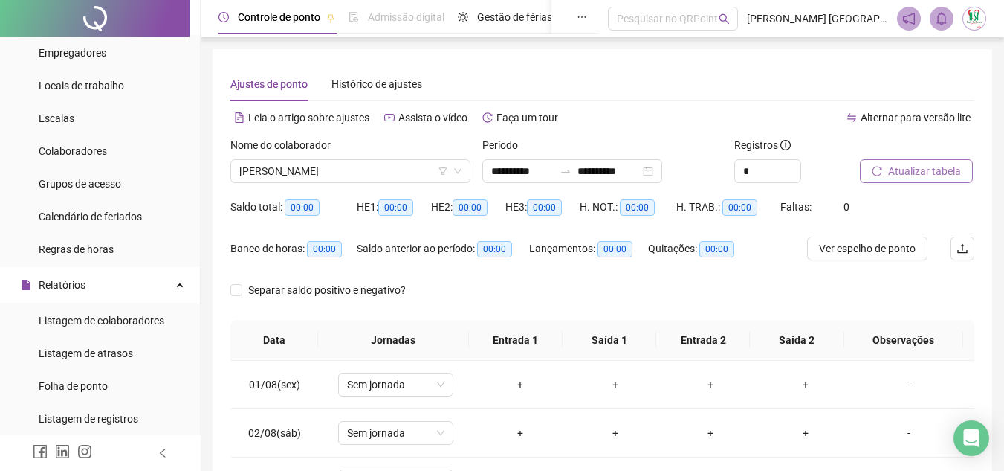
scroll to position [0, 0]
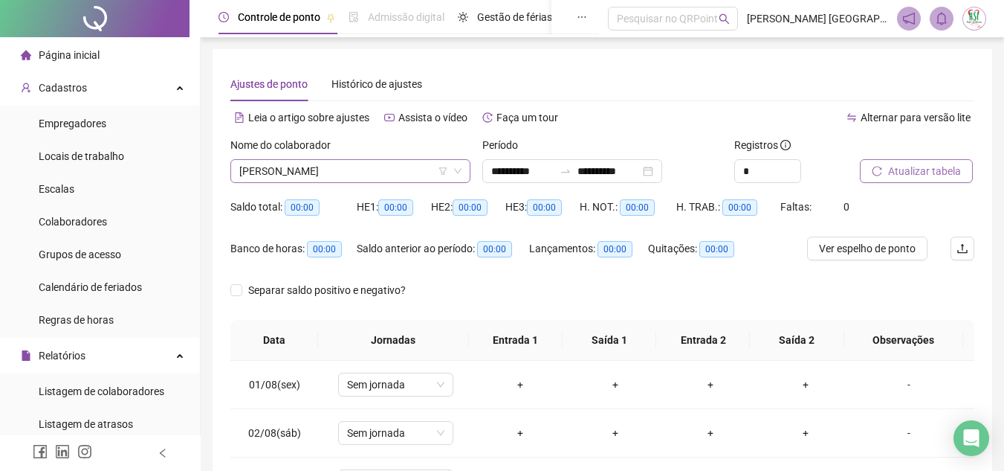
click at [375, 161] on span "[PERSON_NAME]" at bounding box center [350, 171] width 222 height 22
